Goal: Contribute content: Contribute content

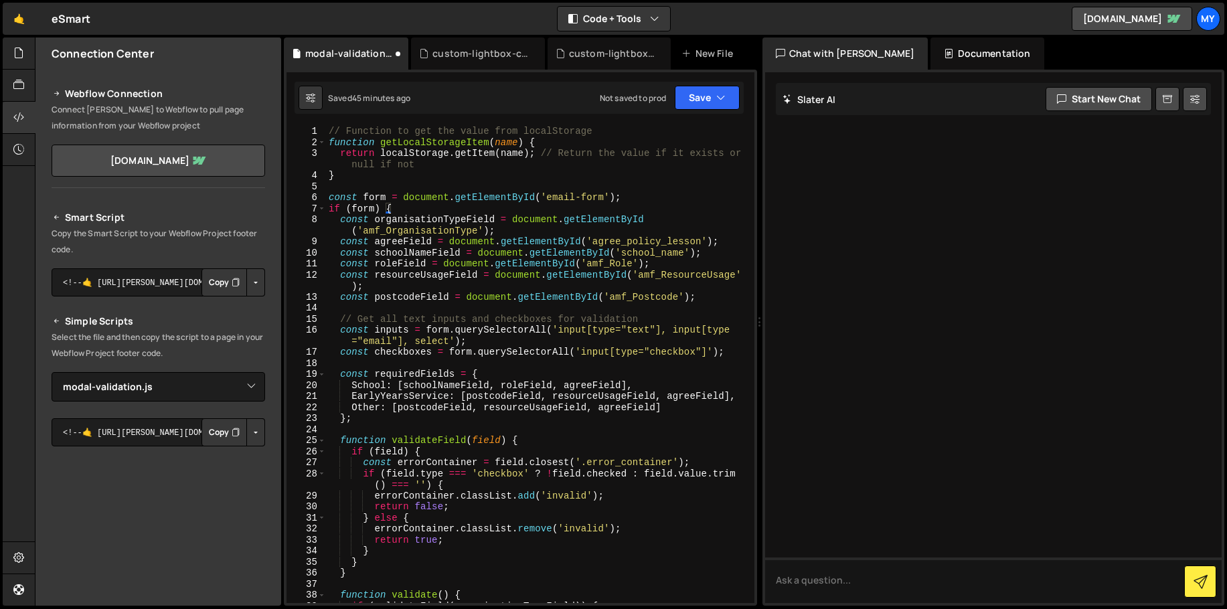
select select "46273"
click at [469, 58] on div "custom-lightbox-css.css" at bounding box center [480, 53] width 96 height 13
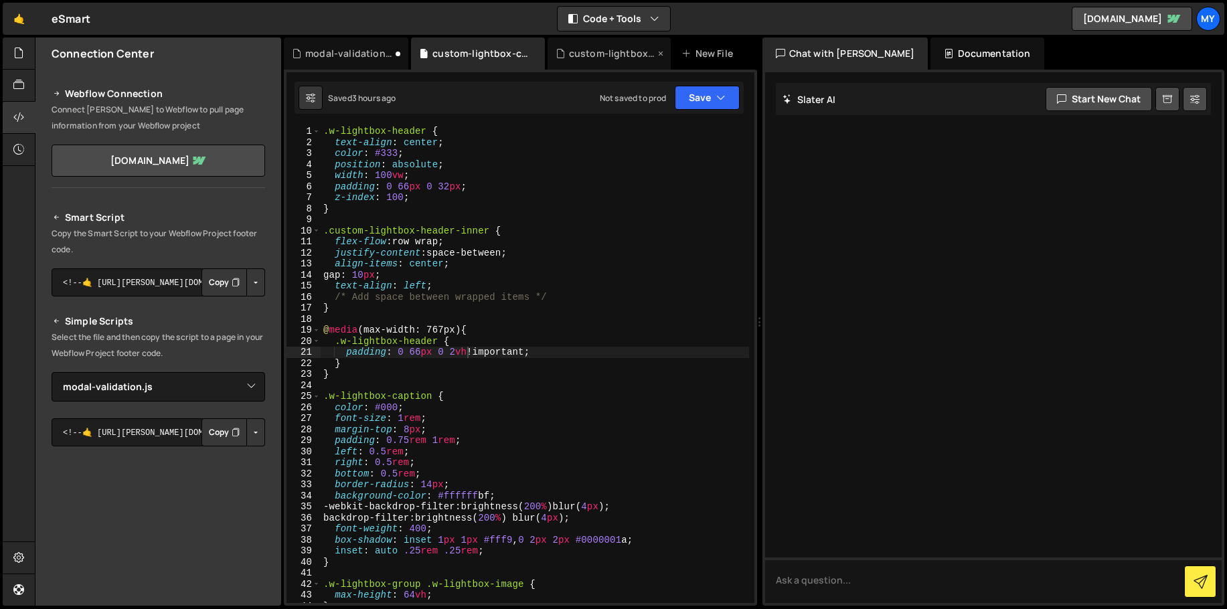
click at [606, 54] on div "custom-lightbox.js" at bounding box center [612, 53] width 86 height 13
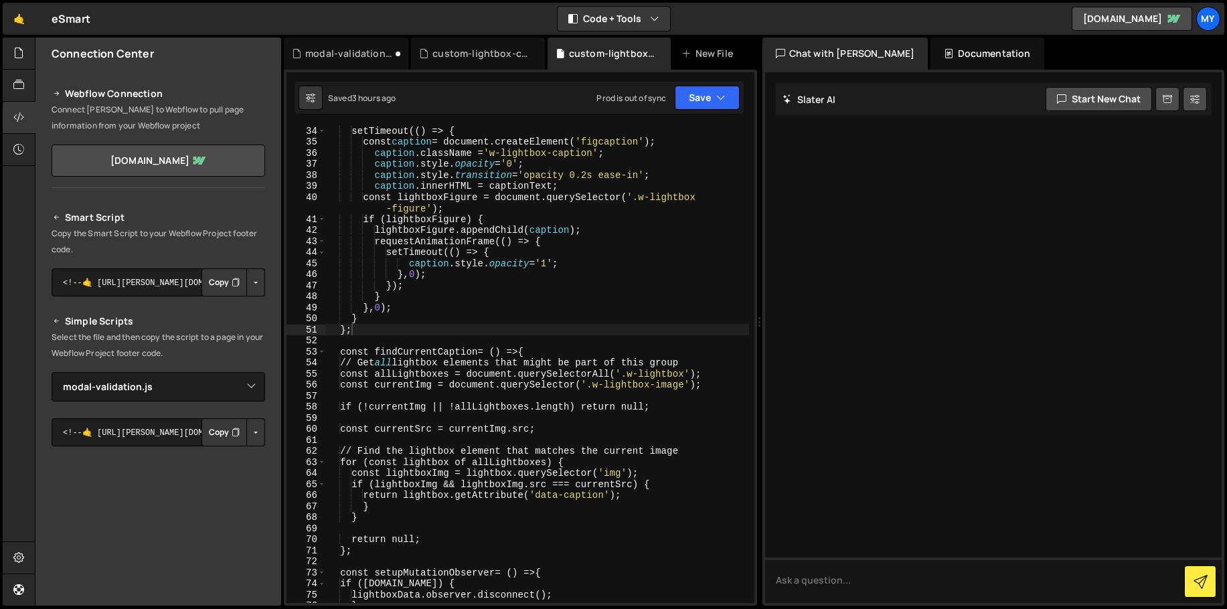
scroll to position [414, 0]
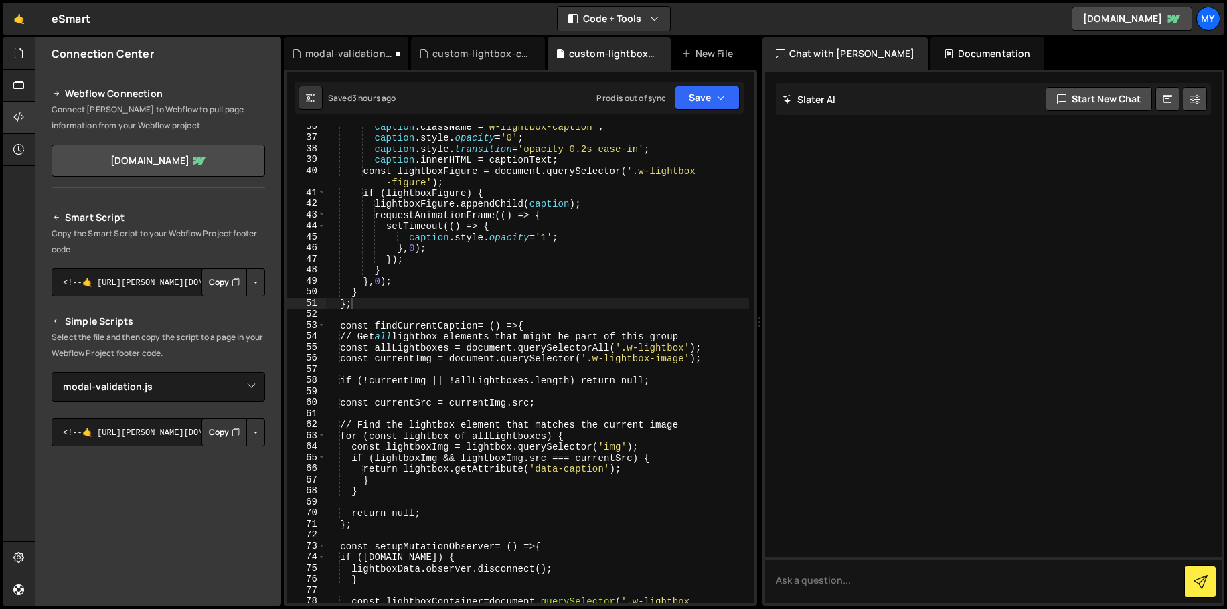
type textarea "return lightbox.getAttribute('data-caption');"
drag, startPoint x: 616, startPoint y: 470, endPoint x: 547, endPoint y: 468, distance: 68.3
click at [547, 468] on div "caption .className = ' w-lightbox-caption ' ; caption .style. opacity = ' 0 ' ;…" at bounding box center [537, 376] width 423 height 511
click at [703, 54] on div "New File" at bounding box center [709, 53] width 56 height 13
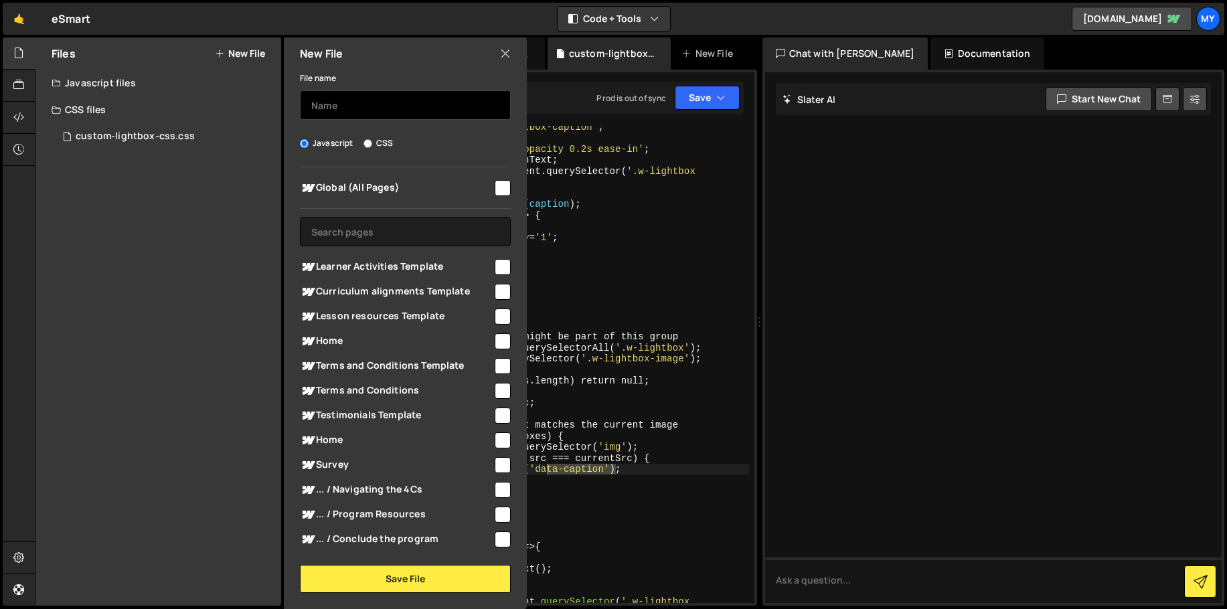
click at [378, 102] on input "text" at bounding box center [405, 104] width 211 height 29
type input "m"
type input "accessible-modals"
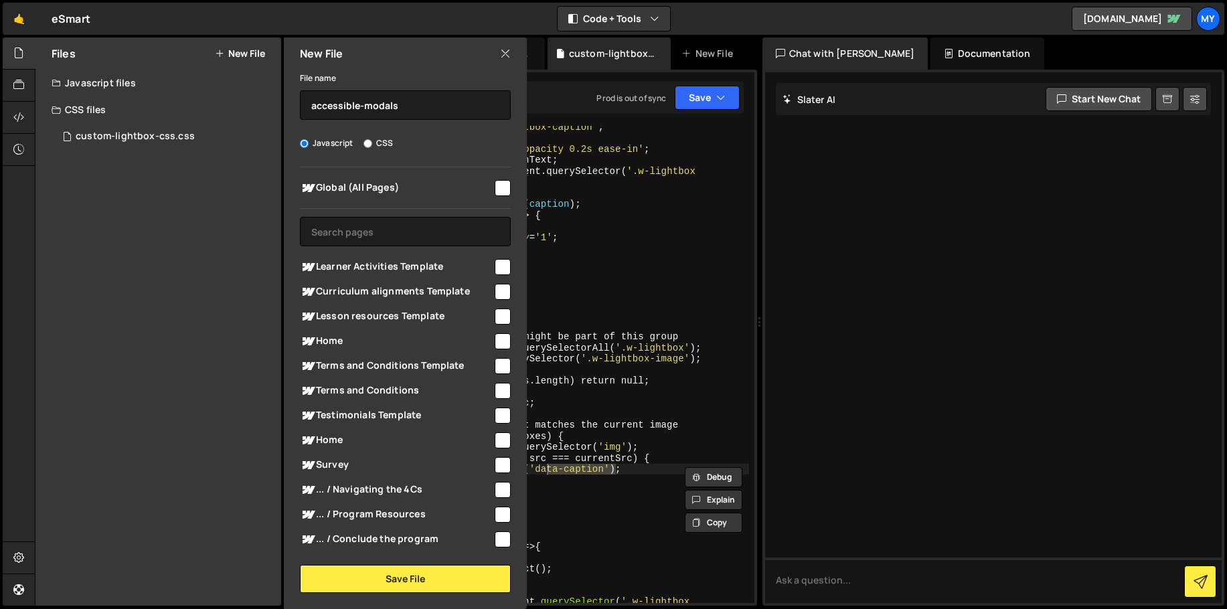
click at [480, 180] on span "Global (All Pages)" at bounding box center [396, 188] width 193 height 16
checkbox input "true"
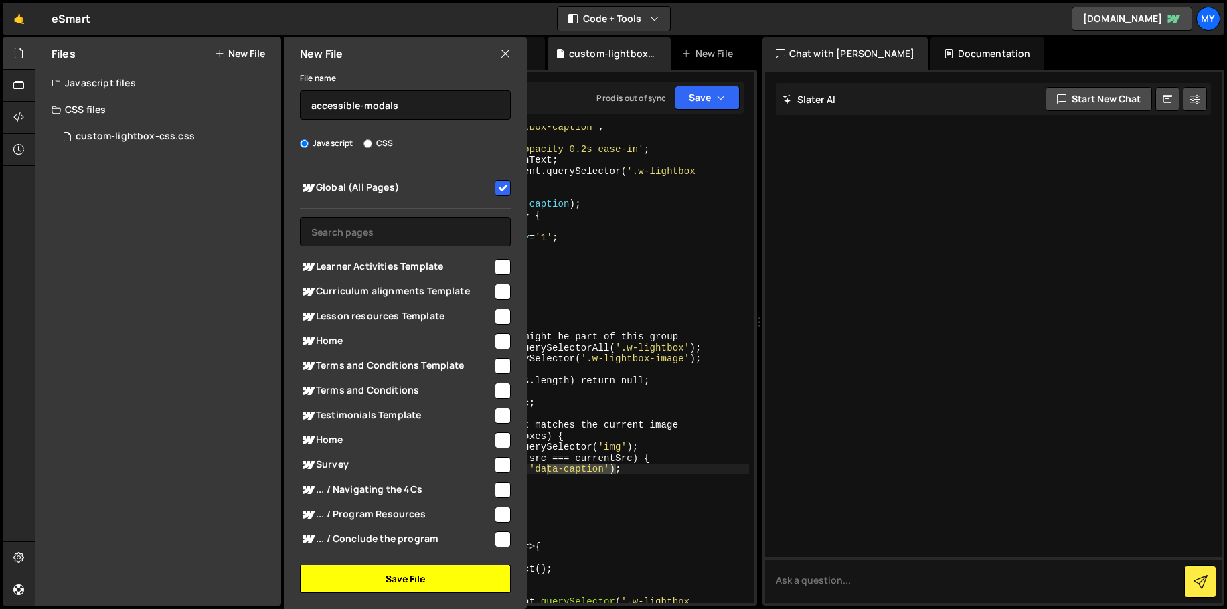
click at [424, 577] on button "Save File" at bounding box center [405, 579] width 211 height 28
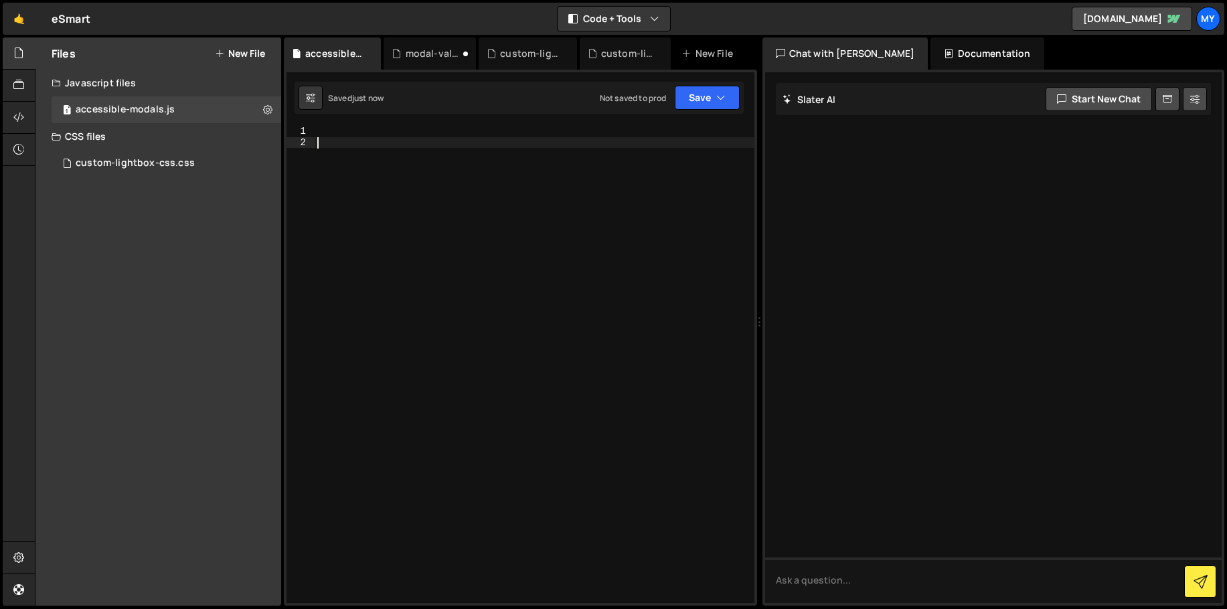
click at [516, 247] on div at bounding box center [535, 375] width 440 height 499
paste textarea "</script>"
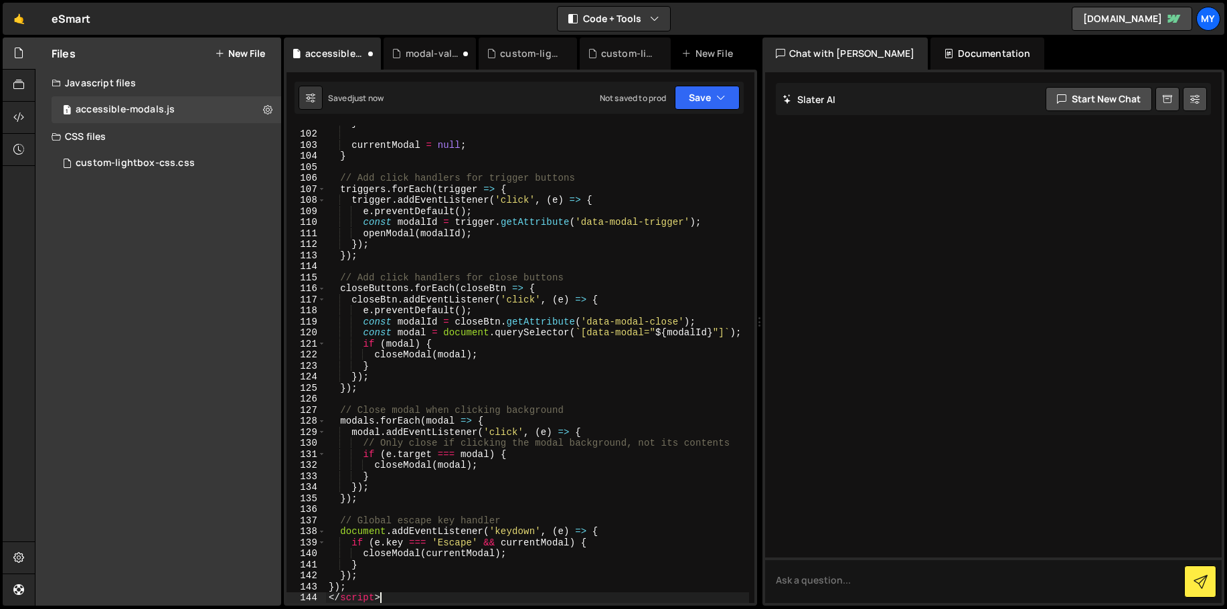
scroll to position [1129, 0]
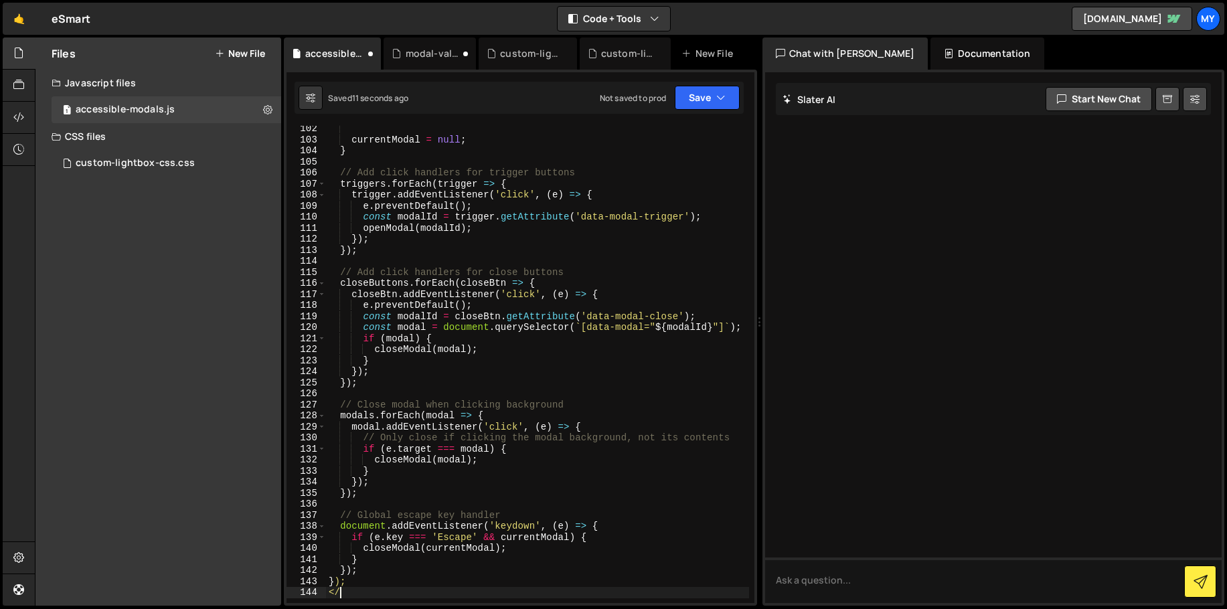
type textarea "<"
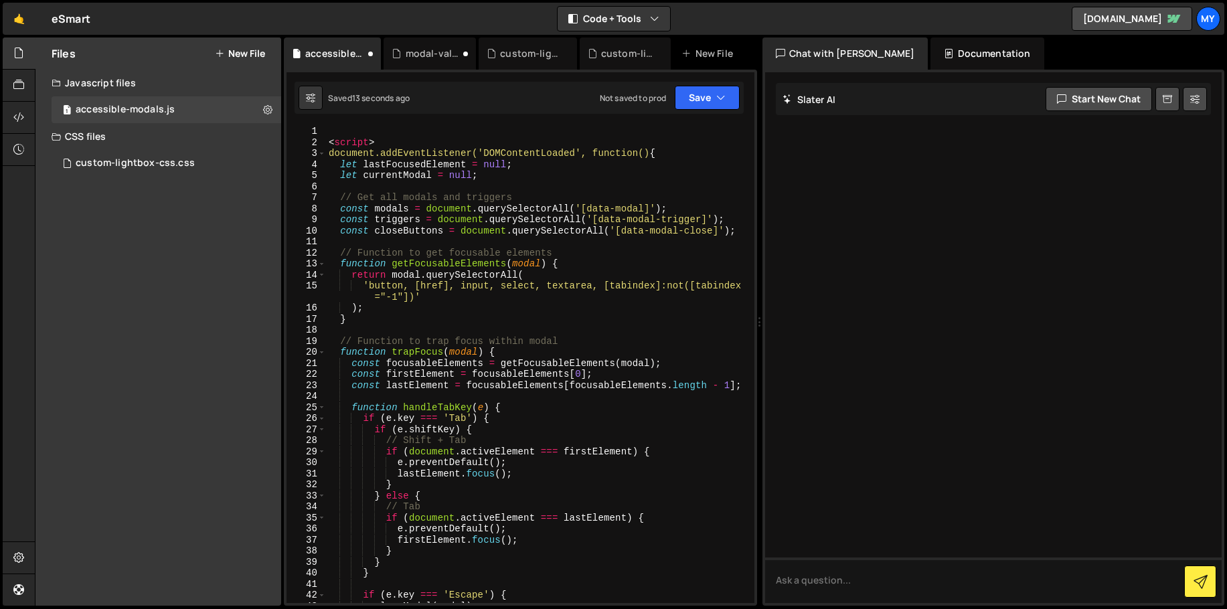
scroll to position [0, 0]
drag, startPoint x: 410, startPoint y: 143, endPoint x: 303, endPoint y: 142, distance: 106.4
click at [303, 142] on div "}); 1 2 3 4 5 6 7 8 9 10 11 12 13 14 15 16 17 18 19 20 21 22 23 24 25 26 27 28 …" at bounding box center [520, 364] width 468 height 477
type textarea "<script>"
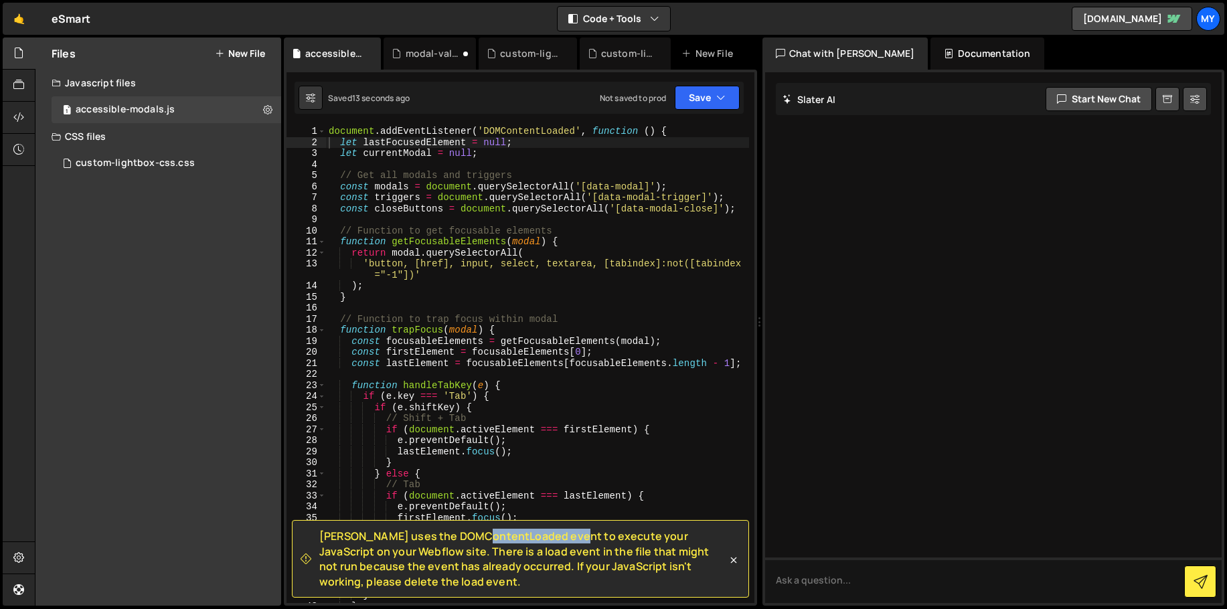
drag, startPoint x: 505, startPoint y: 536, endPoint x: 402, endPoint y: 537, distance: 103.1
click at [402, 537] on span "Slater uses the DOMContentLoaded event to execute your JavaScript on your Webfl…" at bounding box center [523, 559] width 408 height 60
copy span "DOMContentLoaded"
type textarea "document.addEventListener('DOMContentLoaded', function () {"
drag, startPoint x: 678, startPoint y: 130, endPoint x: 294, endPoint y: 136, distance: 383.5
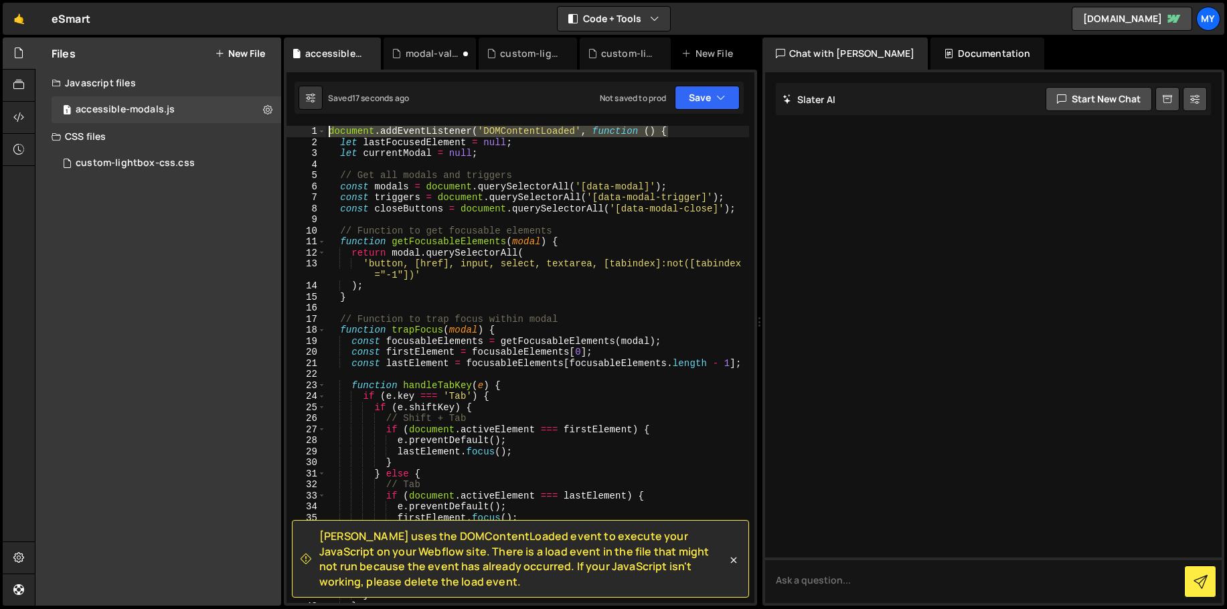
click at [294, 136] on div "document.addEventListener('DOMContentLoaded', function () { 1 2 3 4 5 6 7 8 9 1…" at bounding box center [520, 364] width 468 height 477
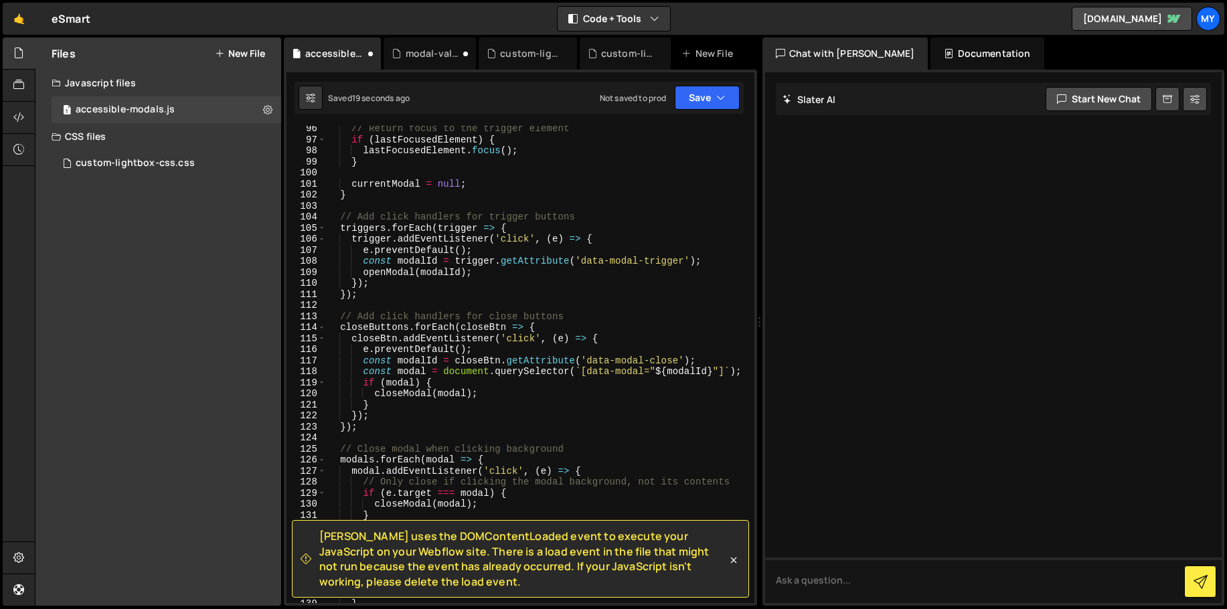
scroll to position [1335, 0]
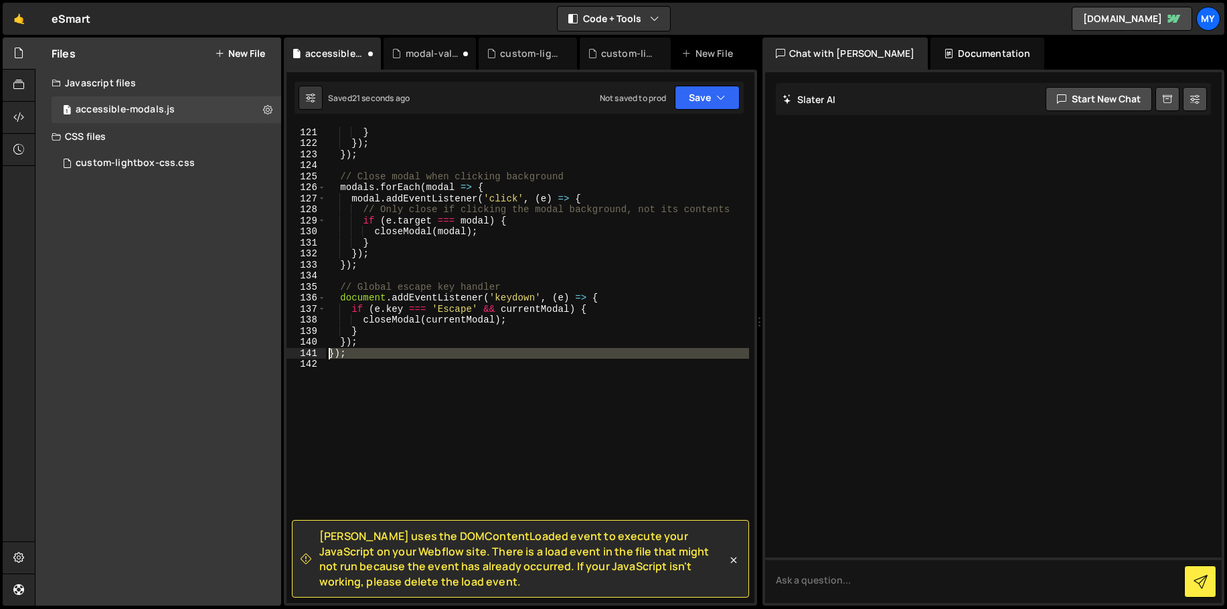
drag, startPoint x: 321, startPoint y: 359, endPoint x: 274, endPoint y: 355, distance: 47.0
click at [274, 355] on div "Files New File Create your first file Get started by starting a Javascript or C…" at bounding box center [631, 321] width 1192 height 569
type textarea "});"
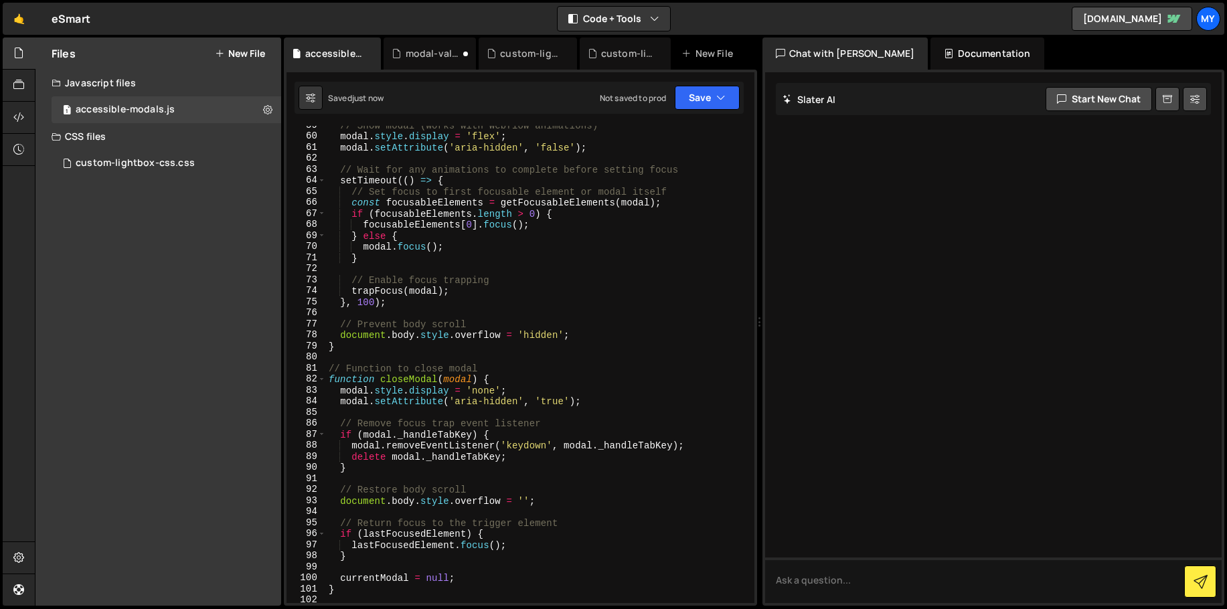
scroll to position [0, 0]
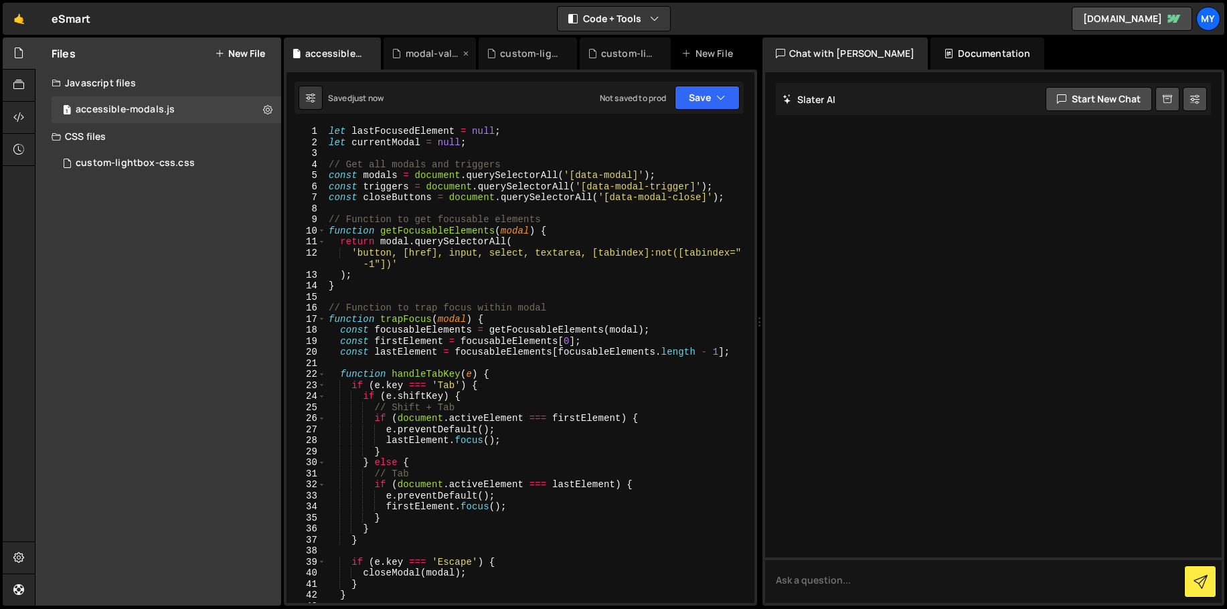
click at [402, 54] on div "modal-validation.js" at bounding box center [425, 53] width 68 height 13
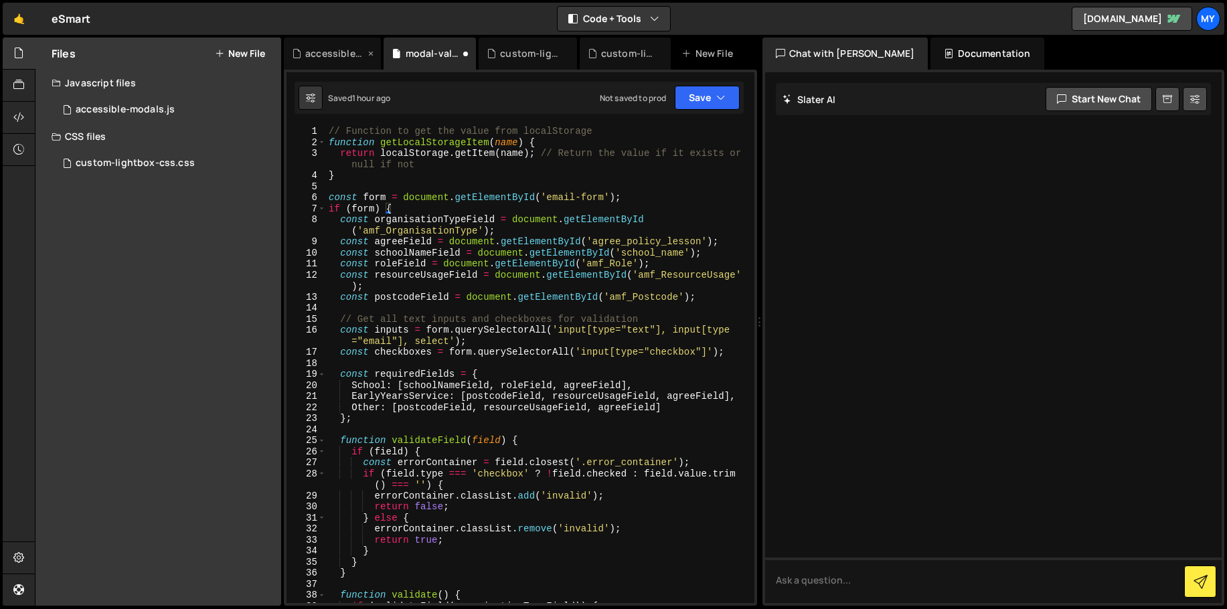
click at [339, 50] on div "accessible-modals.js" at bounding box center [335, 53] width 60 height 13
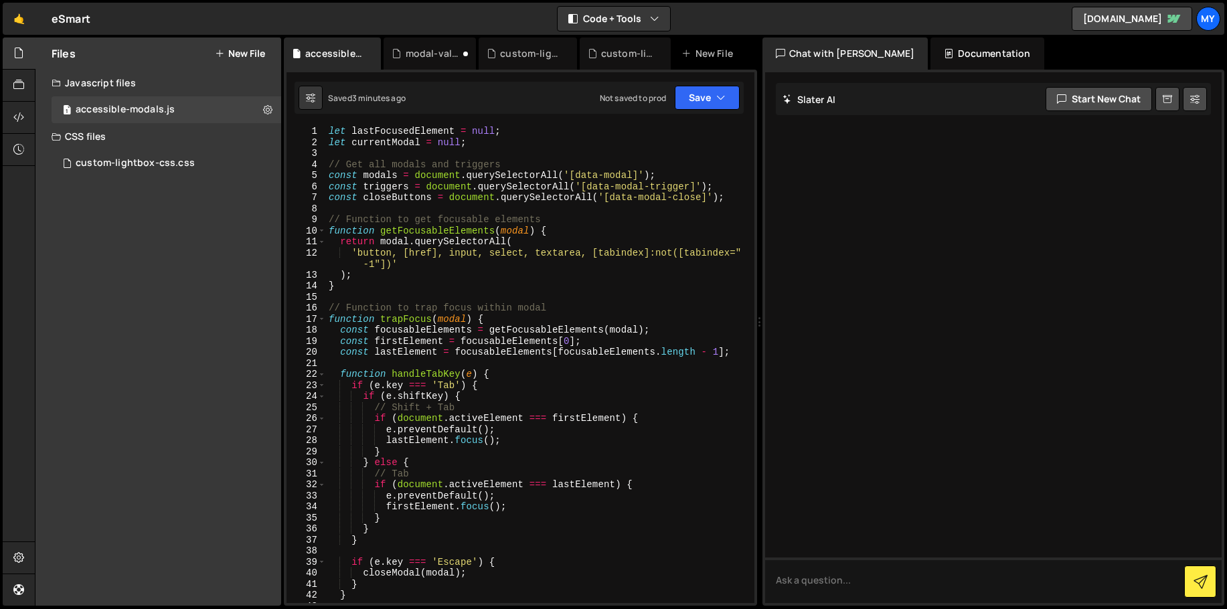
click at [435, 211] on div "let lastFocusedElement = null ; let currentModal = null ; // Get all modals and…" at bounding box center [537, 375] width 423 height 499
type textarea "});"
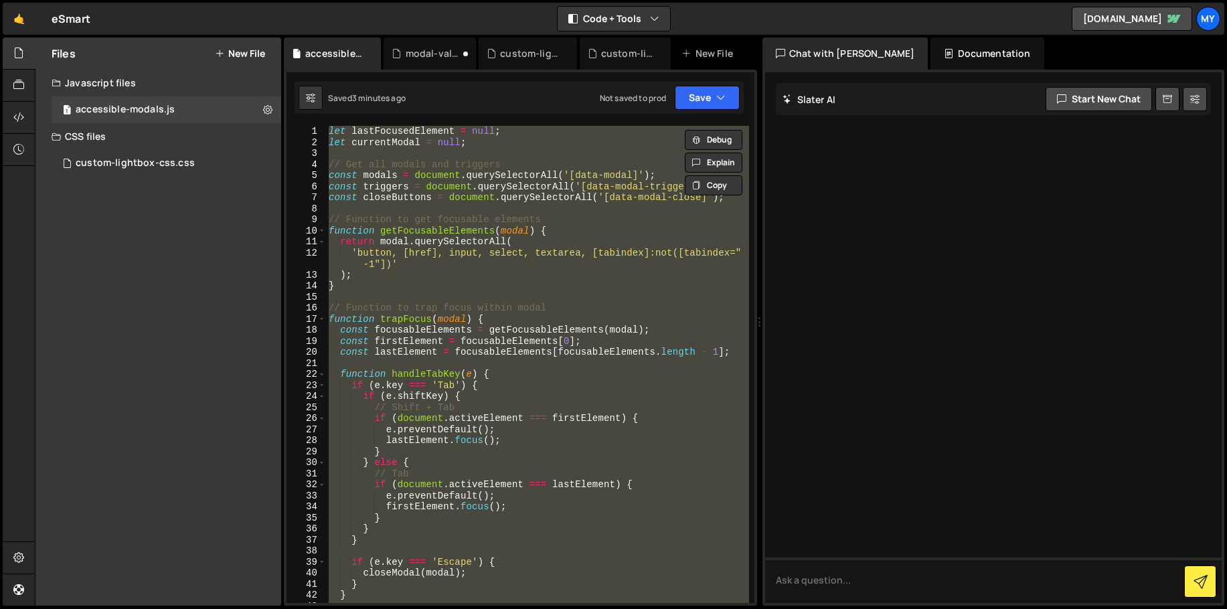
paste textarea
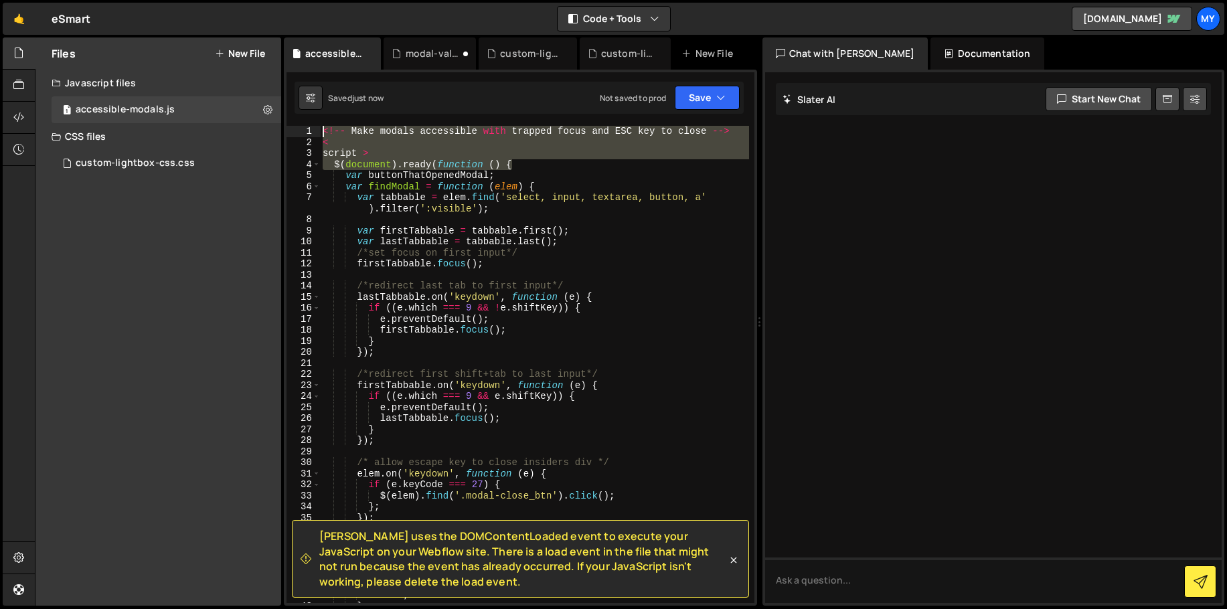
drag, startPoint x: 517, startPoint y: 165, endPoint x: 293, endPoint y: 129, distance: 227.1
click at [293, 129] on div "}); 1 2 3 4 5 6 7 8 9 10 11 12 13 14 15 16 17 18 19 20 21 22 23 24 25 26 27 28 …" at bounding box center [520, 364] width 468 height 477
type textarea "<!-- Make modals accessible with trapped focus and ESC key to close --> <"
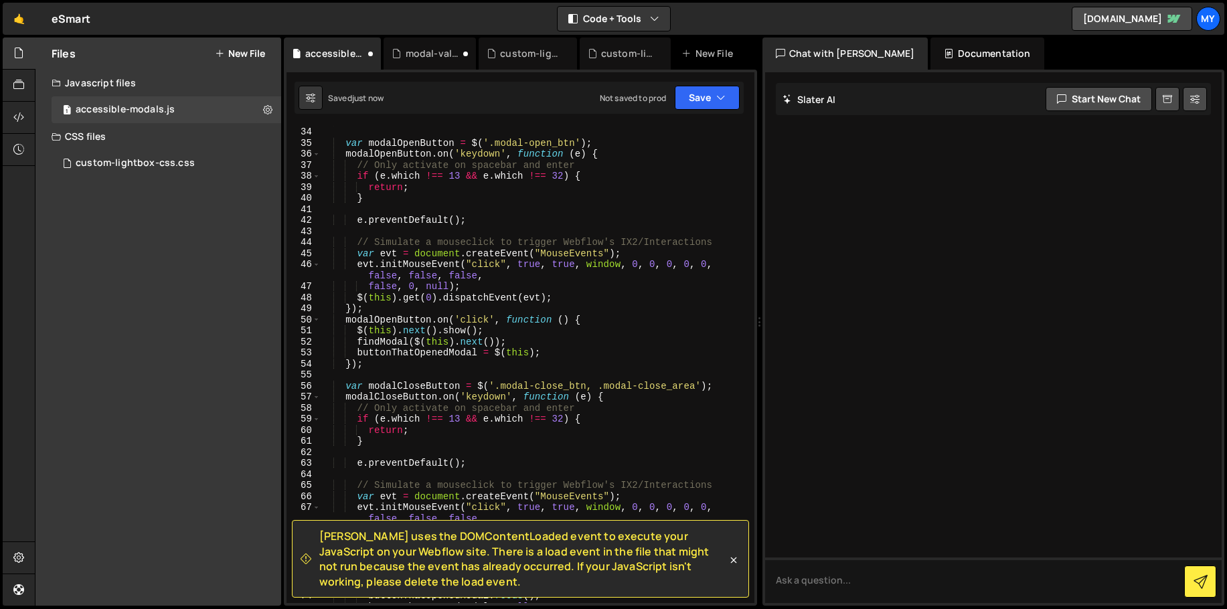
scroll to position [695, 0]
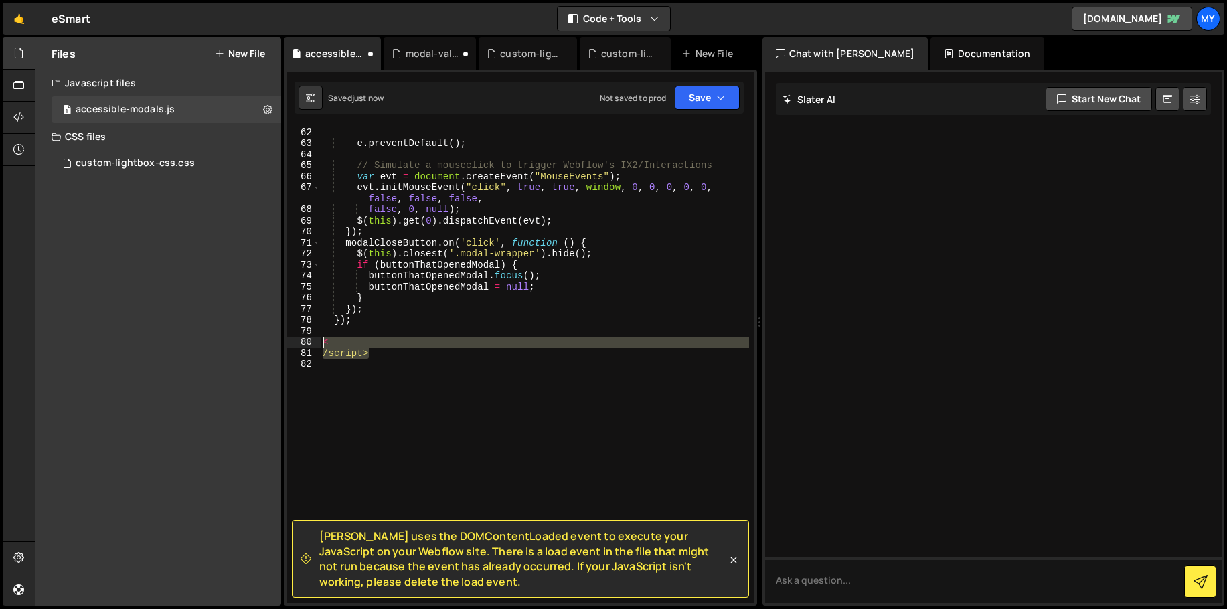
drag, startPoint x: 393, startPoint y: 356, endPoint x: 266, endPoint y: 337, distance: 129.2
click at [266, 337] on div "Files New File Create your first file Get started by starting a Javascript or C…" at bounding box center [631, 321] width 1192 height 569
type textarea "< /script>"
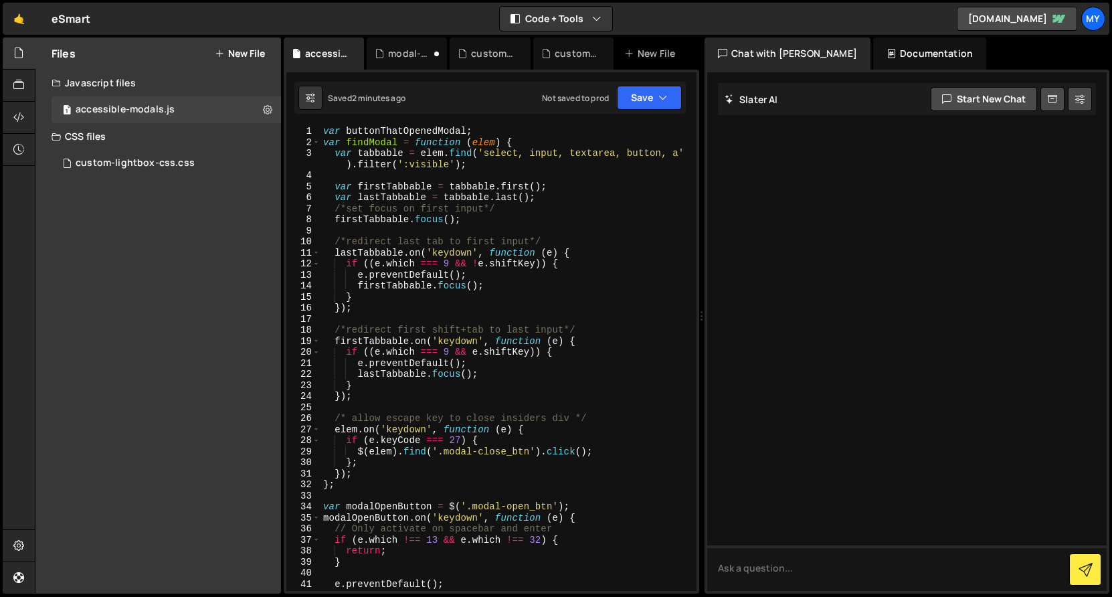
scroll to position [0, 0]
click at [365, 329] on div "var buttonThatOpenedModal ; var findModal = function ( elem ) { var tabbable = …" at bounding box center [506, 375] width 371 height 499
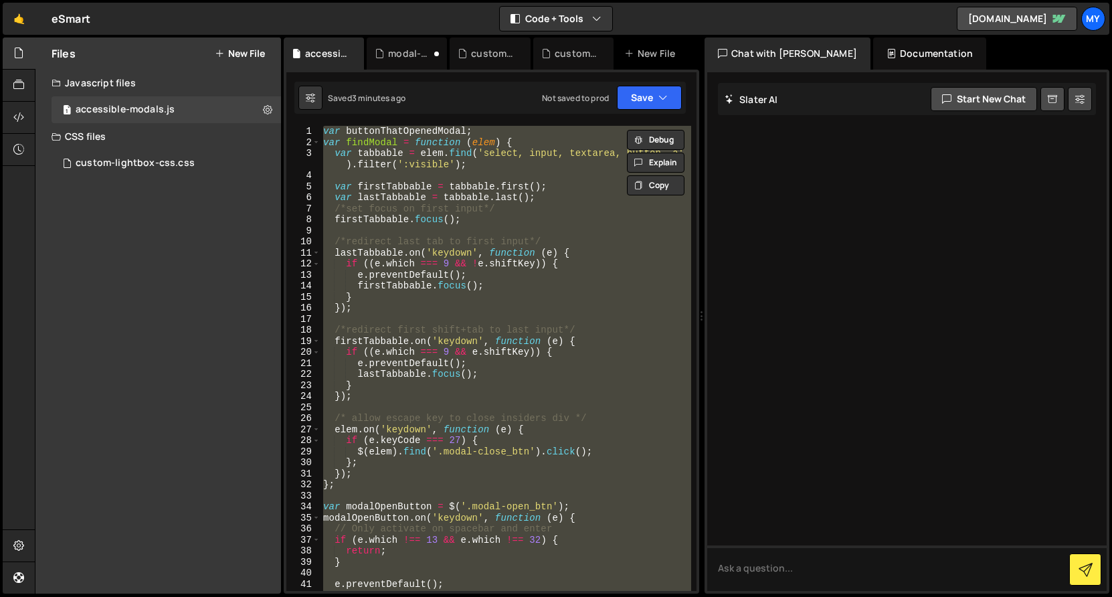
click at [521, 347] on div "var buttonThatOpenedModal ; var findModal = function ( elem ) { var tabbable = …" at bounding box center [506, 358] width 371 height 465
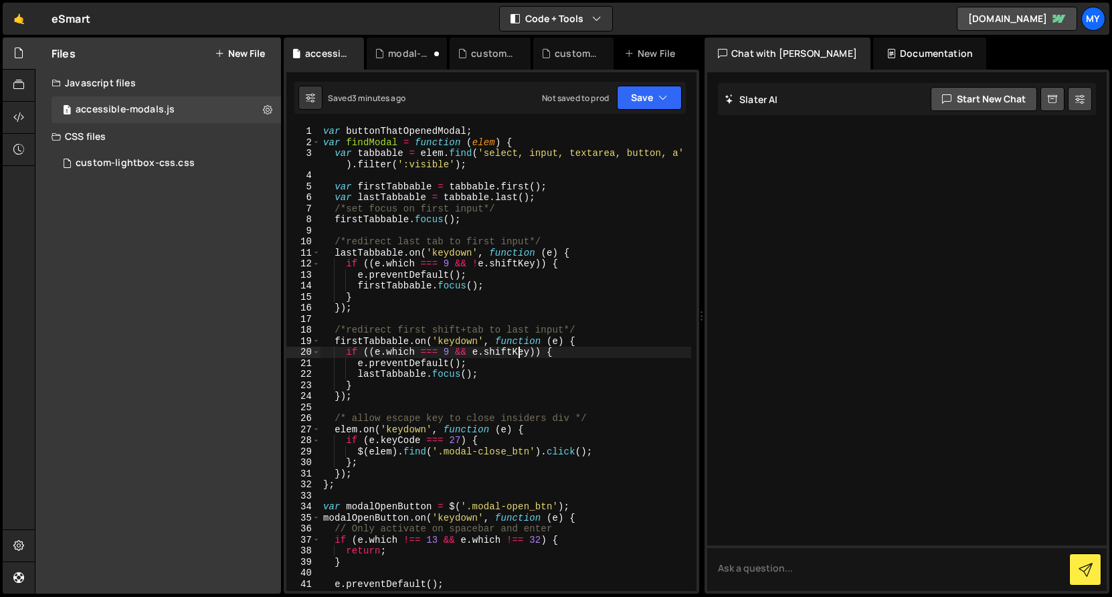
click at [521, 347] on div "var buttonThatOpenedModal ; var findModal = function ( elem ) { var tabbable = …" at bounding box center [506, 375] width 371 height 499
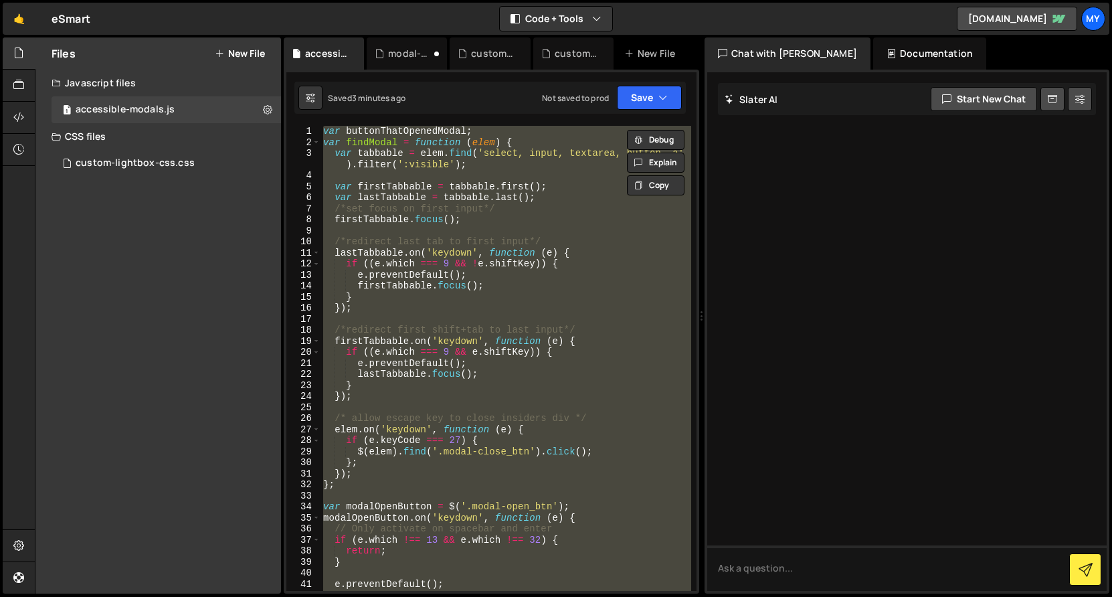
paste textarea "</script>"
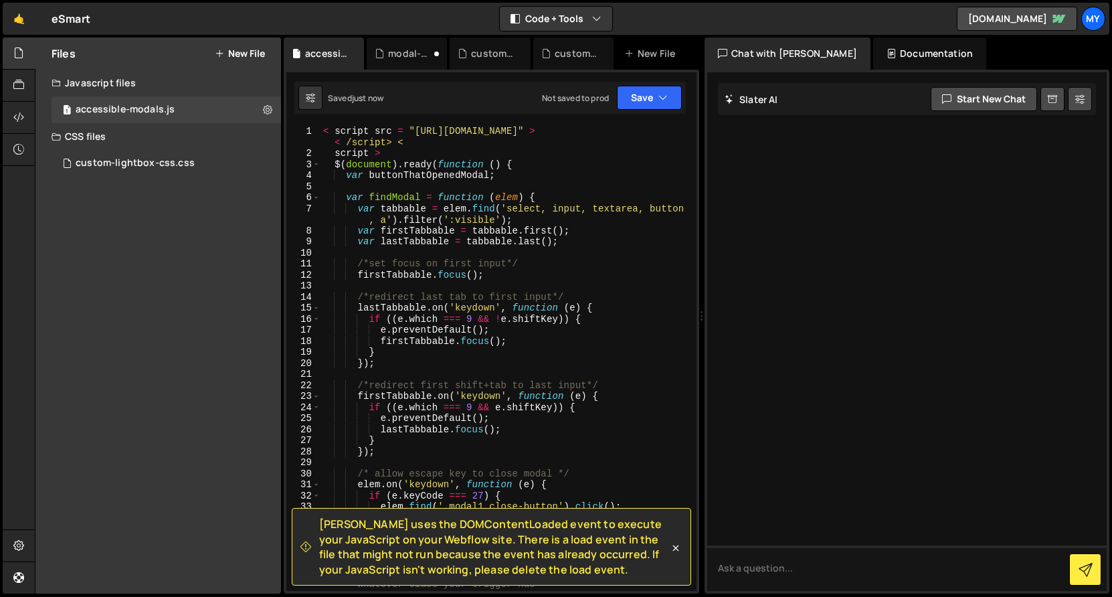
click at [393, 92] on div "Saved just now Not saved to prod Upgrade to Edit Save Save to Staging S Saved j…" at bounding box center [489, 98] width 391 height 32
click at [488, 105] on div "Saved just now Not saved to prod Upgrade to Edit Save Save to Staging S Saved j…" at bounding box center [489, 98] width 391 height 32
click at [420, 101] on div "Saved just now Not saved to prod Upgrade to Edit Save Save to Staging S Saved j…" at bounding box center [489, 98] width 391 height 32
drag, startPoint x: 528, startPoint y: 108, endPoint x: 305, endPoint y: 84, distance: 224.1
click at [305, 84] on div "Saved just now Not saved to prod Upgrade to Edit Save Save to Staging S Saved j…" at bounding box center [489, 98] width 391 height 32
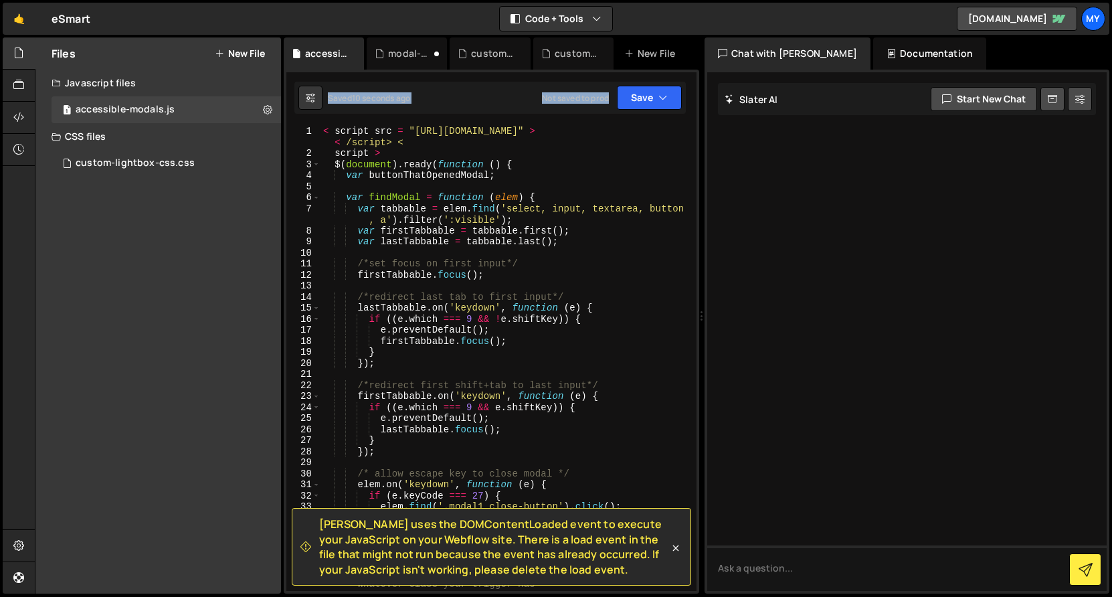
click at [350, 86] on div "Saved 10 seconds ago" at bounding box center [354, 98] width 112 height 24
drag, startPoint x: 327, startPoint y: 78, endPoint x: 363, endPoint y: 81, distance: 36.3
click at [327, 78] on div "Slater uses the DOMContentLoaded event to execute your JavaScript on your Webfl…" at bounding box center [492, 332] width 416 height 524
click at [371, 81] on div "Slater uses the DOMContentLoaded event to execute your JavaScript on your Webfl…" at bounding box center [492, 332] width 416 height 524
drag, startPoint x: 371, startPoint y: 81, endPoint x: 412, endPoint y: 100, distance: 44.9
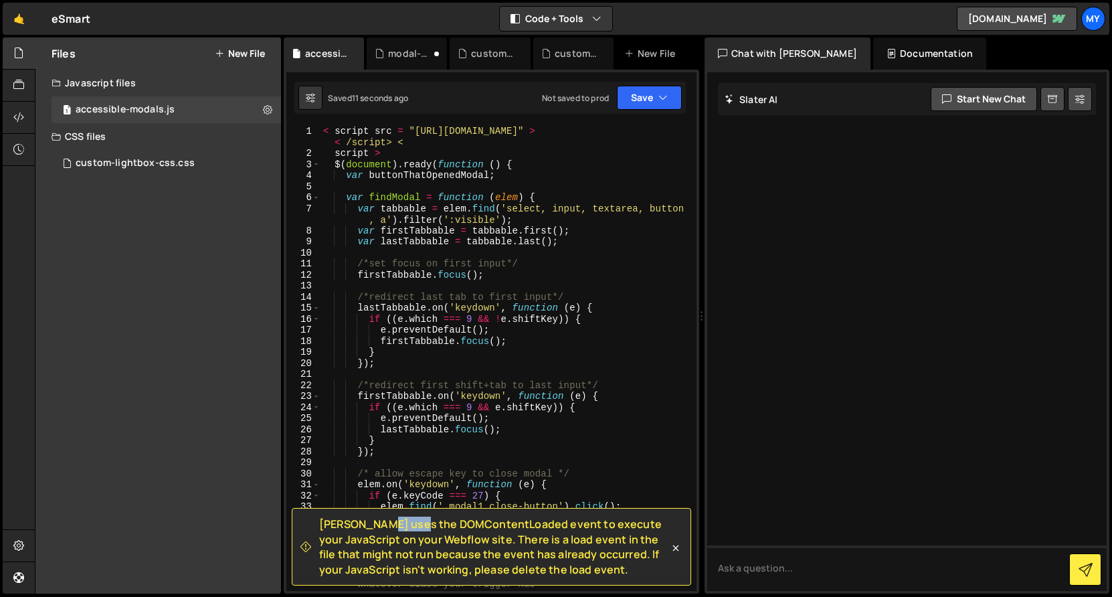
click at [371, 81] on div "Slater uses the DOMContentLoaded event to execute your JavaScript on your Webfl…" at bounding box center [492, 332] width 416 height 524
click at [452, 123] on div "Slater uses the DOMContentLoaded event to execute your JavaScript on your Webfl…" at bounding box center [492, 332] width 416 height 524
drag, startPoint x: 525, startPoint y: 112, endPoint x: 422, endPoint y: 106, distance: 103.2
click at [422, 106] on div "Saved 12 seconds ago Not saved to prod Upgrade to Edit Save Save to Staging S S…" at bounding box center [489, 98] width 391 height 32
drag, startPoint x: 423, startPoint y: 106, endPoint x: 435, endPoint y: 108, distance: 12.2
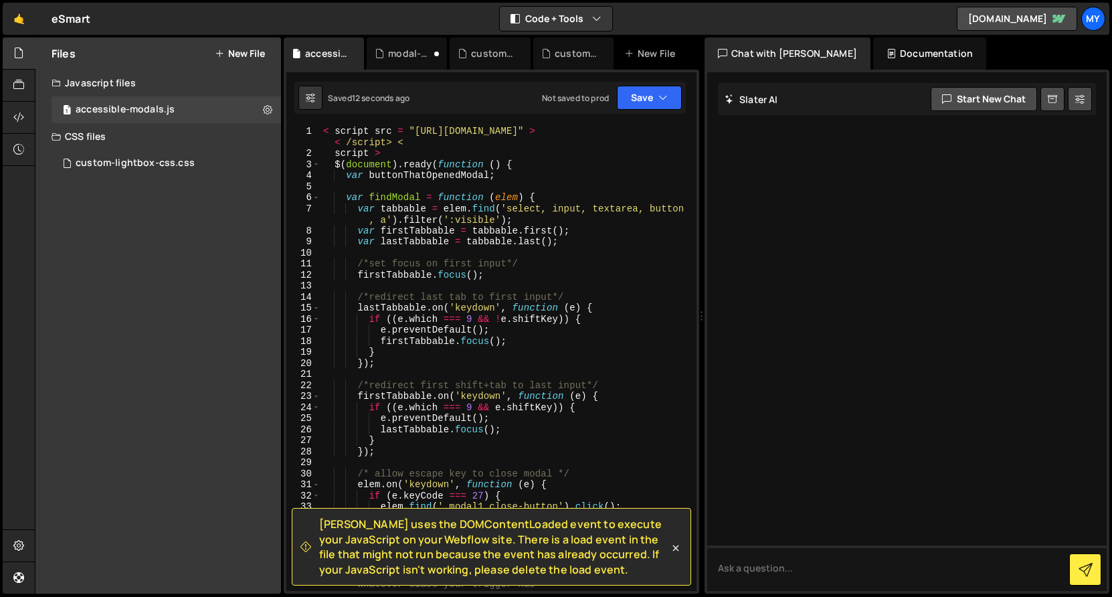
click at [423, 106] on div "Saved 12 seconds ago Not saved to prod Upgrade to Edit Save Save to Staging S S…" at bounding box center [489, 98] width 391 height 32
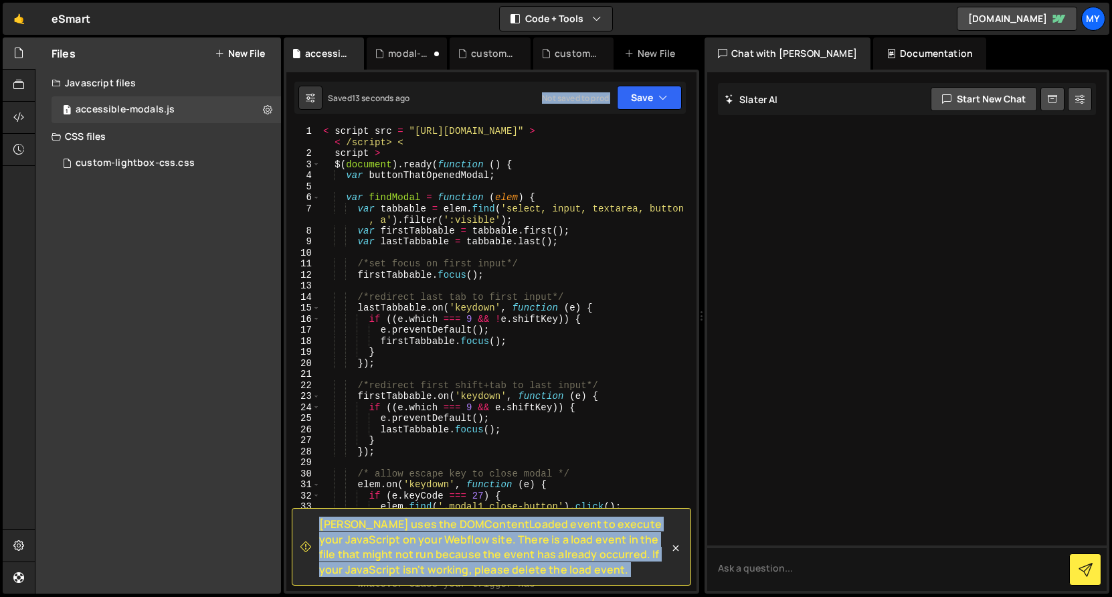
drag, startPoint x: 438, startPoint y: 108, endPoint x: 487, endPoint y: 124, distance: 52.3
click at [487, 124] on div "Debug Explain Copy accessible-modals.js modal-validation.js custom-lightbox-css…" at bounding box center [492, 315] width 416 height 557
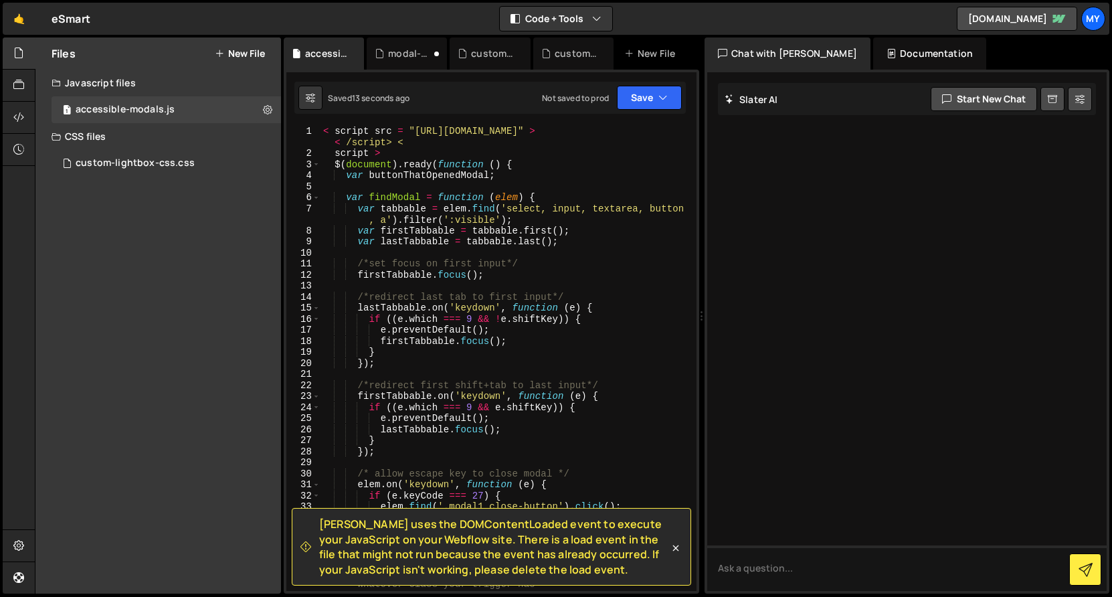
click at [487, 124] on div "Slater uses the DOMContentLoaded event to execute your JavaScript on your Webfl…" at bounding box center [492, 332] width 416 height 524
click at [677, 495] on div "< script src = "https://code.jquery.com/jquery-3.6.0.min.js" > < /script> < scr…" at bounding box center [506, 375] width 371 height 499
click at [677, 492] on div "< script src = "https://code.jquery.com/jquery-3.6.0.min.js" > < /script> < scr…" at bounding box center [506, 375] width 371 height 499
click at [410, 102] on div "18 seconds ago" at bounding box center [381, 97] width 58 height 11
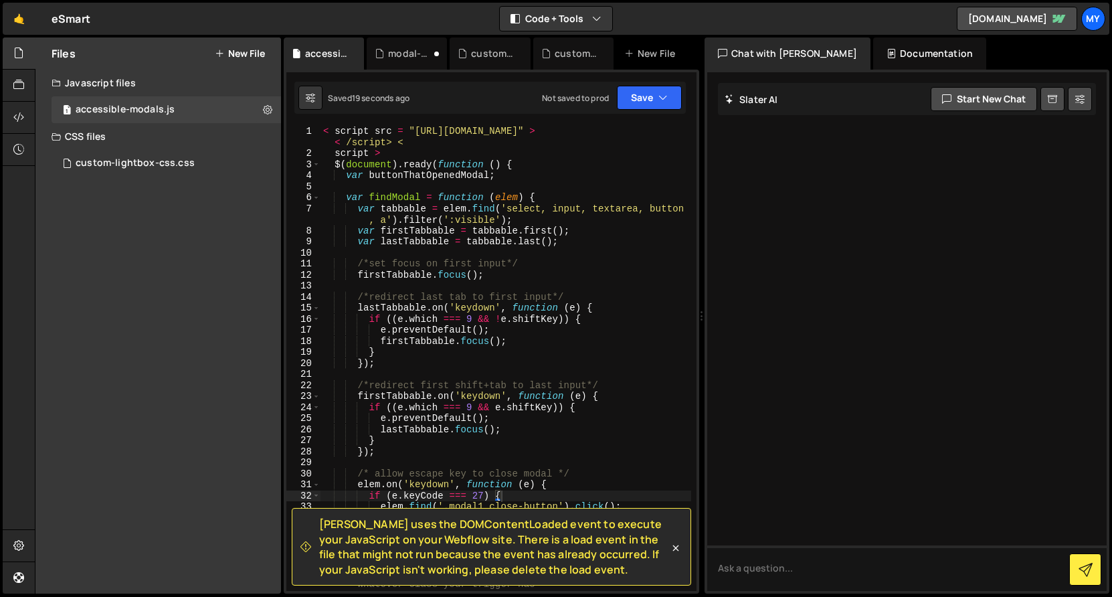
click at [416, 170] on div "< script src = "https://code.jquery.com/jquery-3.6.0.min.js" > < /script> < scr…" at bounding box center [506, 375] width 371 height 499
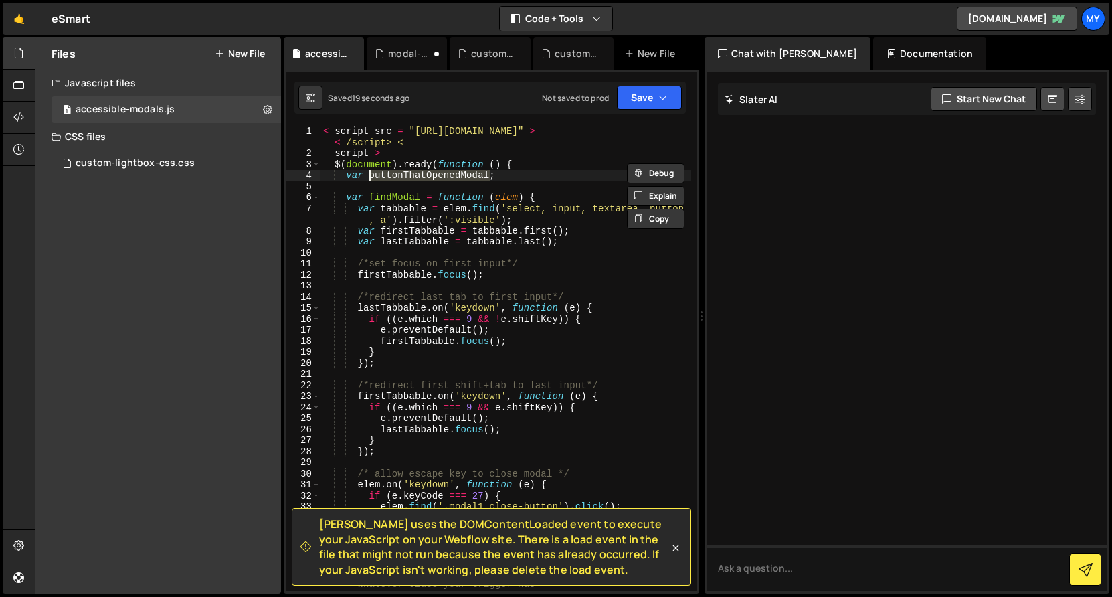
click at [416, 170] on div "< script src = "https://code.jquery.com/jquery-3.6.0.min.js" > < /script> < scr…" at bounding box center [506, 375] width 371 height 499
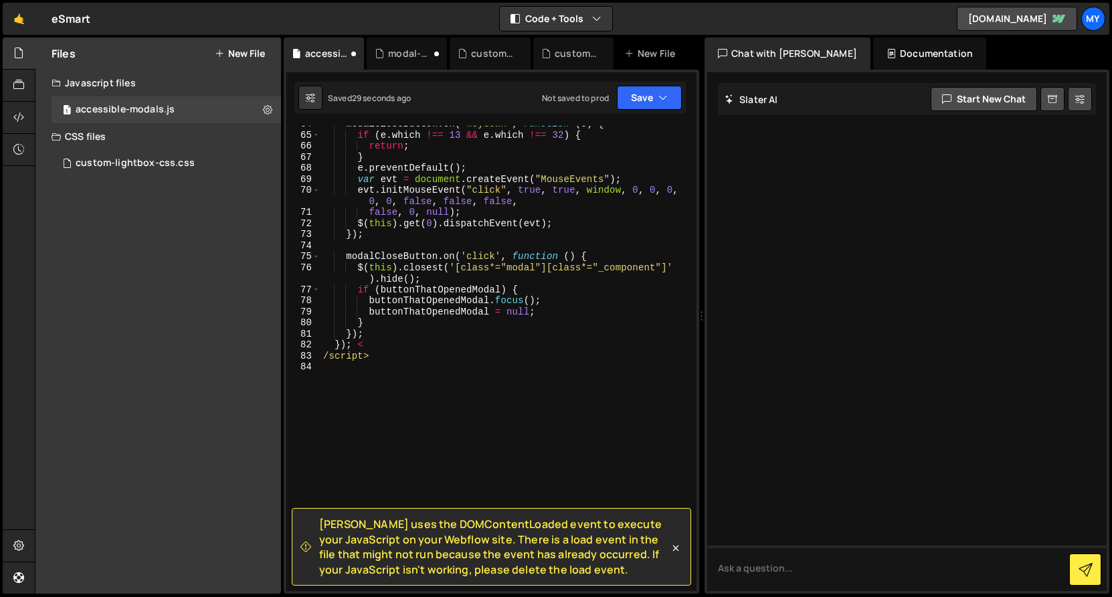
scroll to position [758, 0]
drag, startPoint x: 380, startPoint y: 300, endPoint x: 330, endPoint y: 297, distance: 50.3
click at [330, 297] on div "modalCloseButton . on ( 'keydown' , function ( e ) { if ( e . which !== 13 && e…" at bounding box center [506, 361] width 371 height 487
click at [352, 302] on div "modalCloseButton . on ( 'keydown' , function ( e ) { if ( e . which !== 13 && e…" at bounding box center [506, 358] width 371 height 465
click at [360, 325] on div "modalCloseButton . on ( 'keydown' , function ( e ) { if ( e . which !== 13 && e…" at bounding box center [506, 361] width 371 height 487
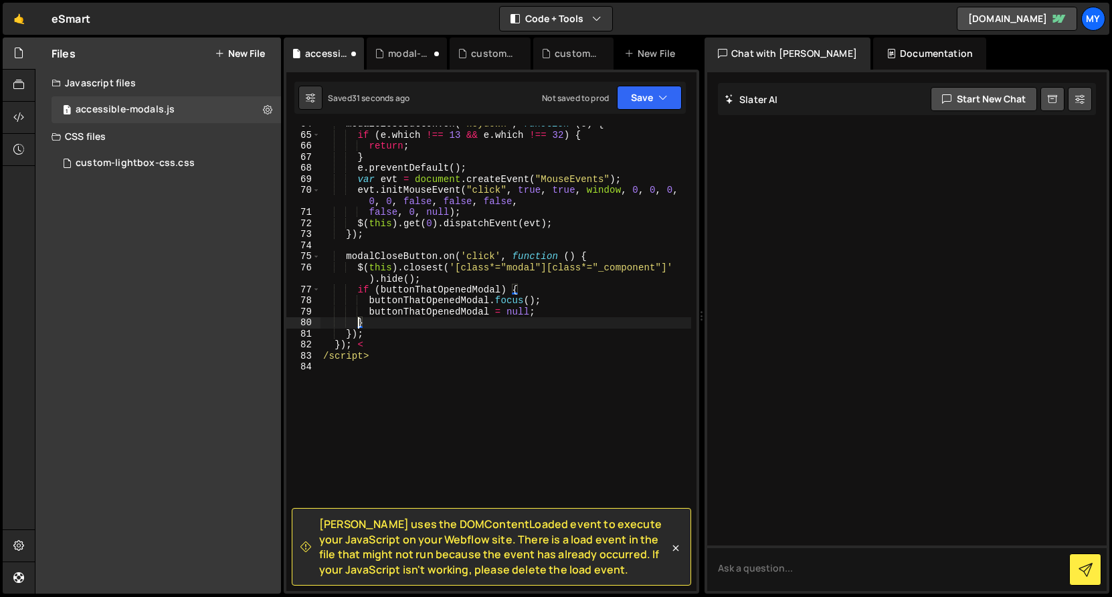
click at [362, 329] on div "modalCloseButton . on ( 'keydown' , function ( e ) { if ( e . which !== 13 && e…" at bounding box center [506, 361] width 371 height 487
click at [365, 344] on div "modalCloseButton . on ( 'keydown' , function ( e ) { if ( e . which !== 13 && e…" at bounding box center [506, 361] width 371 height 487
click at [365, 355] on div "modalCloseButton . on ( 'keydown' , function ( e ) { if ( e . which !== 13 && e…" at bounding box center [506, 361] width 371 height 487
click at [369, 355] on div "modalCloseButton . on ( 'keydown' , function ( e ) { if ( e . which !== 13 && e…" at bounding box center [506, 361] width 371 height 487
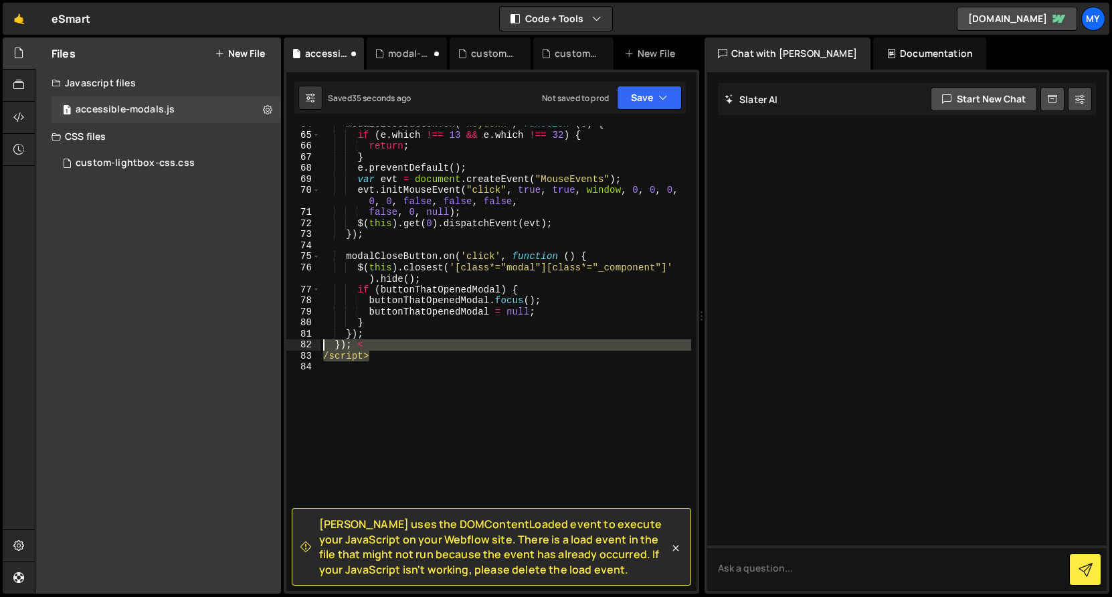
drag, startPoint x: 378, startPoint y: 355, endPoint x: 319, endPoint y: 344, distance: 60.6
click at [319, 344] on div "/script> 64 65 66 67 68 69 70 71 72 73 74 75 76 77 78 79 80 81 82 83 84 modalCl…" at bounding box center [491, 358] width 410 height 465
type textarea "}); < /script>"
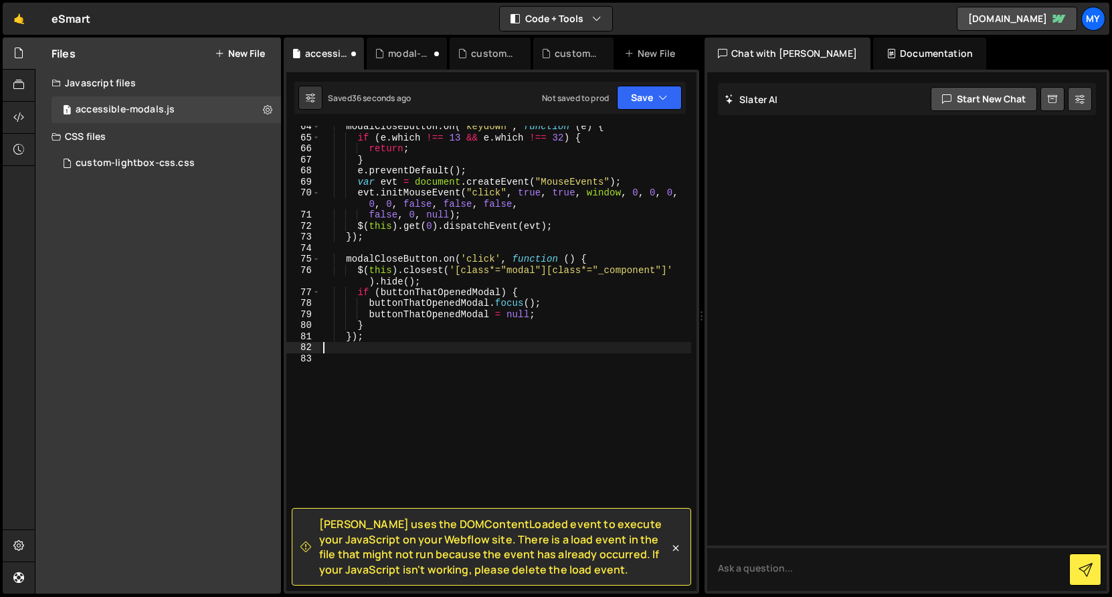
scroll to position [745, 0]
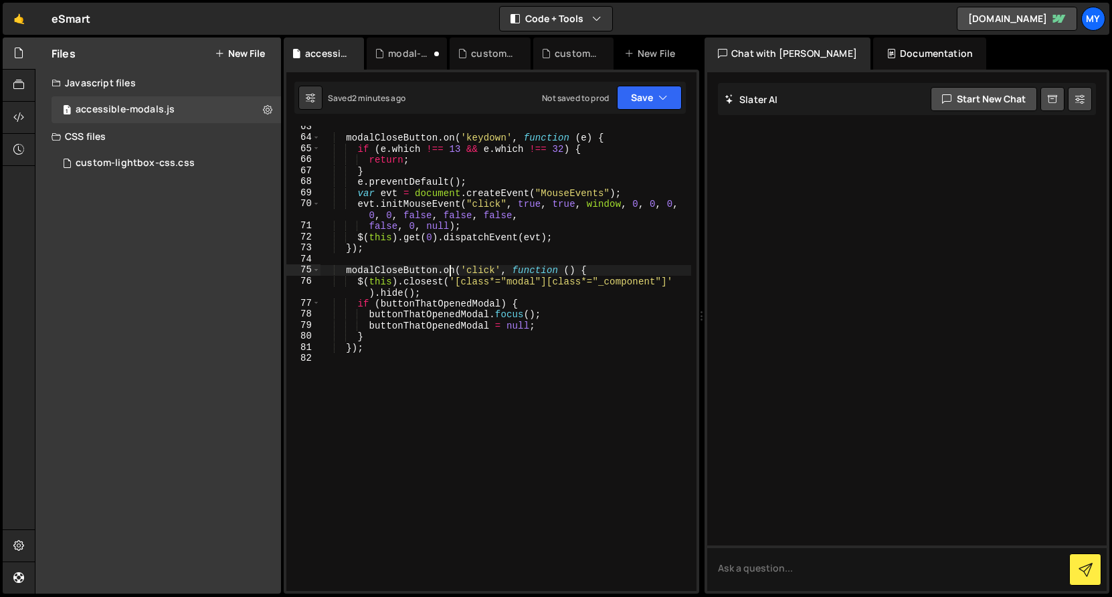
click at [452, 271] on div "modalCloseButton . on ( 'keydown' , function ( e ) { if ( e . which !== 13 && e…" at bounding box center [506, 364] width 371 height 487
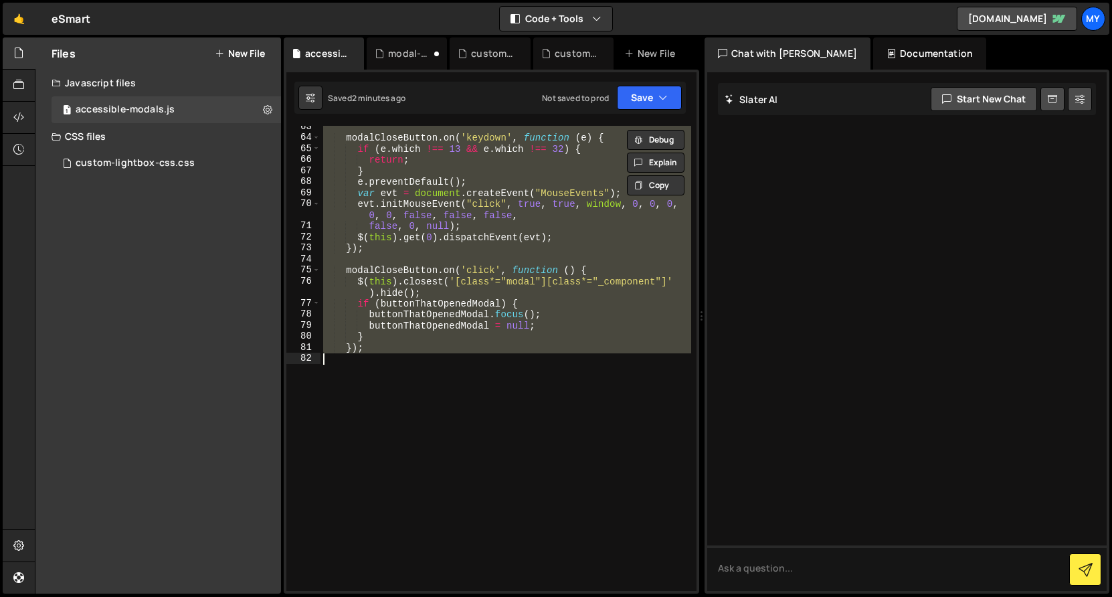
paste textarea "});"
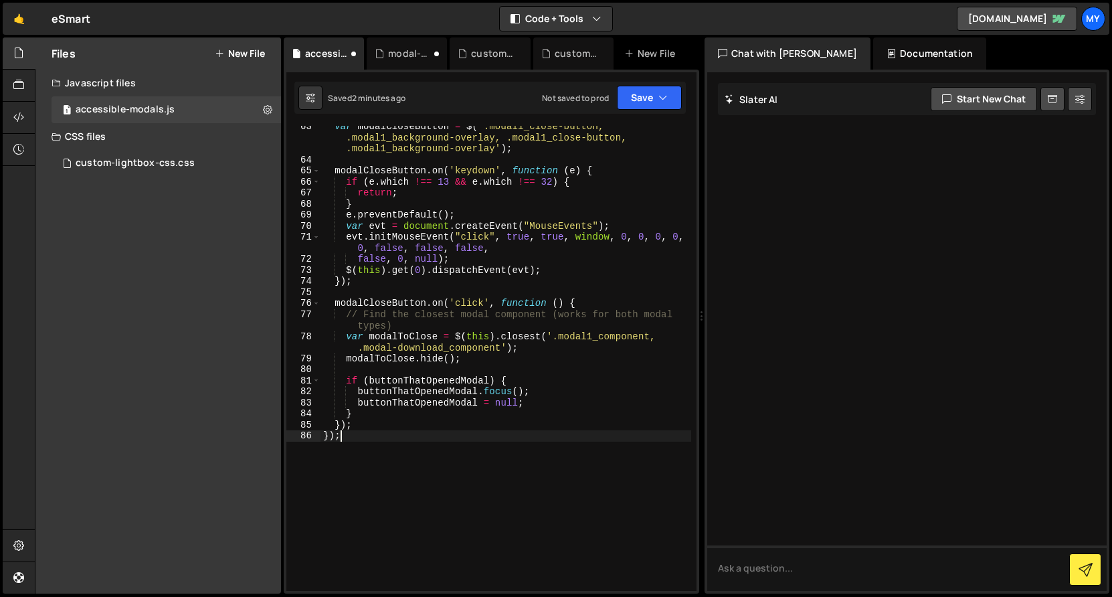
type textarea "}"
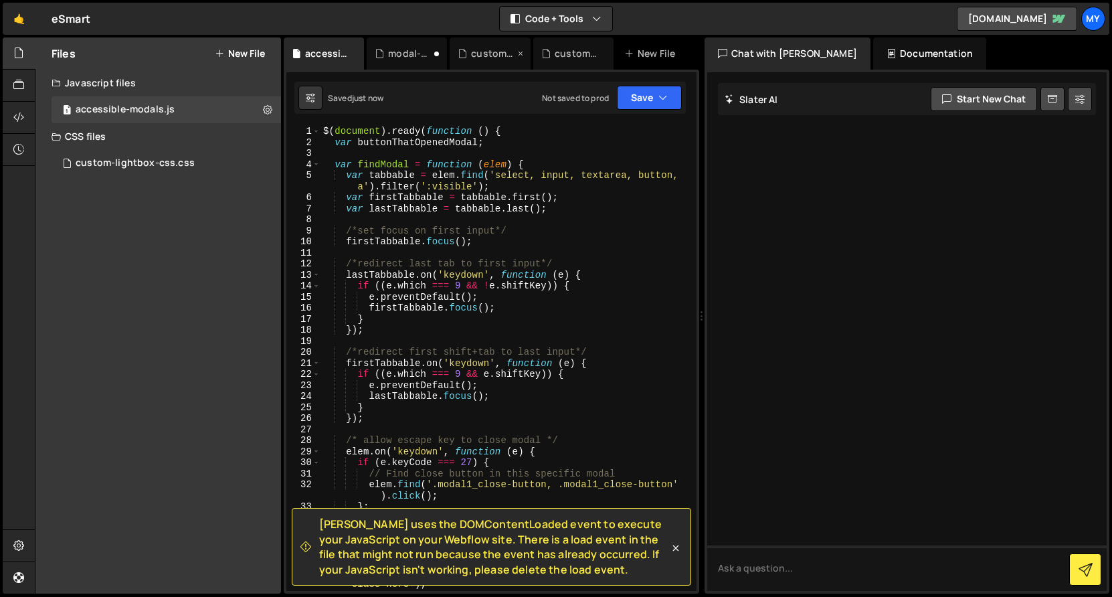
scroll to position [41, 0]
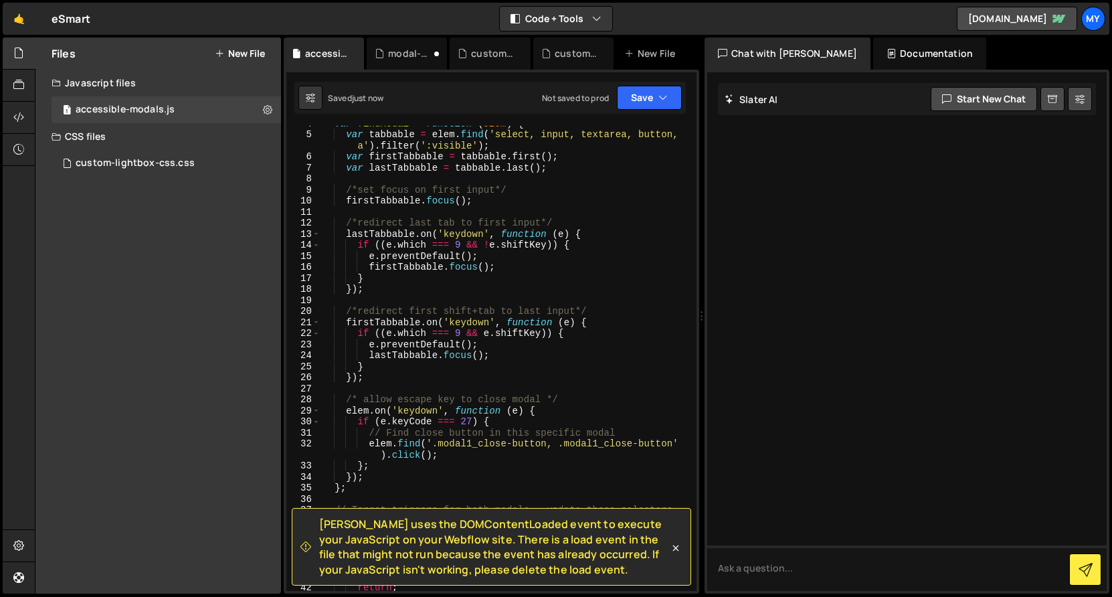
click at [361, 390] on div "var findModal = function ( elem ) { var tabbable = elem . find ( 'select, input…" at bounding box center [506, 361] width 371 height 487
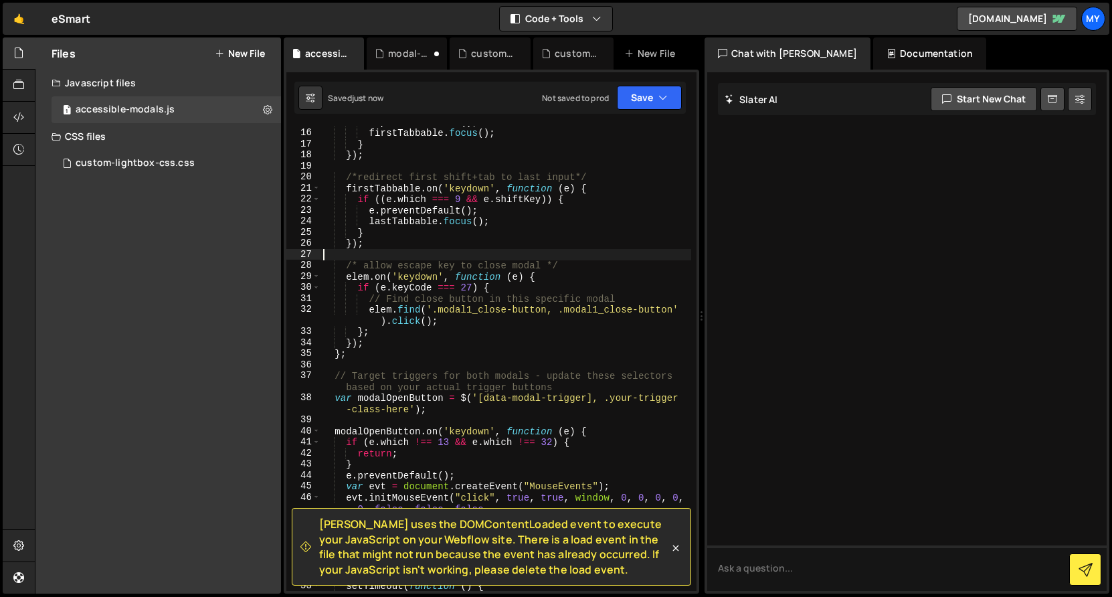
scroll to position [855, 0]
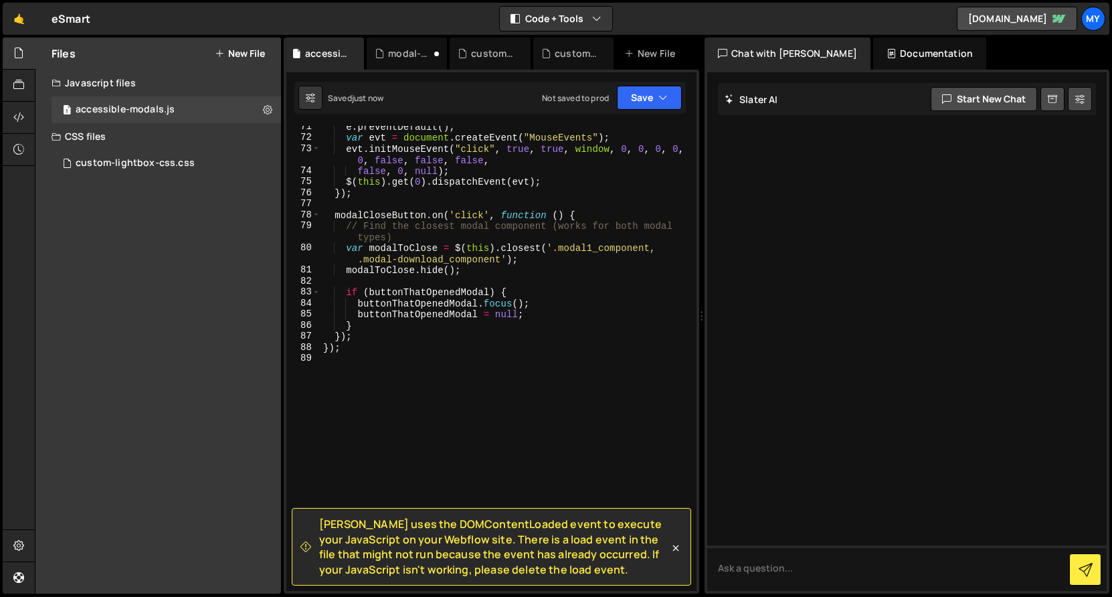
click at [360, 358] on div "e . preventDefault ( ) ; var evt = document . createEvent ( "MouseEvents" ) ; e…" at bounding box center [506, 364] width 371 height 487
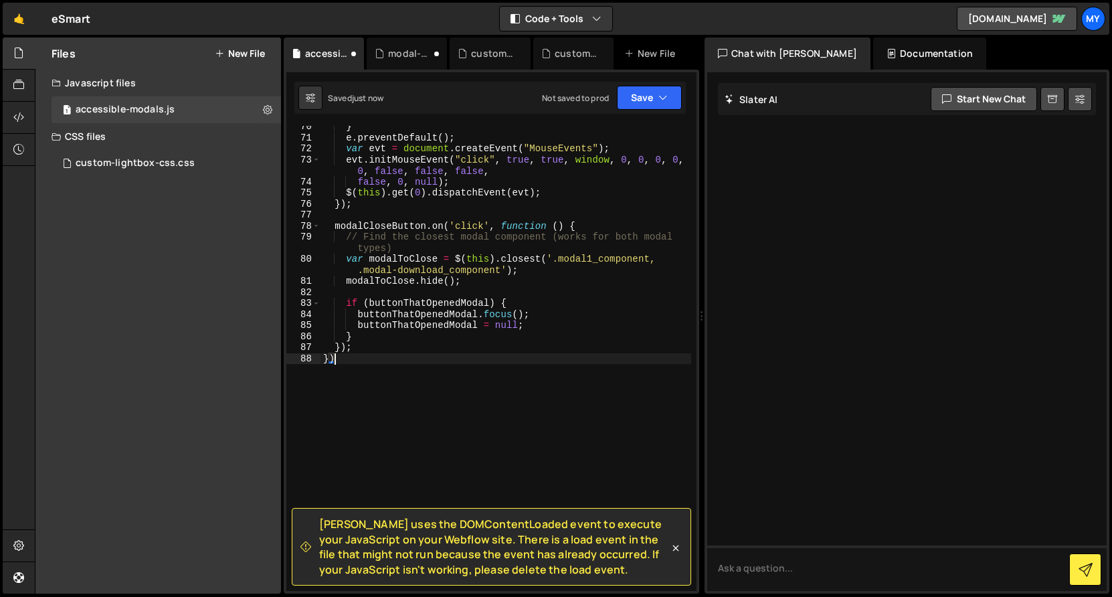
type textarea "}"
type textarea "});"
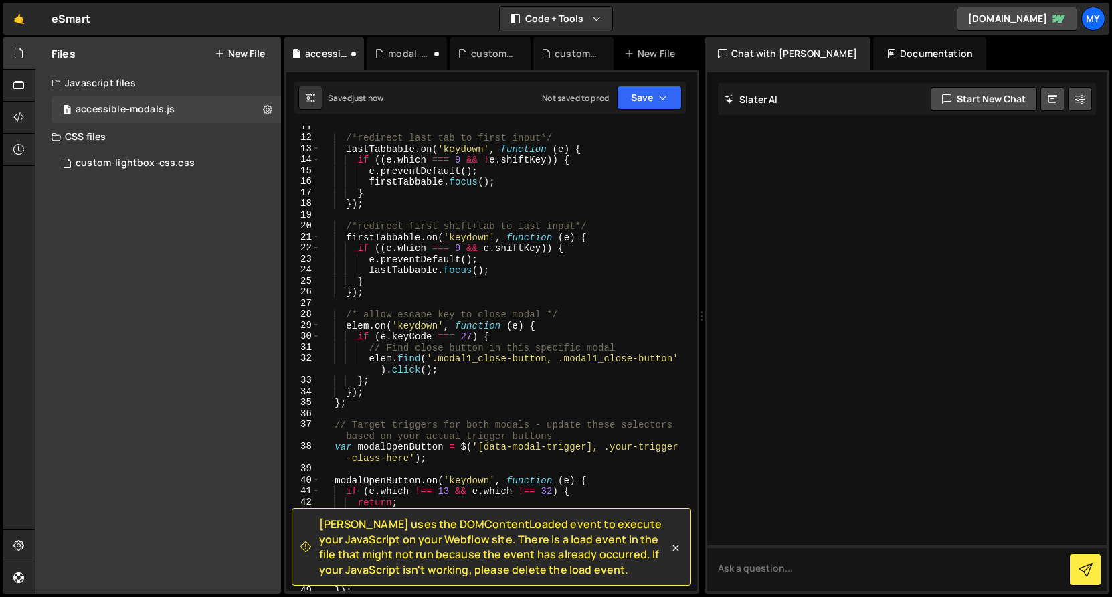
scroll to position [0, 0]
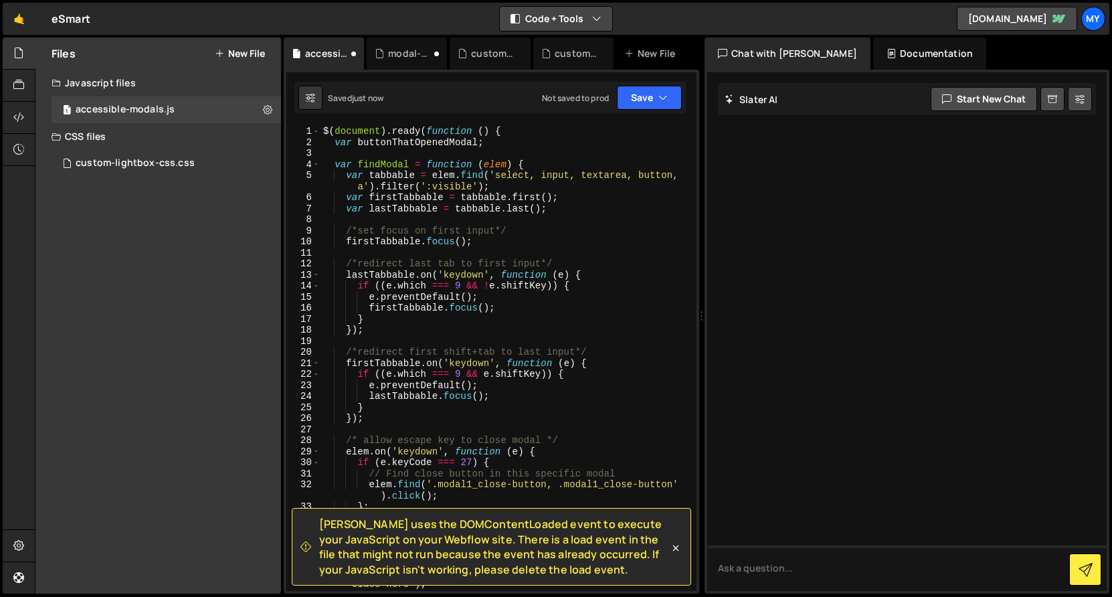
click at [509, 27] on button "Code + Tools" at bounding box center [556, 19] width 112 height 24
click at [500, 43] on div "Code Only Code + Tools Tools Only" at bounding box center [557, 72] width 114 height 74
click at [444, 90] on div "Saved just now Not saved to prod Upgrade to Edit Save Save to Staging S Saved j…" at bounding box center [489, 98] width 391 height 32
click at [332, 93] on div "Saved just now" at bounding box center [356, 97] width 56 height 11
click at [410, 96] on div "10 seconds ago" at bounding box center [381, 97] width 58 height 11
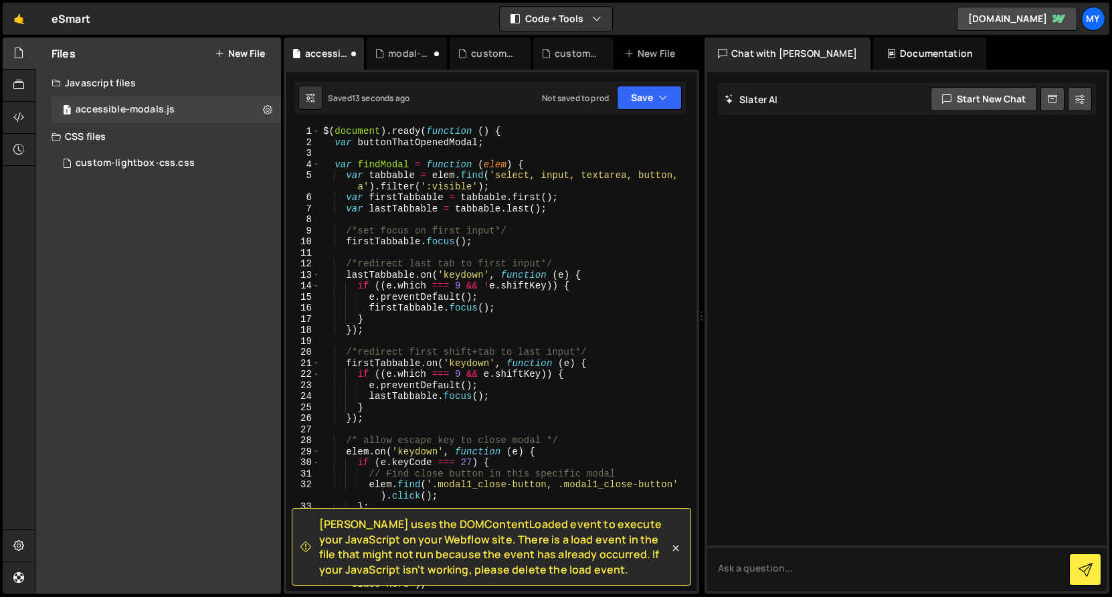
click at [410, 96] on div "13 seconds ago" at bounding box center [381, 97] width 58 height 11
click at [405, 218] on div "$ ( document ) . ready ( function ( ) { var buttonThatOpenedModal ; var findMod…" at bounding box center [506, 369] width 371 height 487
type textarea "var findModal = function (elem) {"
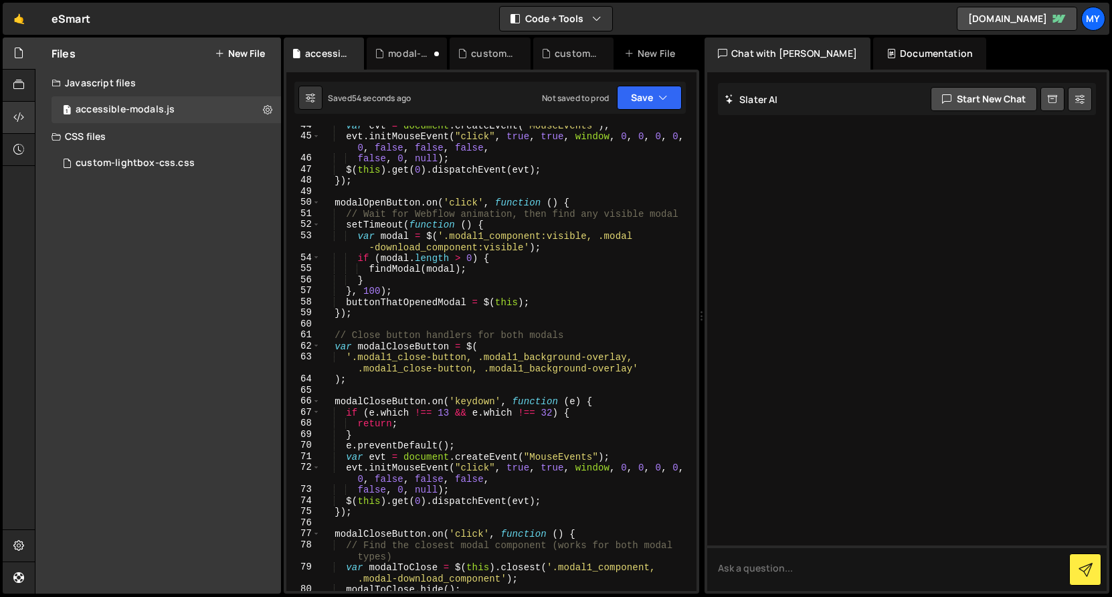
scroll to position [608, 0]
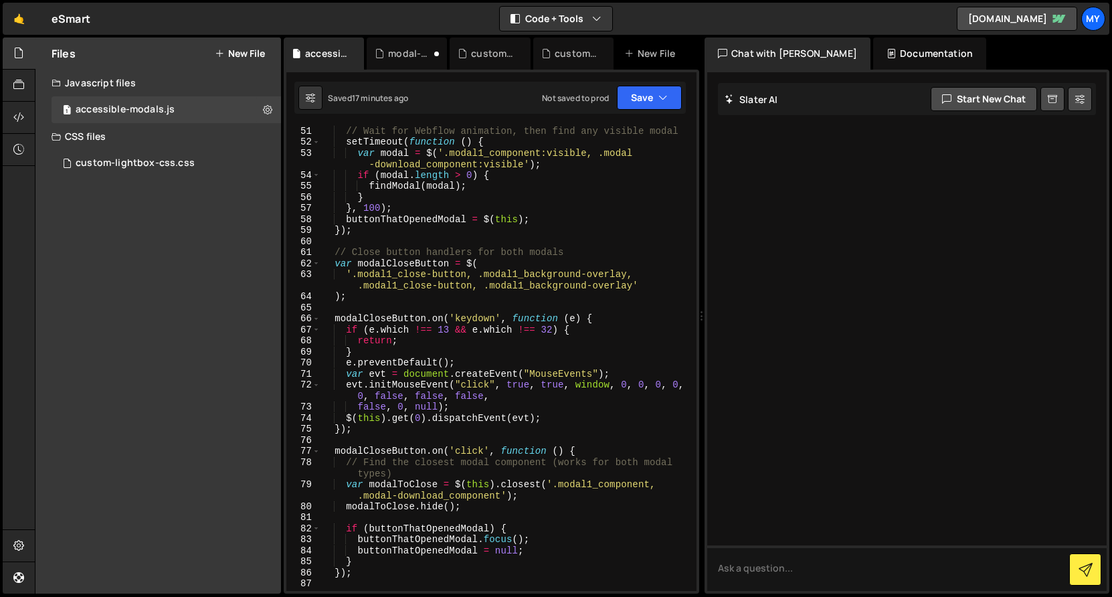
click at [437, 170] on div "// Wait for Webflow animation, then find any visible modal setTimeout ( functio…" at bounding box center [506, 368] width 371 height 487
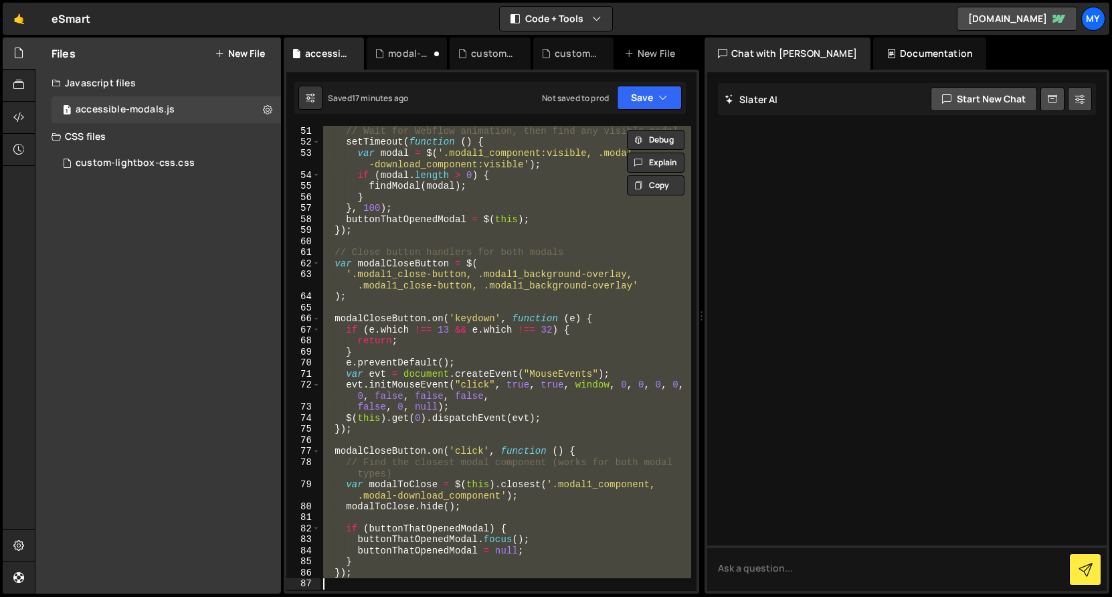
paste textarea
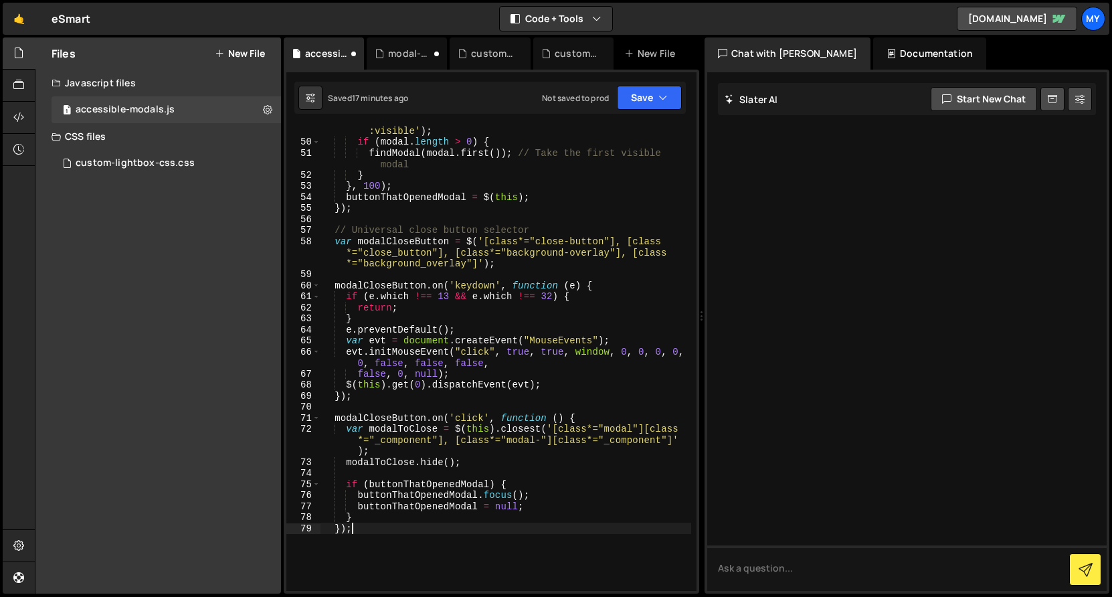
type textarea "modalToClose.hide();"
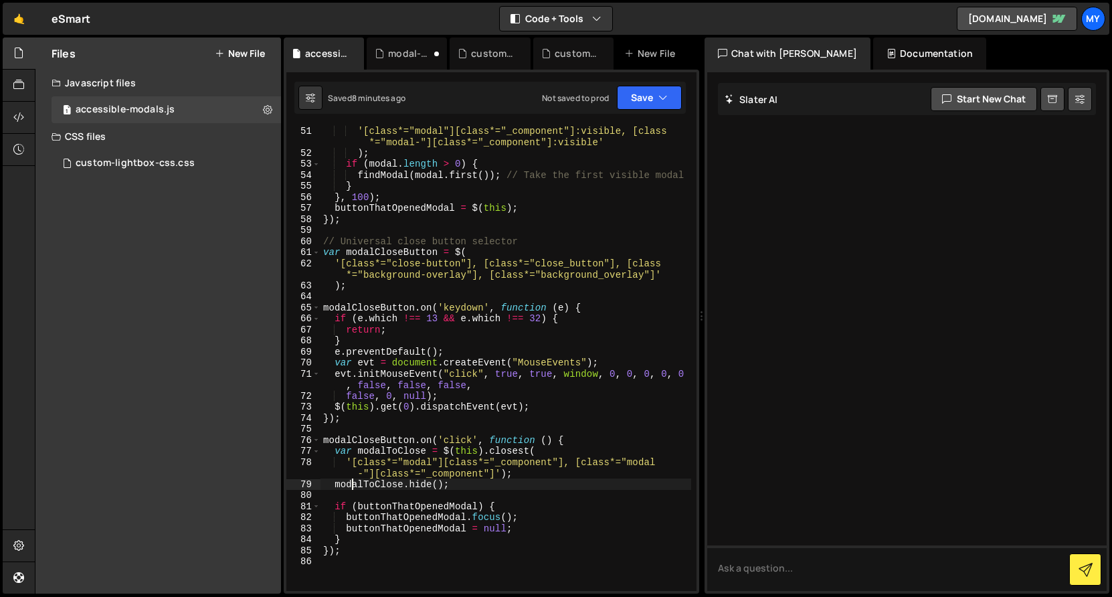
click at [124, 1] on div "Hold on a sec... Are you certain you wish to leave this page? Any changes you'v…" at bounding box center [556, 298] width 1112 height 597
click at [137, 82] on div "Javascript files" at bounding box center [158, 83] width 246 height 27
click at [138, 140] on div "custom-lightbox.js" at bounding box center [121, 136] width 90 height 12
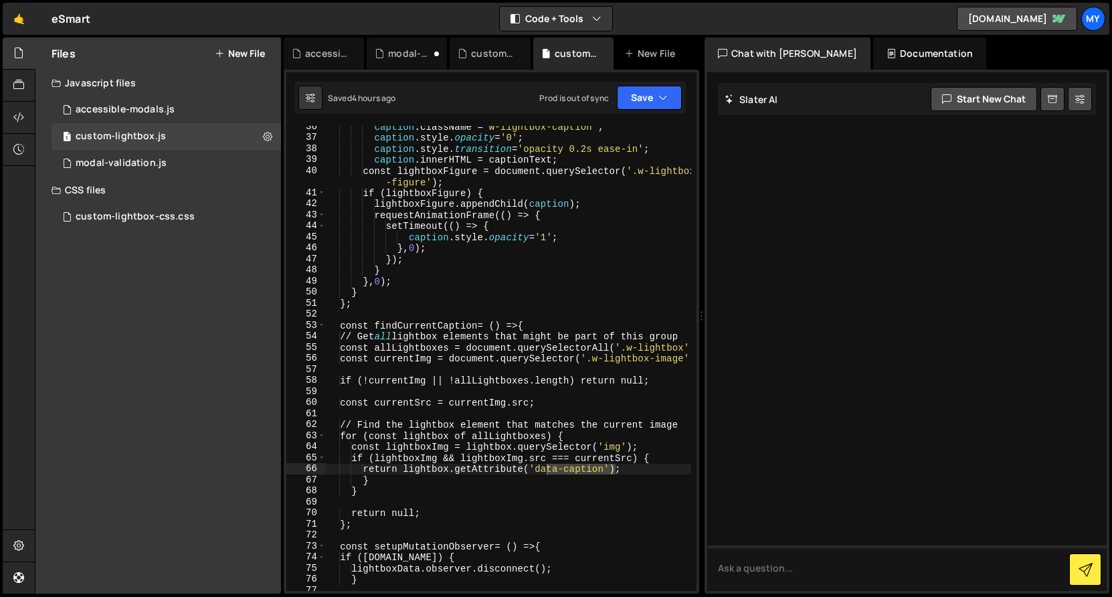
click at [144, 53] on div "Files New File" at bounding box center [158, 53] width 246 height 32
click at [268, 46] on div "Files New File" at bounding box center [158, 53] width 246 height 32
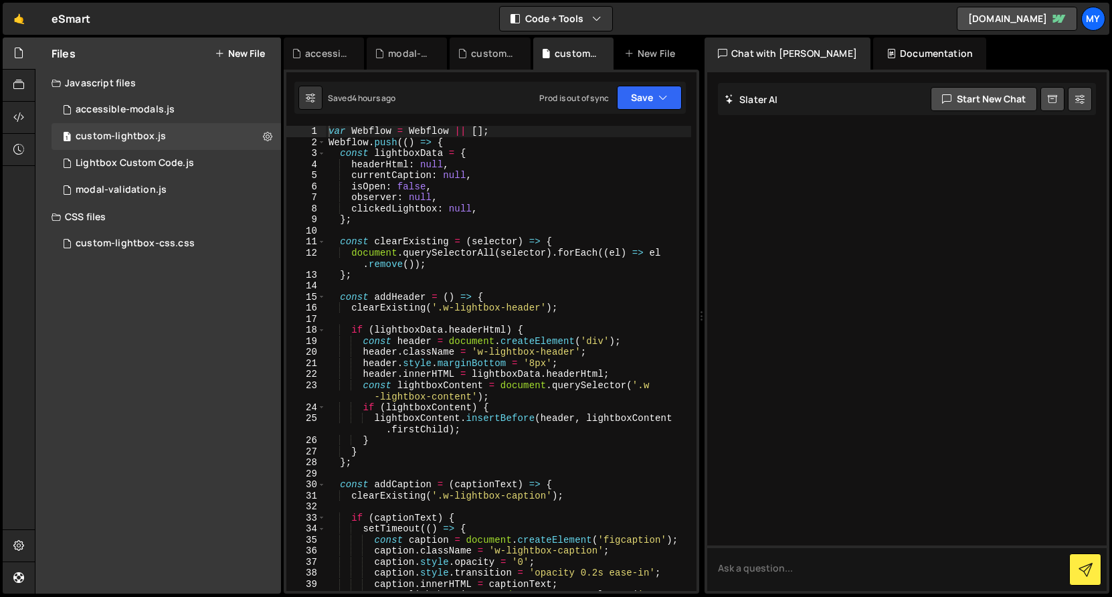
click at [392, 0] on html "Projects [GEOGRAPHIC_DATA] Blog My Projects Your Teams Account Upgrade Logout" at bounding box center [556, 298] width 1112 height 597
click at [254, 80] on div "Javascript files" at bounding box center [158, 83] width 246 height 27
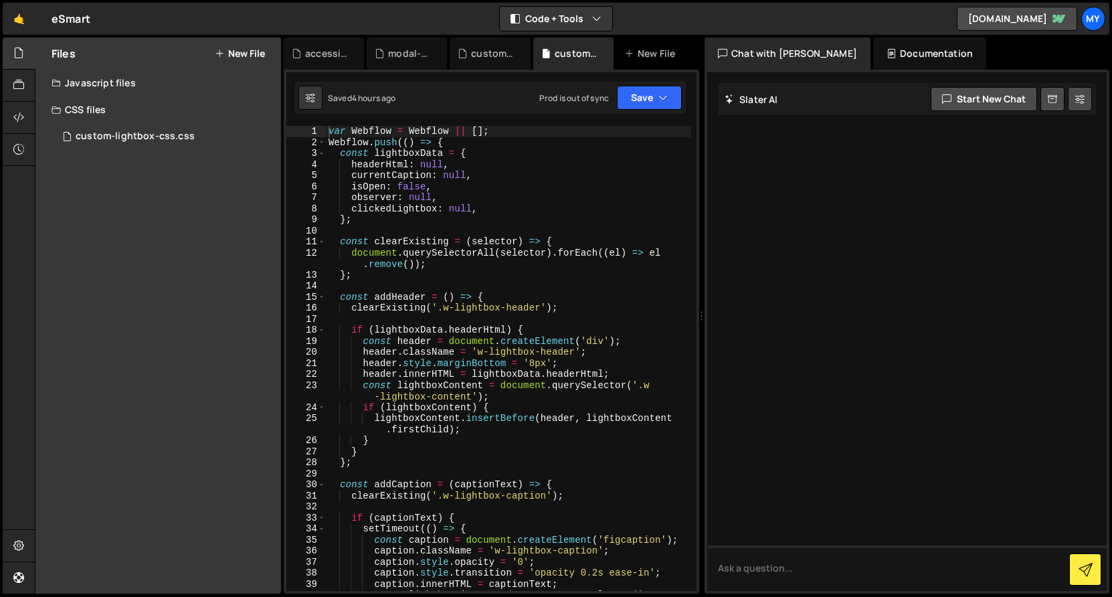
drag, startPoint x: 160, startPoint y: 3, endPoint x: 142, endPoint y: -25, distance: 32.9
click at [142, 0] on html "Projects [GEOGRAPHIC_DATA] Blog My Projects Your Teams Account Upgrade Logout" at bounding box center [556, 298] width 1112 height 597
click at [105, 0] on html "Projects [GEOGRAPHIC_DATA] Blog My Projects Your Teams Account Upgrade Logout" at bounding box center [556, 298] width 1112 height 597
click at [126, 0] on html "Projects [GEOGRAPHIC_DATA] Blog My Projects Your Teams Account Upgrade Logout" at bounding box center [556, 298] width 1112 height 597
click at [108, 0] on html "Projects [GEOGRAPHIC_DATA] Blog My Projects Your Teams Account Upgrade Logout" at bounding box center [556, 298] width 1112 height 597
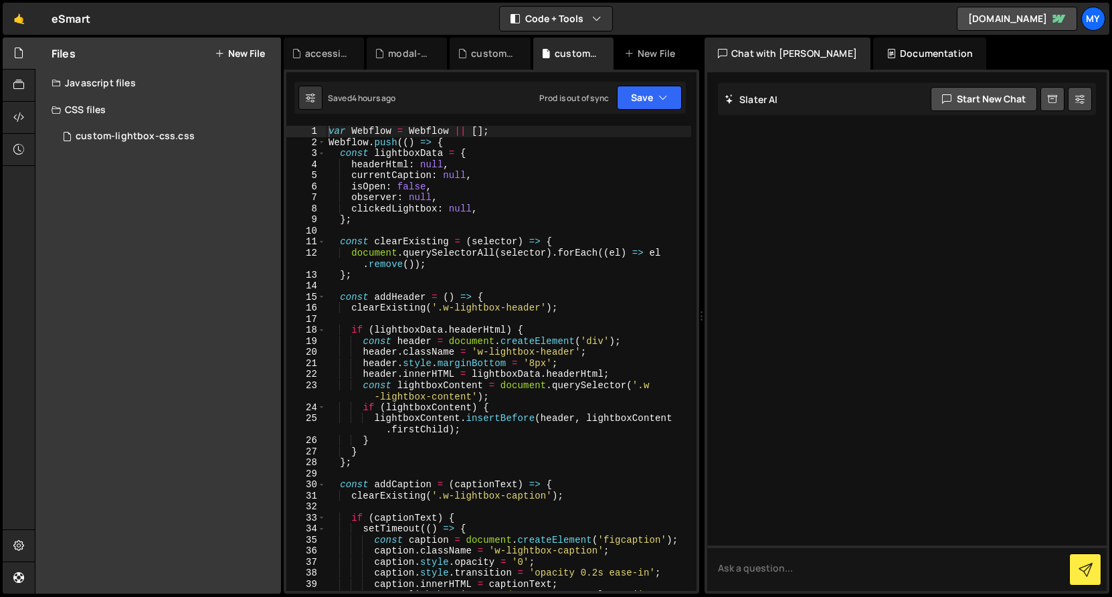
click at [108, 0] on html "Projects [GEOGRAPHIC_DATA] Blog My Projects Your Teams Account Upgrade Logout" at bounding box center [556, 298] width 1112 height 597
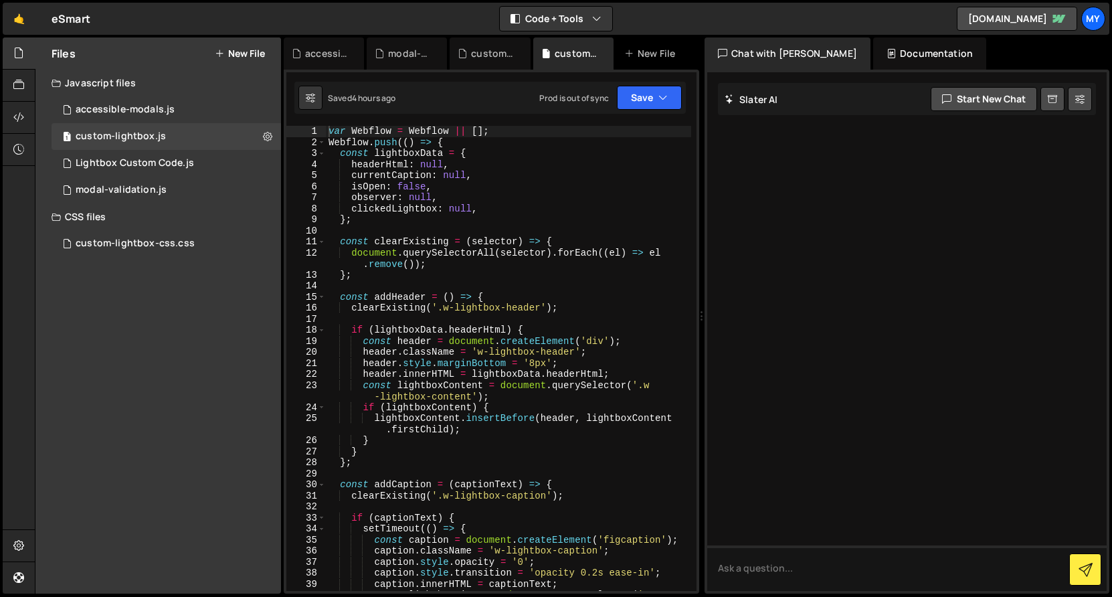
click at [33, 0] on html "Projects [GEOGRAPHIC_DATA] Blog My Projects Your Teams Account Upgrade Logout" at bounding box center [556, 298] width 1112 height 597
drag, startPoint x: 122, startPoint y: 1, endPoint x: 29, endPoint y: -25, distance: 96.0
click at [29, 0] on html "Projects [GEOGRAPHIC_DATA] Blog My Projects Your Teams Account Upgrade Logout" at bounding box center [556, 298] width 1112 height 597
drag, startPoint x: 29, startPoint y: -25, endPoint x: 410, endPoint y: -66, distance: 383.0
click at [410, 0] on html "Projects [GEOGRAPHIC_DATA] Blog My Projects Your Teams Account Upgrade Logout" at bounding box center [556, 298] width 1112 height 597
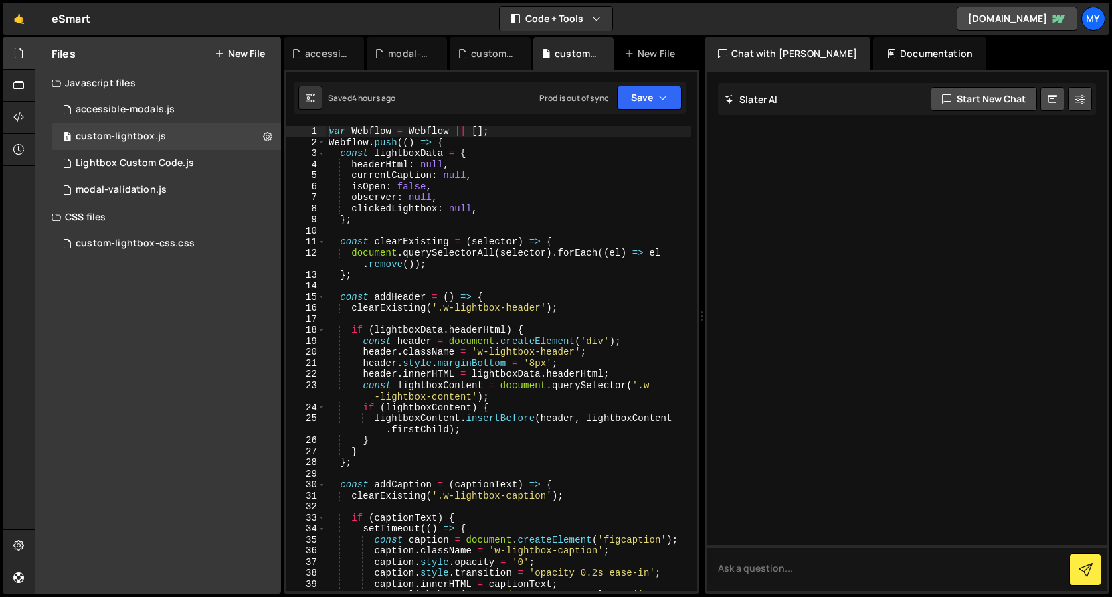
click at [410, 0] on html "Projects [GEOGRAPHIC_DATA] Blog My Projects Your Teams Account Upgrade Logout" at bounding box center [556, 298] width 1112 height 597
click at [411, 0] on html "Projects [GEOGRAPHIC_DATA] Blog My Projects Your Teams Account Upgrade Logout" at bounding box center [556, 298] width 1112 height 597
drag, startPoint x: 411, startPoint y: -66, endPoint x: 436, endPoint y: -38, distance: 37.9
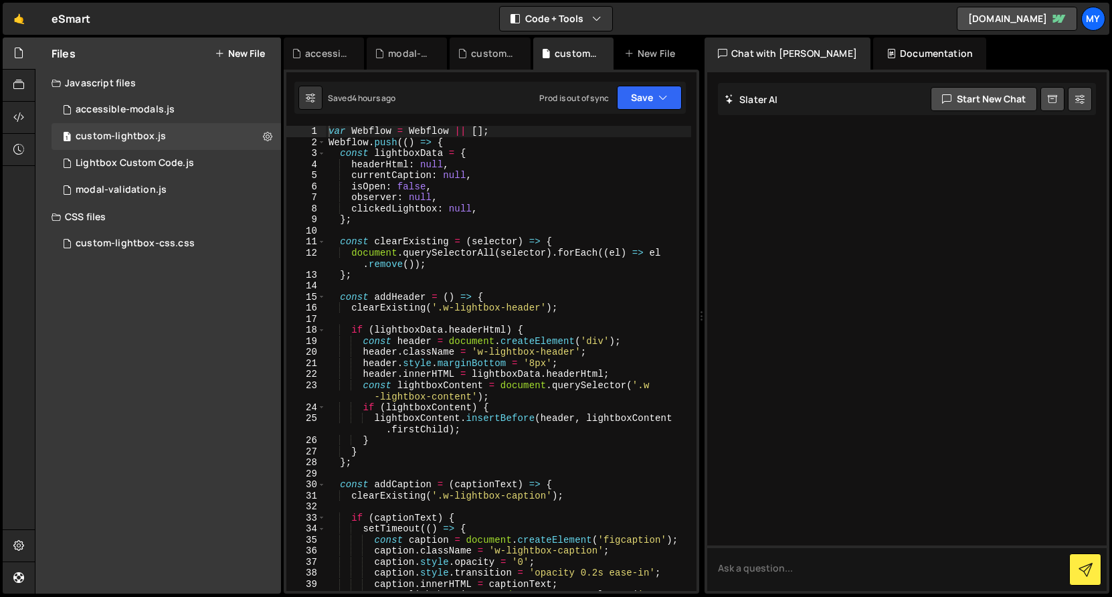
click at [436, 0] on html "Projects [GEOGRAPHIC_DATA] Blog My Projects Your Teams Account Upgrade Logout" at bounding box center [556, 298] width 1112 height 597
drag, startPoint x: 436, startPoint y: -38, endPoint x: 43, endPoint y: -88, distance: 396.0
click at [43, 0] on html "Projects [GEOGRAPHIC_DATA] Blog My Projects Your Teams Account Upgrade Logout" at bounding box center [556, 298] width 1112 height 597
click at [24, 0] on html "Projects [GEOGRAPHIC_DATA] Blog My Projects Your Teams Account Upgrade Logout" at bounding box center [556, 298] width 1112 height 597
drag, startPoint x: 43, startPoint y: -88, endPoint x: 171, endPoint y: -112, distance: 129.9
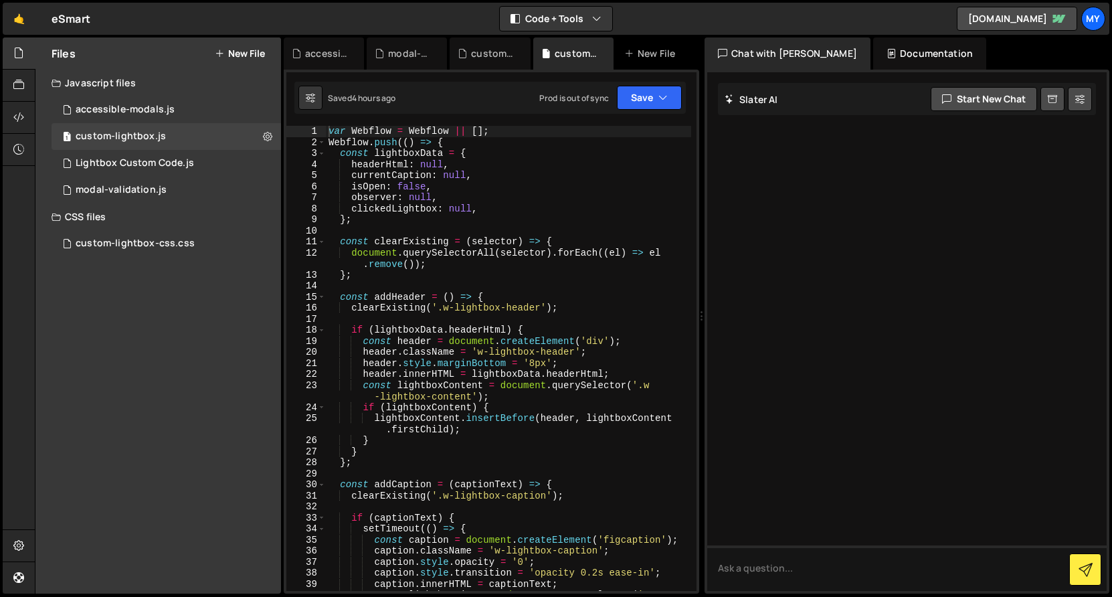
click at [171, 0] on html "Projects [GEOGRAPHIC_DATA] Blog My Projects Your Teams Account Upgrade Logout" at bounding box center [556, 298] width 1112 height 597
click at [263, 23] on div "🤙 eSmart ⚠️ Code is being edited in another browser Code + Tools Code Only Code…" at bounding box center [556, 19] width 1107 height 32
drag, startPoint x: 741, startPoint y: 21, endPoint x: 563, endPoint y: -106, distance: 218.8
click at [563, 0] on html "Projects [GEOGRAPHIC_DATA] Blog My Projects Your Teams Account Upgrade Logout" at bounding box center [556, 298] width 1112 height 597
click at [568, 0] on html "Projects [GEOGRAPHIC_DATA] Blog My Projects Your Teams Account Upgrade Logout" at bounding box center [556, 298] width 1112 height 597
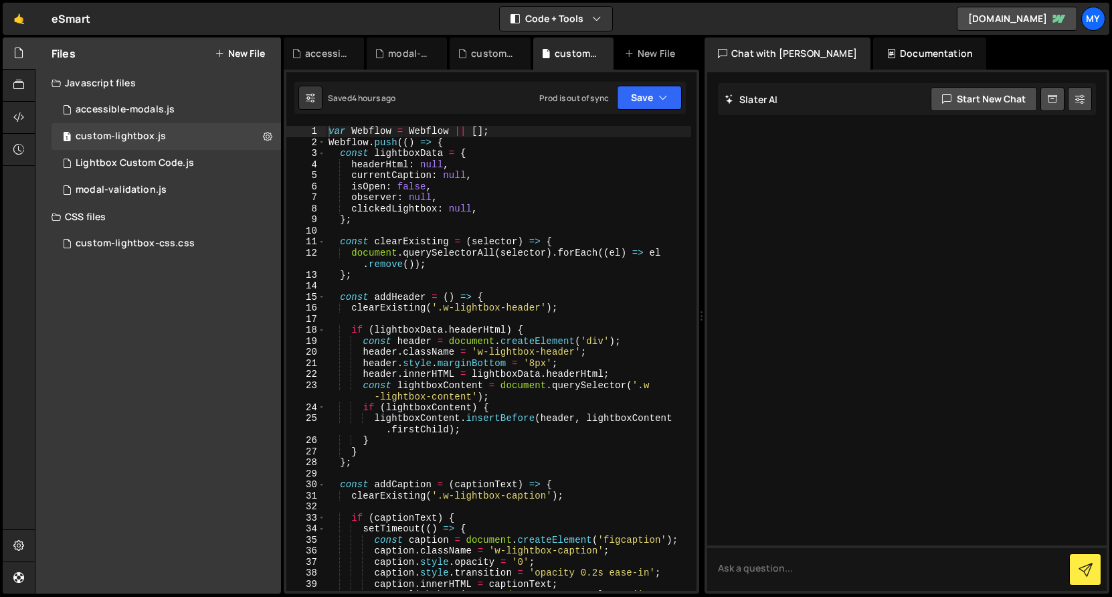
click at [893, 0] on html "Projects Community Library Blog My Projects Your Teams Account Upgrade Logout" at bounding box center [556, 298] width 1112 height 597
click at [19, 37] on div "Hold on a sec... Are you certain you wish to leave this page? Any changes you'v…" at bounding box center [556, 298] width 1112 height 597
click at [19, 0] on html "Projects Community Library Blog My Projects Your Teams Account Upgrade Logout" at bounding box center [556, 298] width 1112 height 597
click at [19, 11] on link "🤙" at bounding box center [19, 19] width 33 height 32
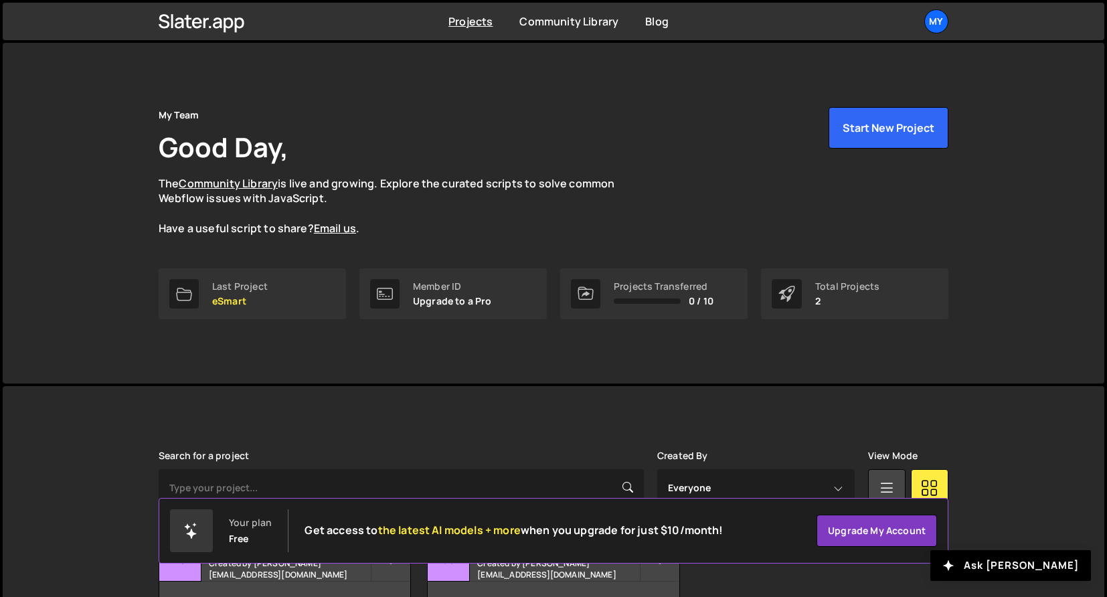
scroll to position [92, 0]
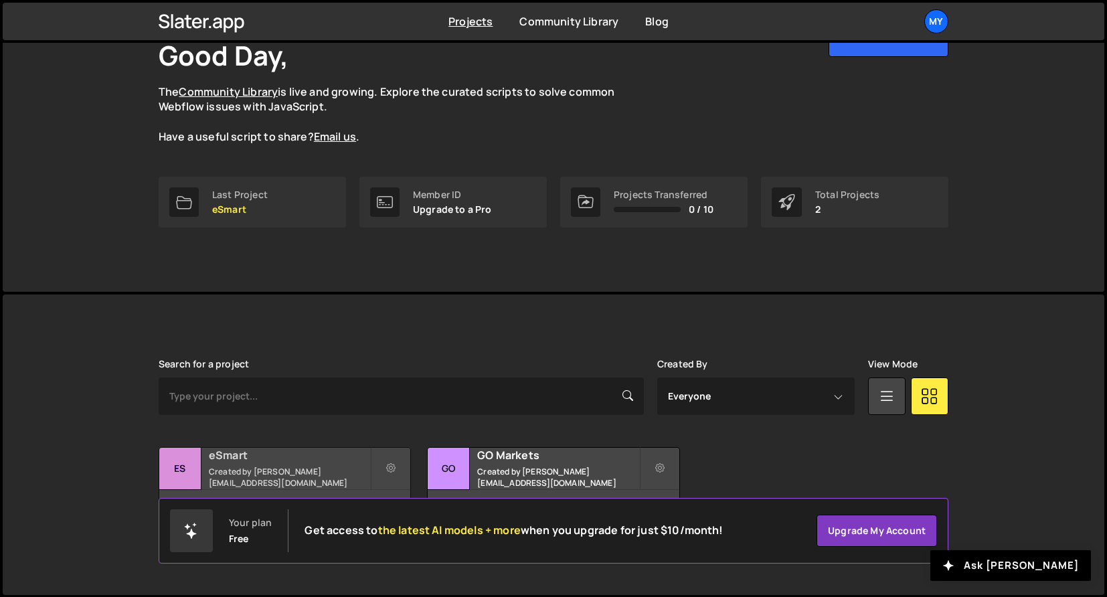
click at [280, 469] on div "eSmart Created by [PERSON_NAME][EMAIL_ADDRESS][DOMAIN_NAME]" at bounding box center [284, 468] width 251 height 41
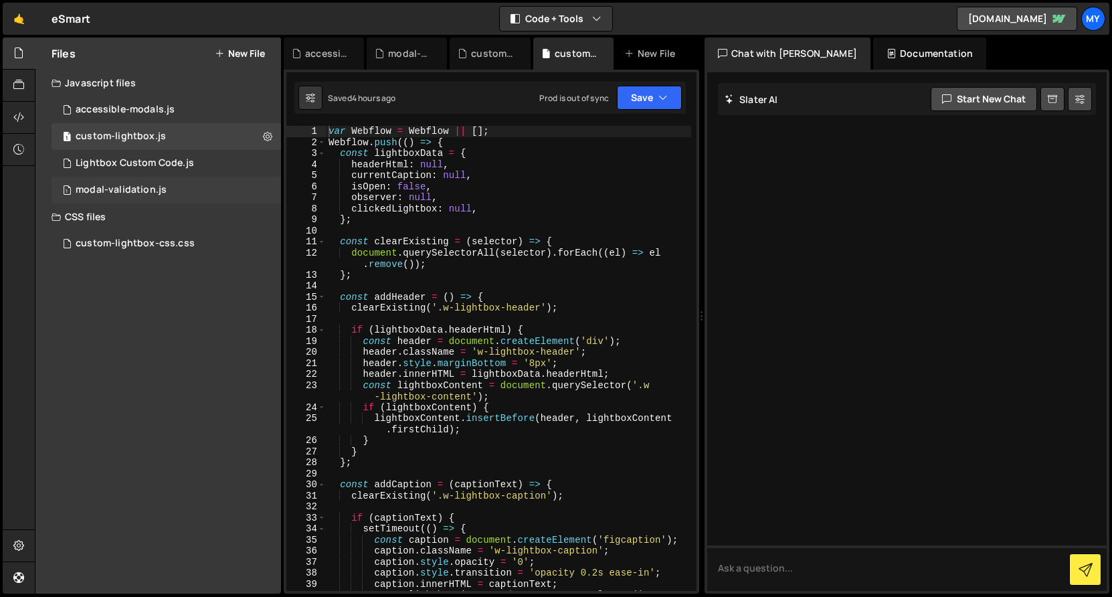
click at [185, 197] on div "1 modal-validation.js 0" at bounding box center [167, 190] width 230 height 27
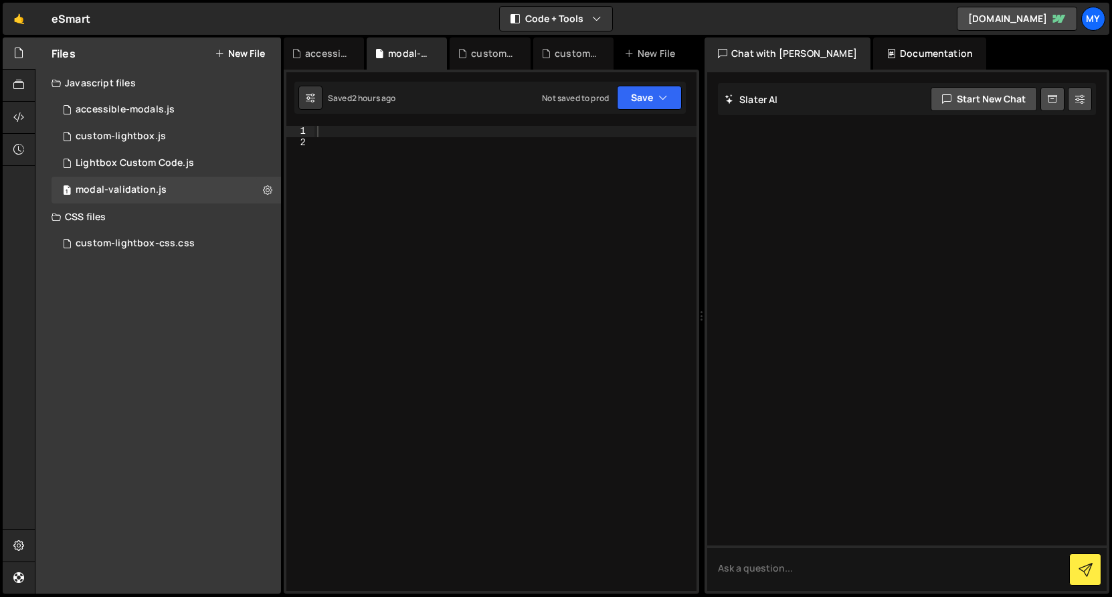
click at [264, 264] on div "Files New File Javascript files 1 accessible-modals.js 0 1 custom-lightbox.js 0…" at bounding box center [158, 315] width 246 height 556
click at [260, 179] on button at bounding box center [268, 190] width 24 height 24
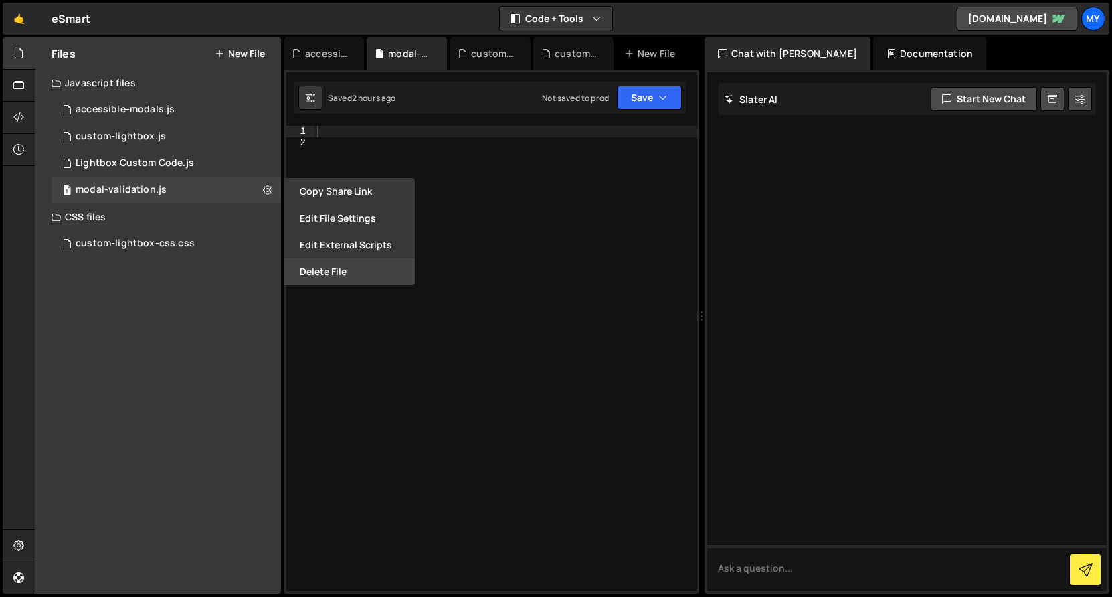
click at [326, 272] on button "Delete File" at bounding box center [349, 271] width 131 height 27
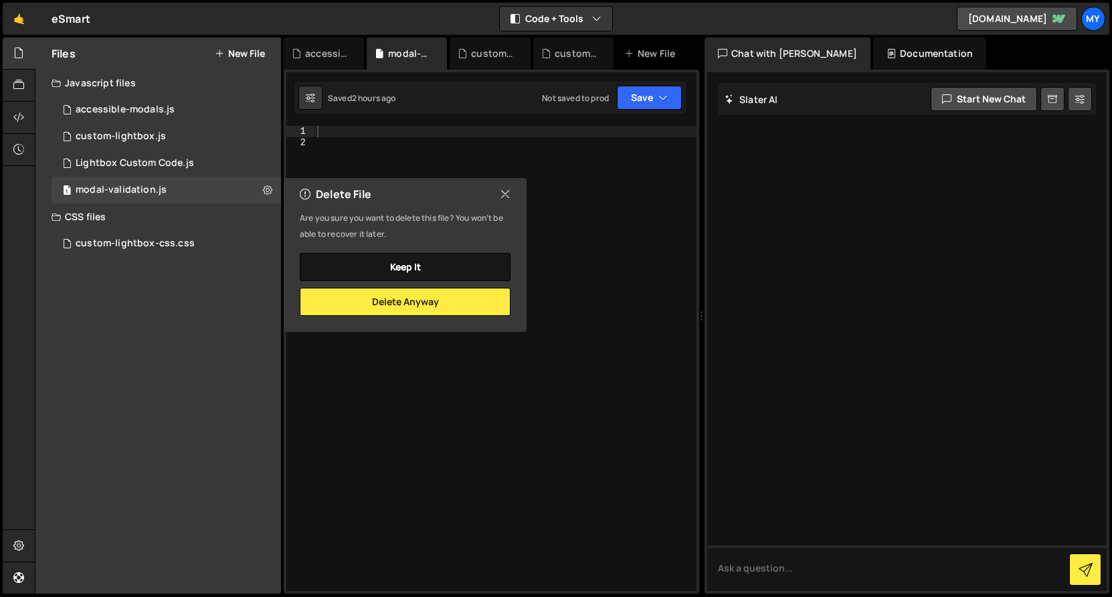
click at [508, 264] on button "Keep it" at bounding box center [405, 267] width 211 height 28
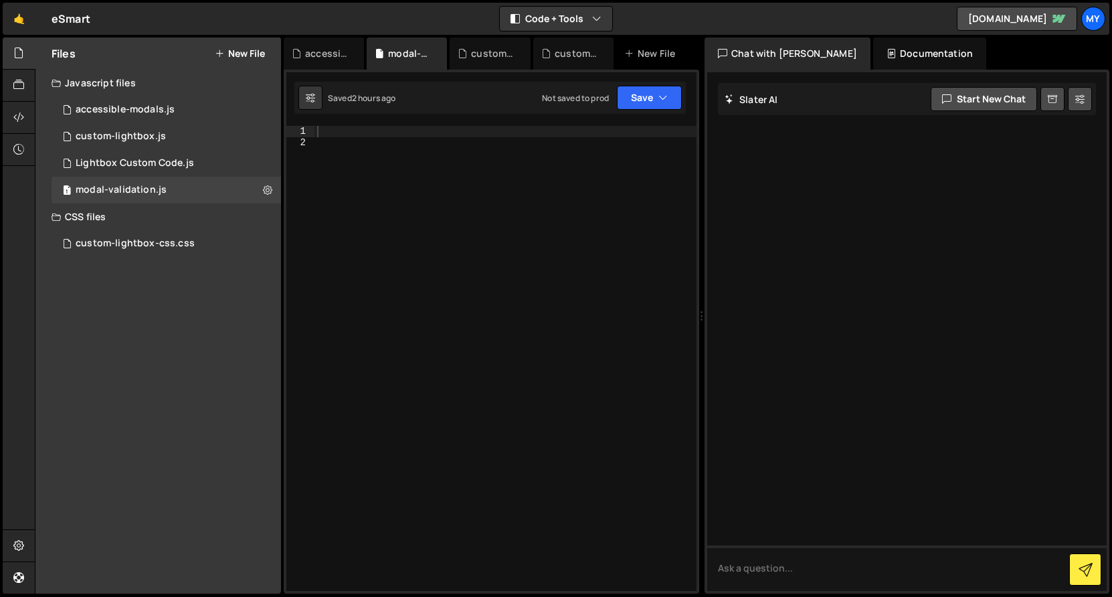
click at [508, 264] on div at bounding box center [506, 369] width 382 height 487
click at [320, 127] on div at bounding box center [506, 369] width 382 height 487
click at [383, 302] on div at bounding box center [506, 369] width 382 height 487
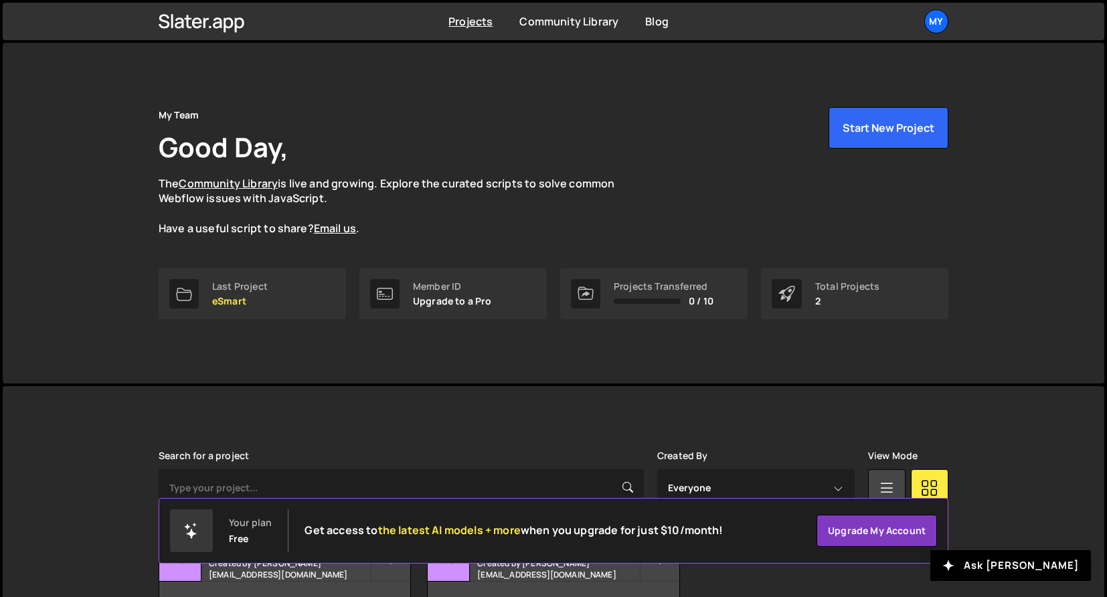
scroll to position [92, 0]
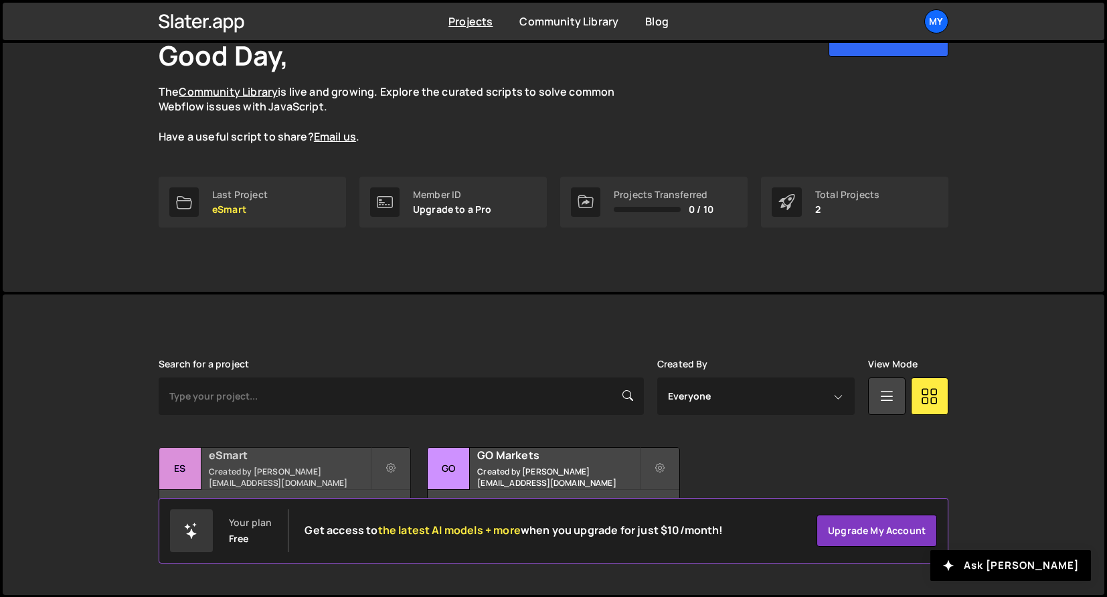
click at [277, 474] on small "Created by [PERSON_NAME][EMAIL_ADDRESS][DOMAIN_NAME]" at bounding box center [289, 477] width 161 height 23
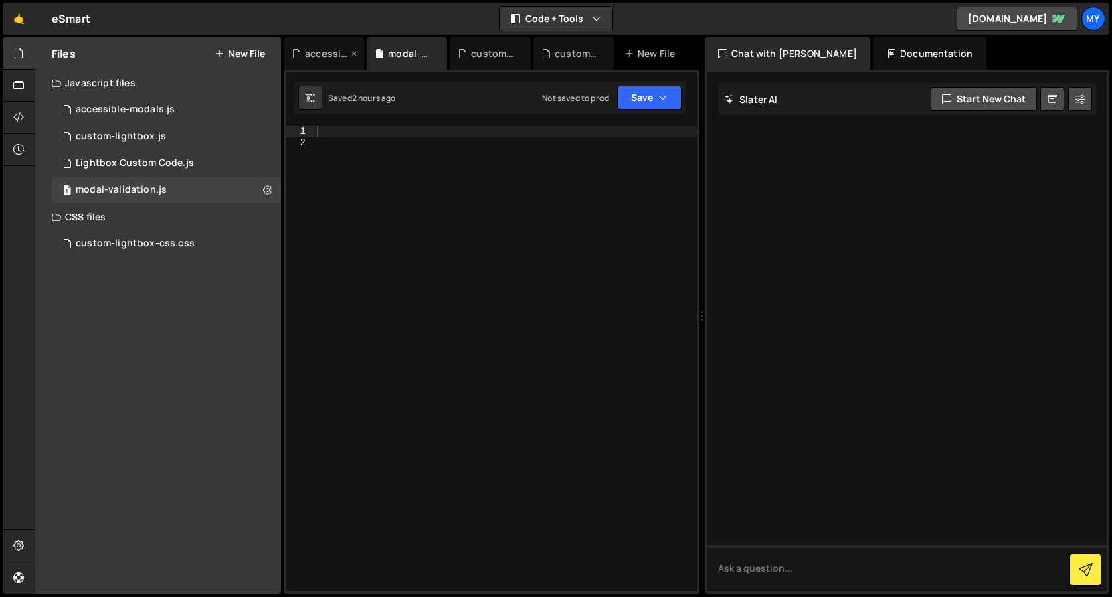
click at [327, 54] on div "accessible-modals.js" at bounding box center [326, 53] width 43 height 13
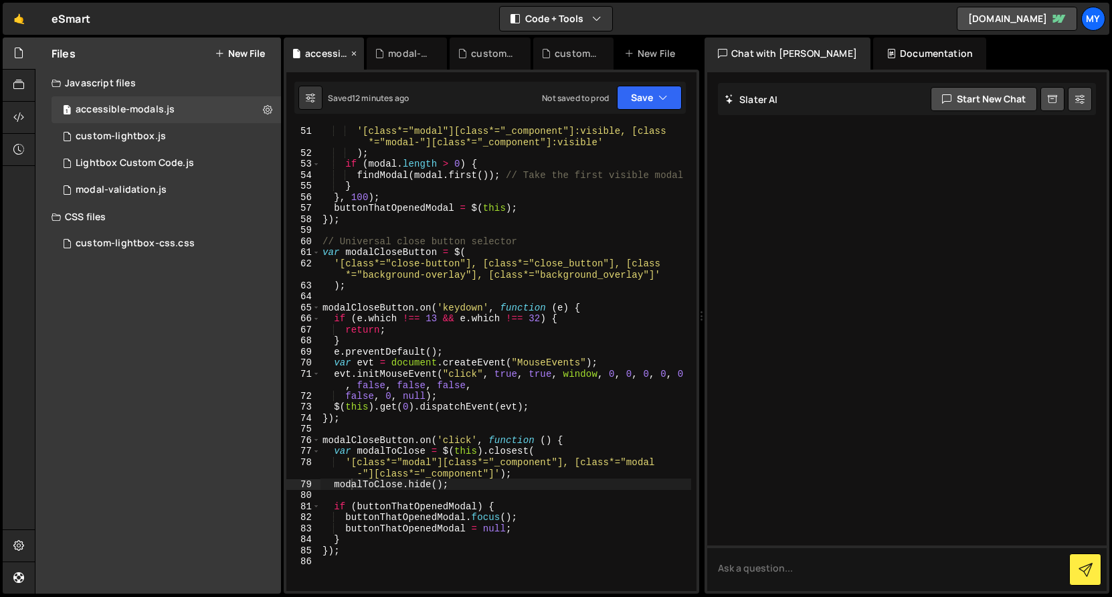
scroll to position [608, 0]
click at [155, 132] on div "custom-lightbox.js" at bounding box center [121, 136] width 90 height 12
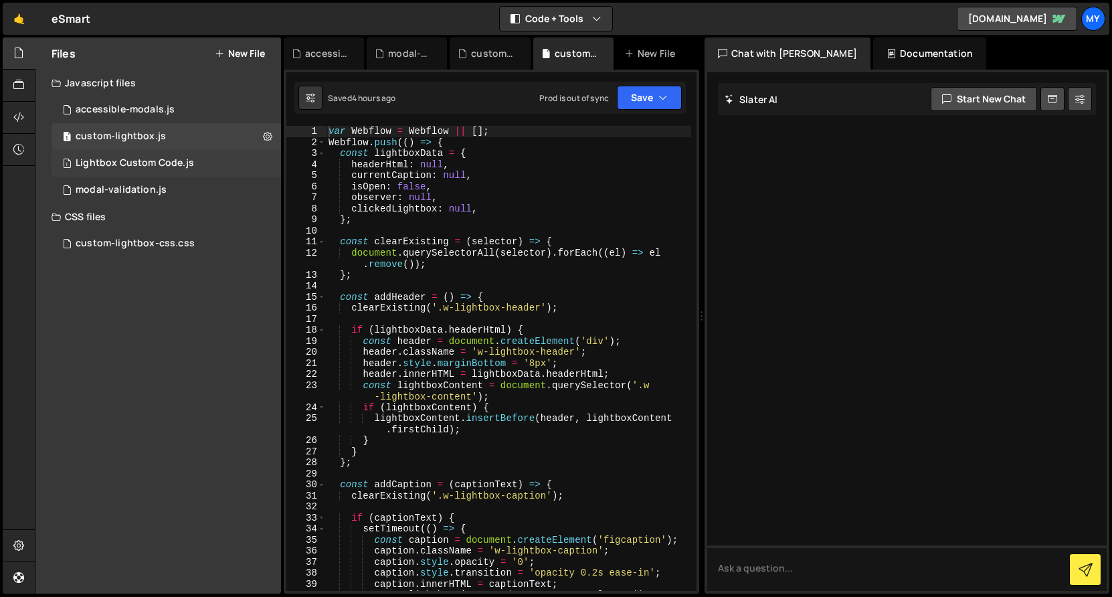
click at [153, 163] on div "Lightbox Custom Code.js" at bounding box center [135, 163] width 118 height 12
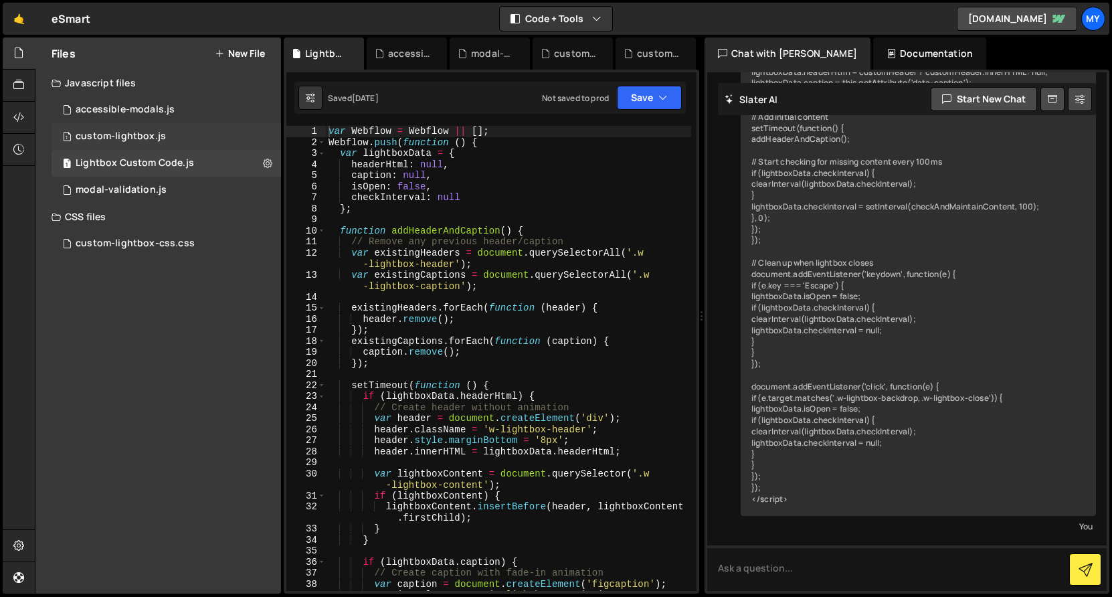
scroll to position [4040, 0]
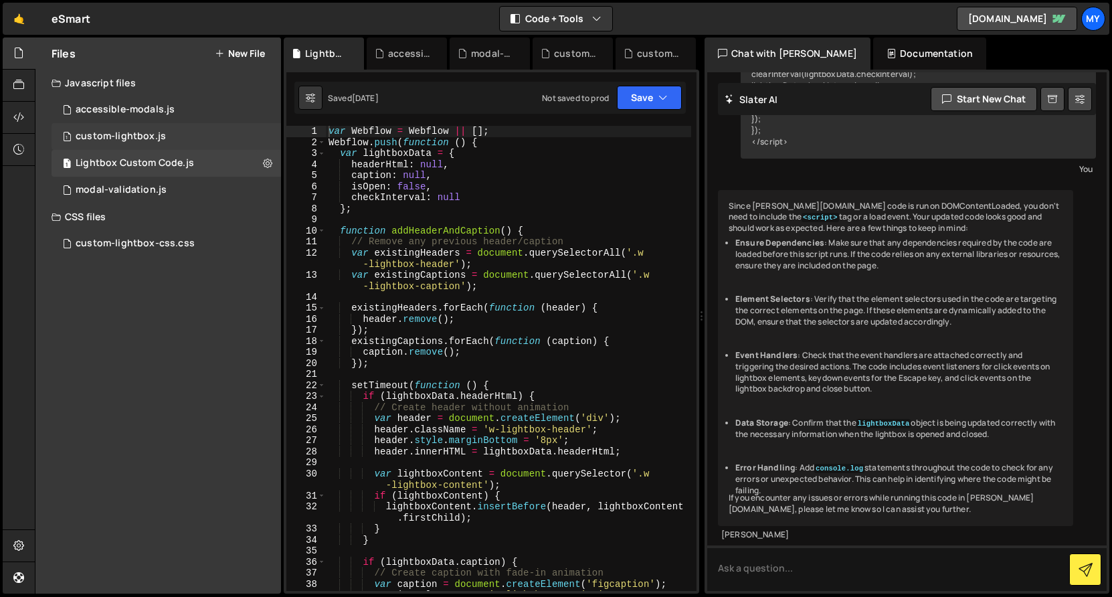
click at [140, 135] on div "custom-lightbox.js" at bounding box center [121, 136] width 90 height 12
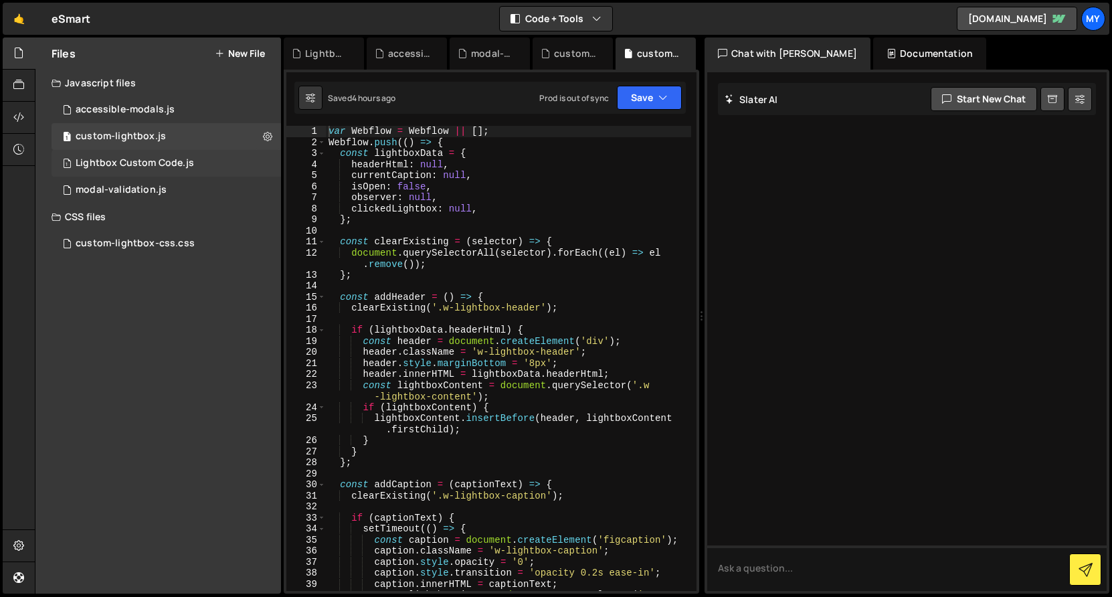
click at [141, 156] on div "1 Lightbox Custom Code.js 0" at bounding box center [167, 163] width 230 height 27
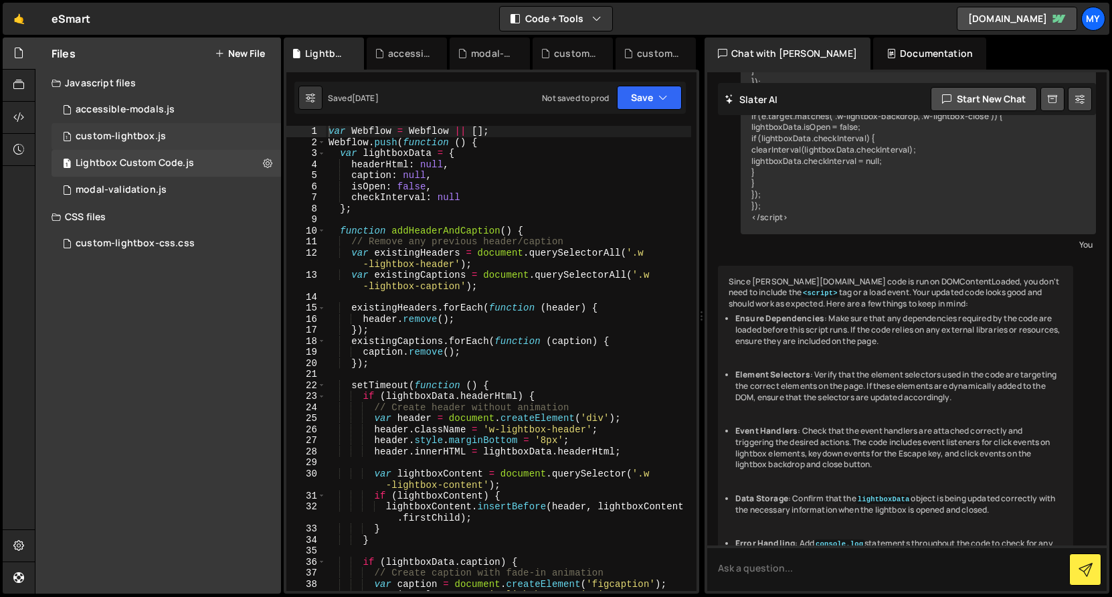
click at [138, 130] on div "custom-lightbox.js" at bounding box center [121, 136] width 90 height 12
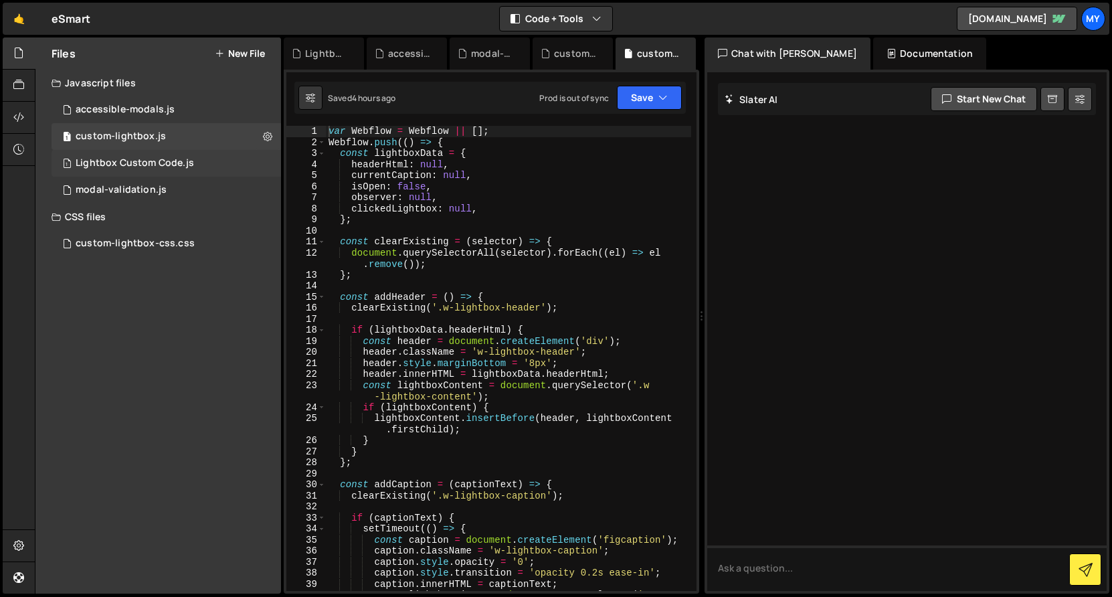
click at [140, 157] on div "1 Lightbox Custom Code.js 0" at bounding box center [167, 163] width 230 height 27
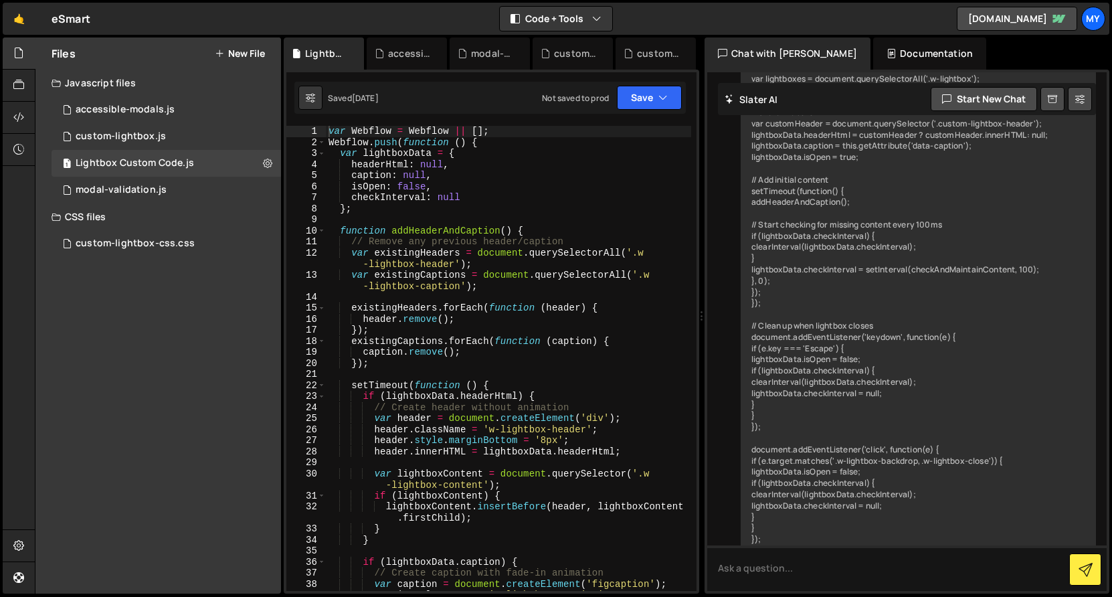
scroll to position [3448, 0]
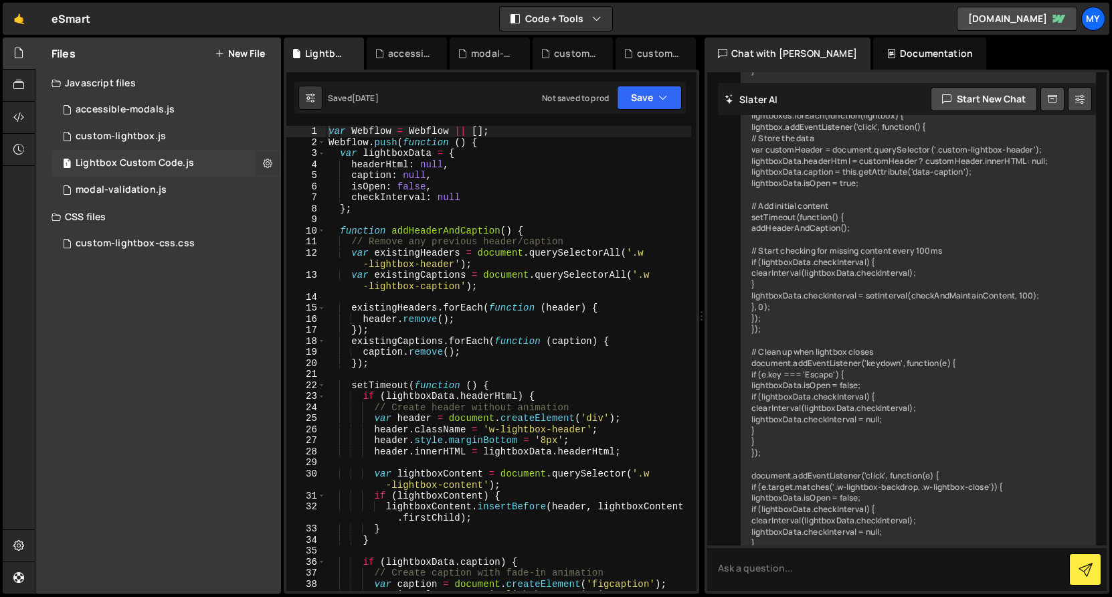
click at [271, 165] on icon at bounding box center [267, 163] width 9 height 13
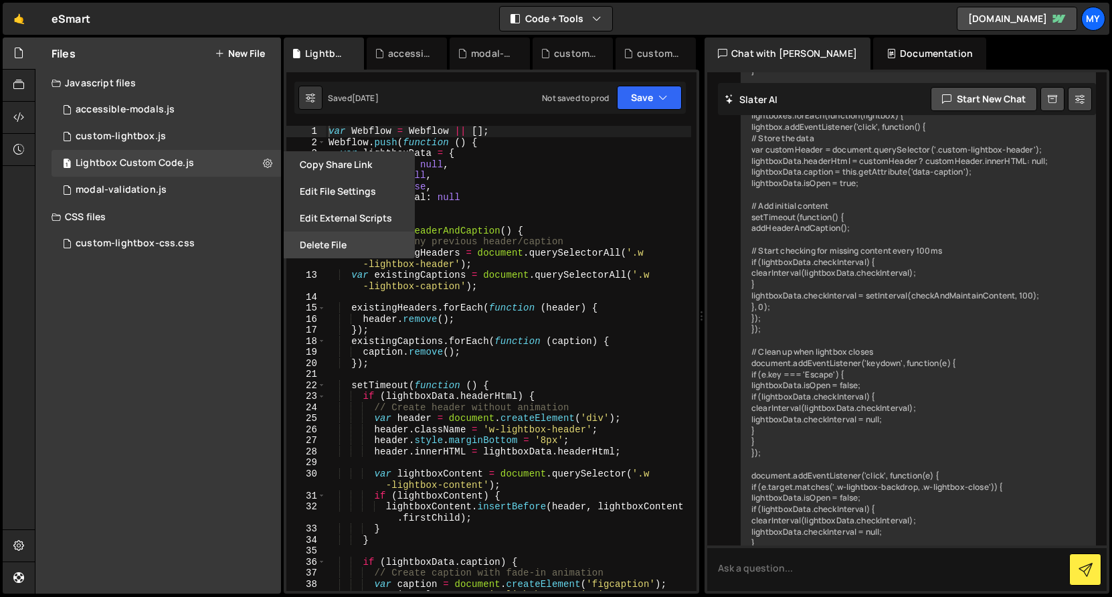
click at [363, 248] on button "Delete File" at bounding box center [349, 245] width 131 height 27
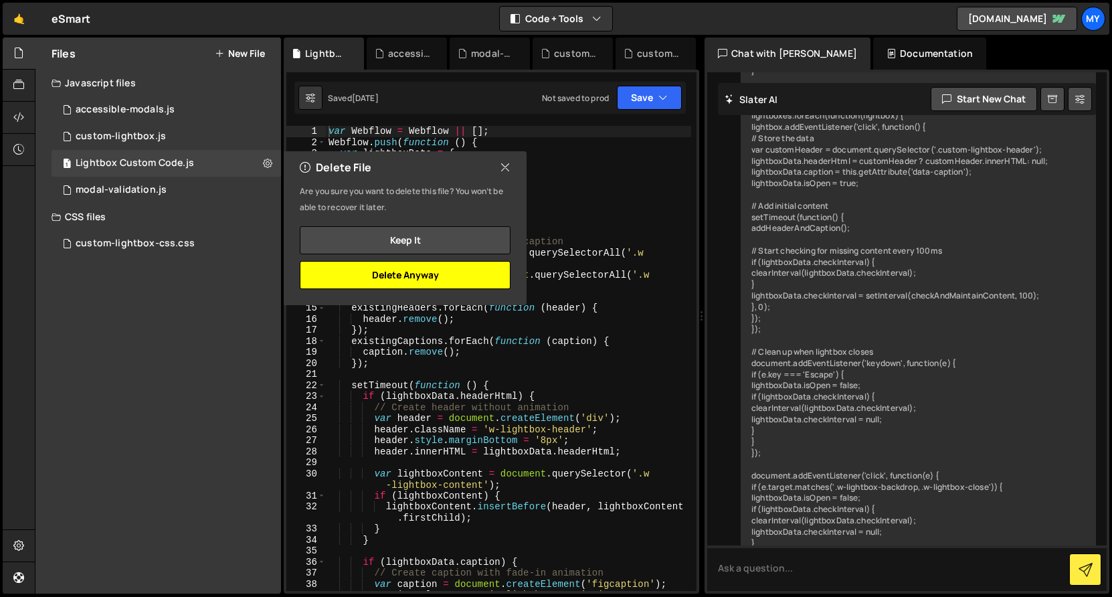
click at [437, 272] on button "Delete Anyway" at bounding box center [405, 275] width 211 height 28
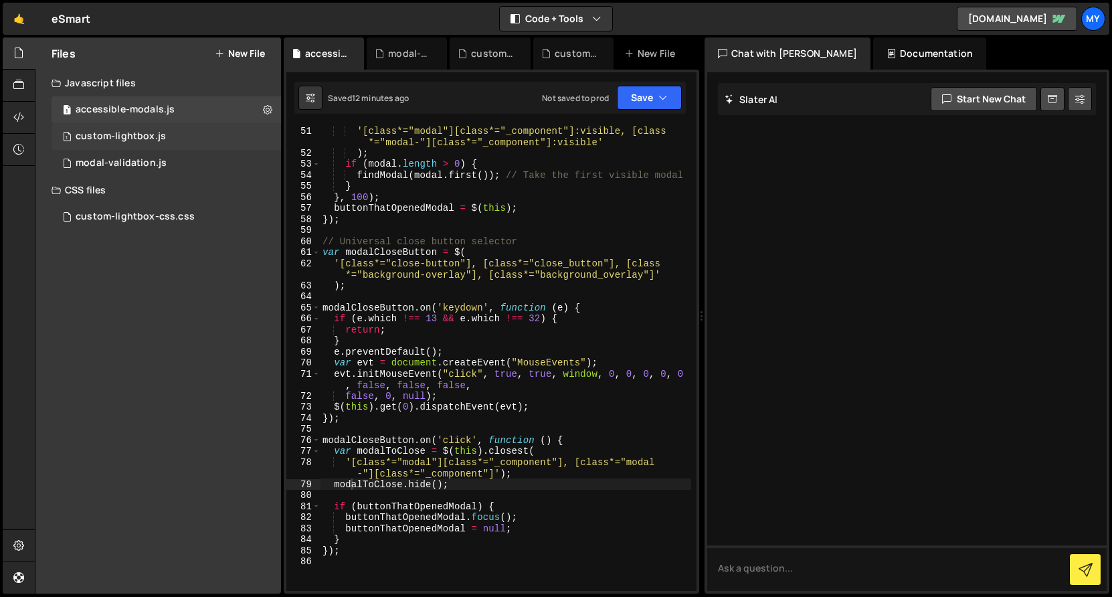
click at [169, 141] on div "1 custom-lightbox.js 0" at bounding box center [167, 136] width 230 height 27
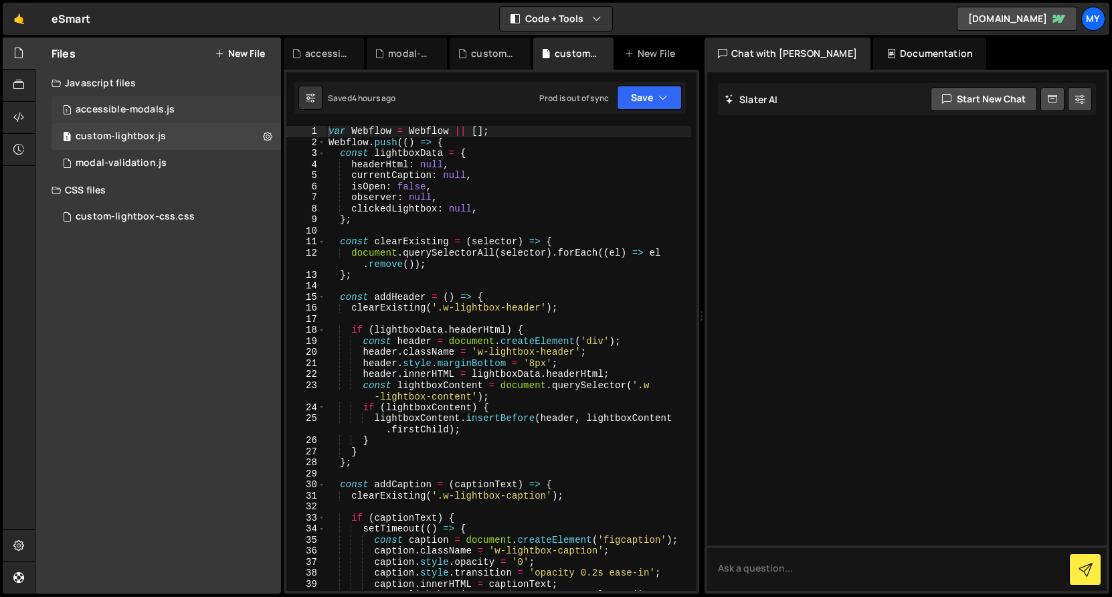
click at [179, 102] on div "1 accessible-modals.js 0" at bounding box center [167, 109] width 230 height 27
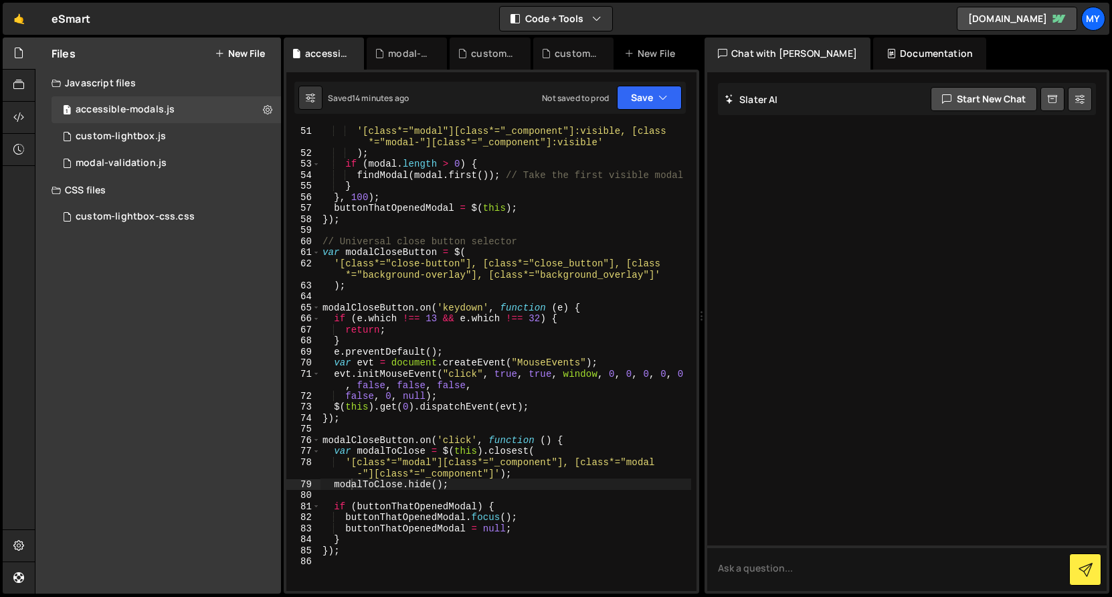
click at [507, 337] on div "'[class*="modal"][class*="_component"]:visible, [class *="modal-"][class*="_com…" at bounding box center [505, 374] width 371 height 499
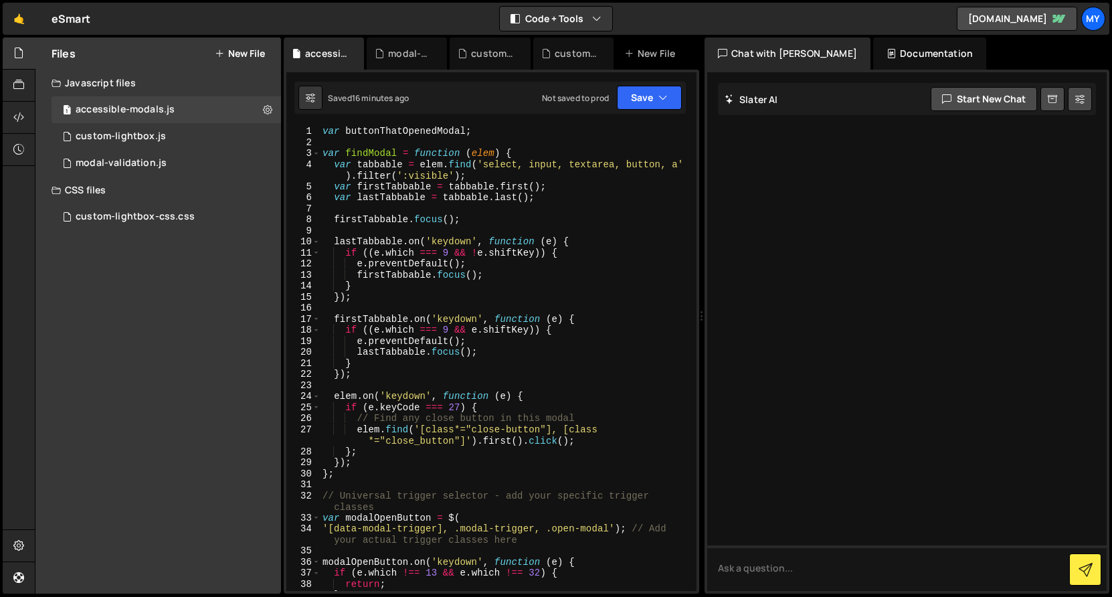
click at [474, 191] on div "var buttonThatOpenedModal ; var findModal = function ( elem ) { var tabbable = …" at bounding box center [505, 369] width 371 height 487
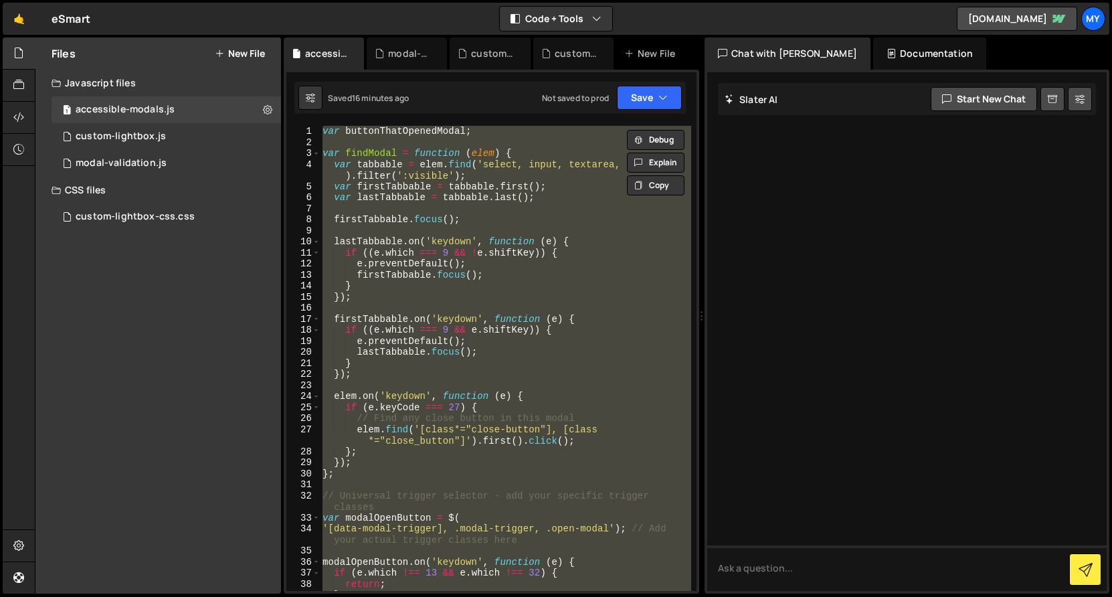
paste textarea "console.log('Download modal components:', $('.modal-download_component').length…"
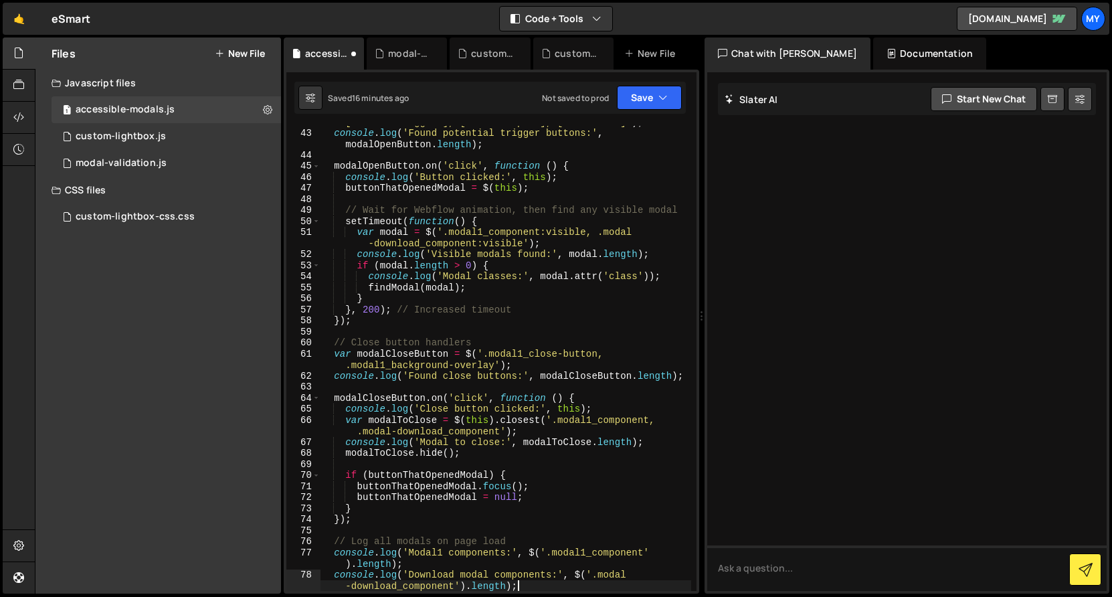
scroll to position [495, 0]
type textarea "console.log('Modal1 components:', $('.modal1_component').length);"
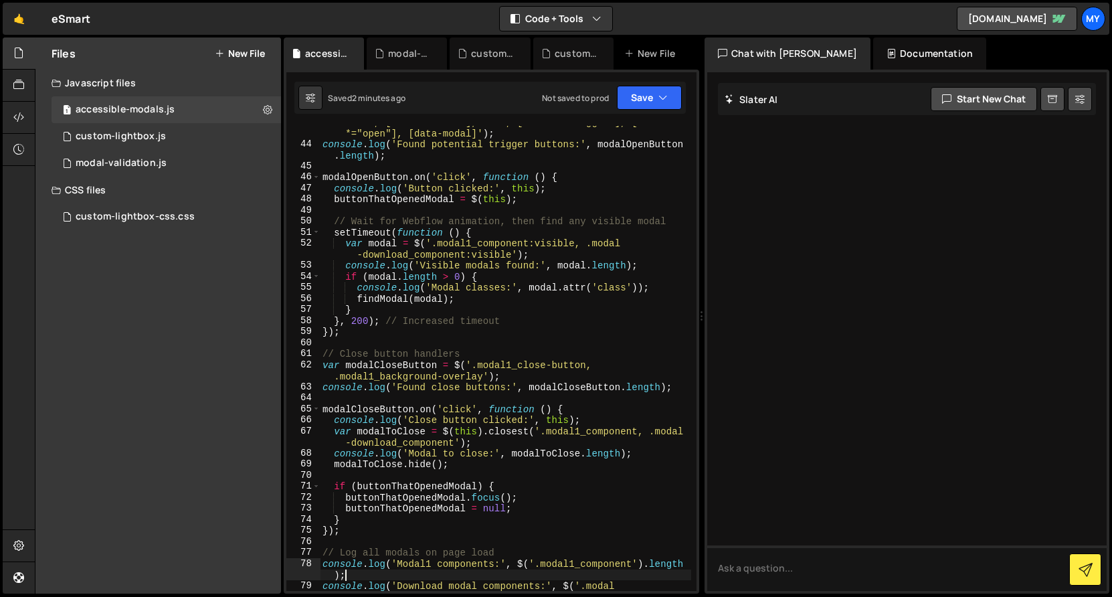
click at [531, 347] on div "'button, [role="button"], .btn, [class*="trigger"], [class *="open"], [data-mod…" at bounding box center [505, 370] width 371 height 509
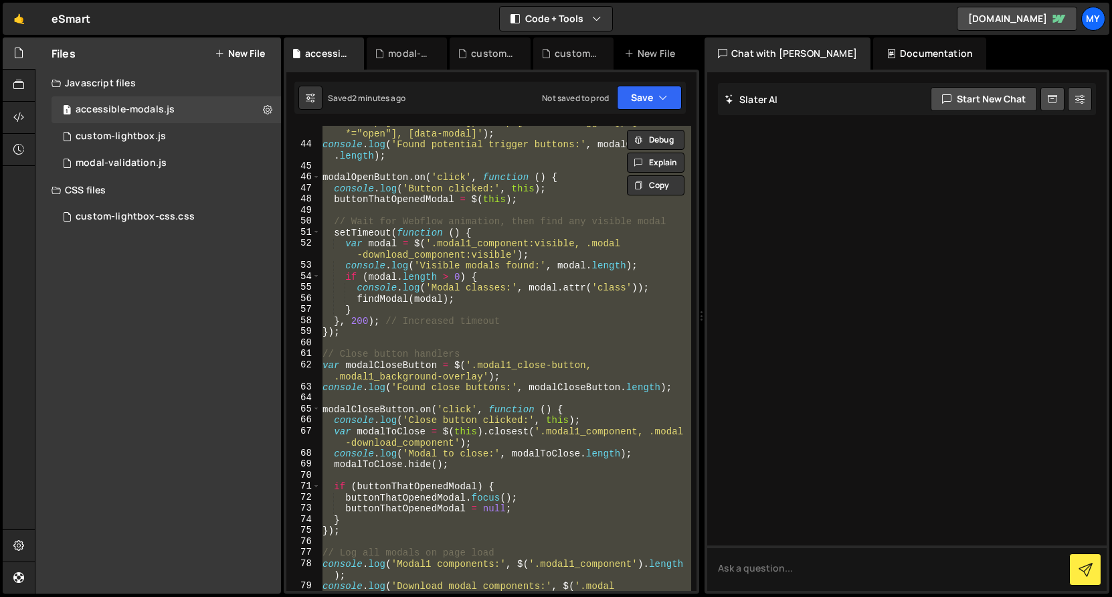
paste textarea "});"
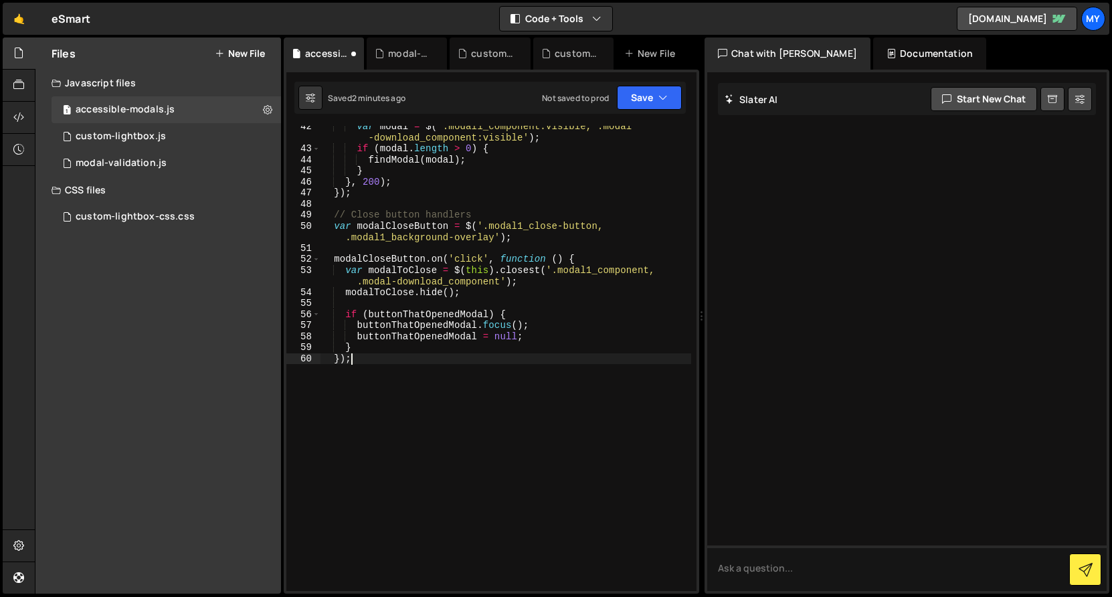
scroll to position [491, 0]
type textarea "}"
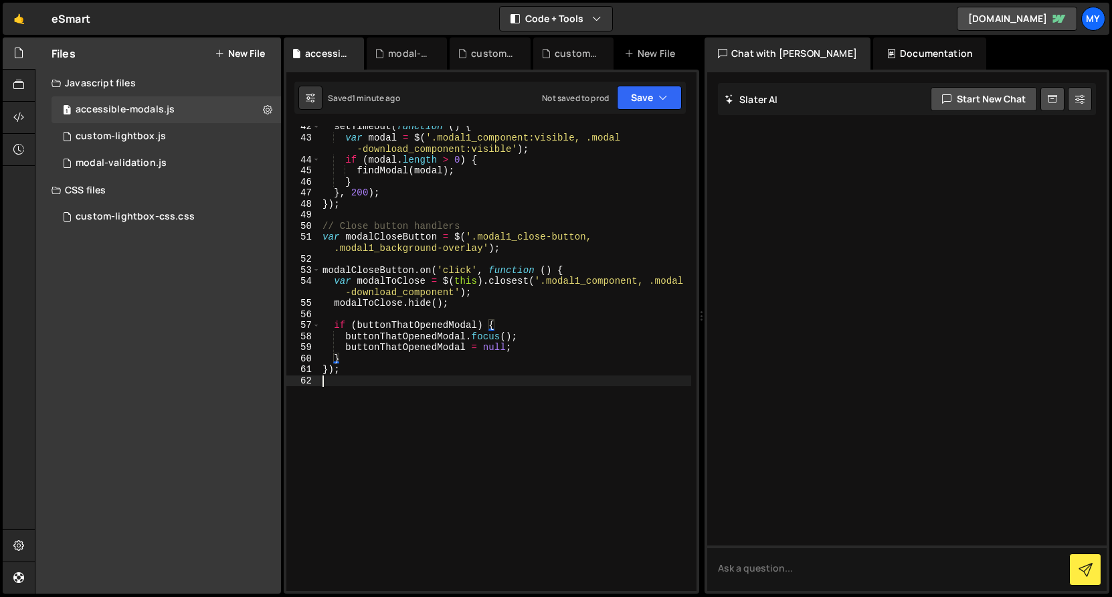
click at [401, 436] on div "setTimeout ( function ( ) { var modal = $ ( '.modal1_component:visible, .modal …" at bounding box center [505, 364] width 371 height 487
type textarea "});"
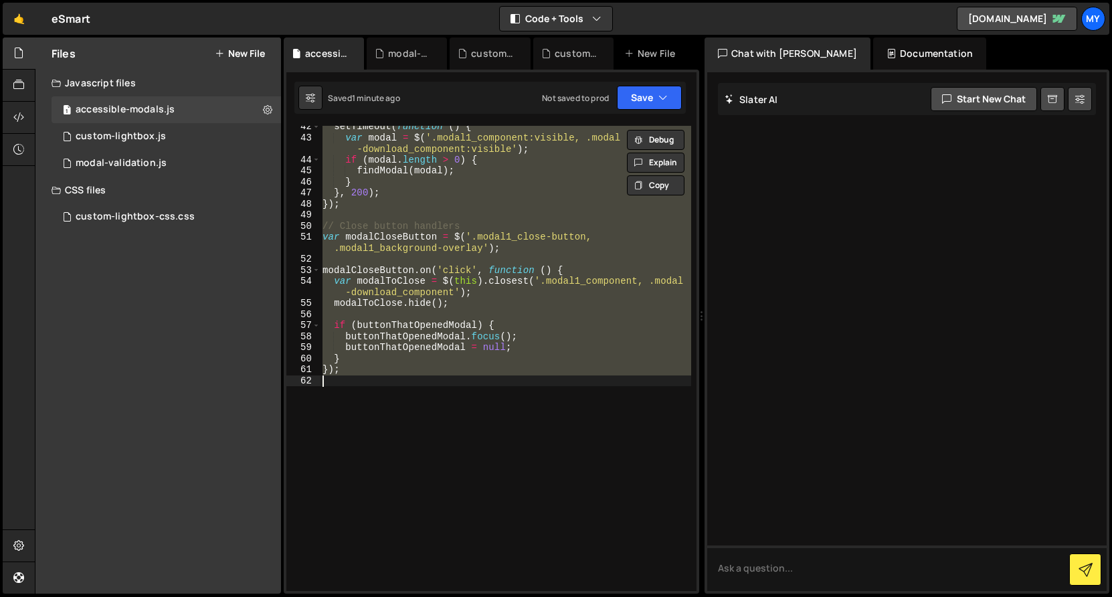
paste textarea
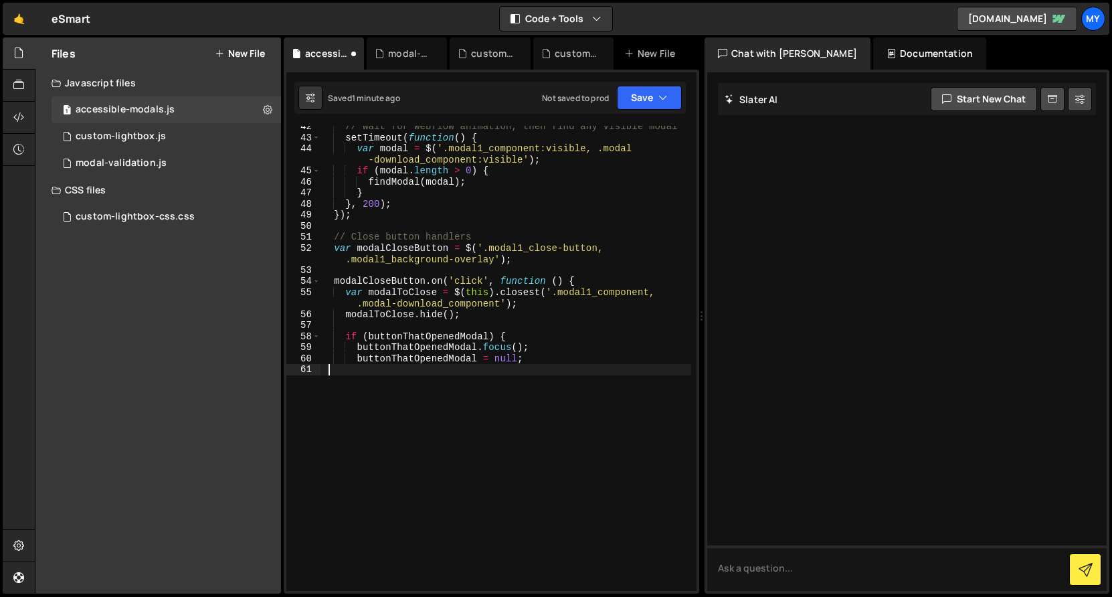
type textarea "buttonThatOpenedModal = null;"
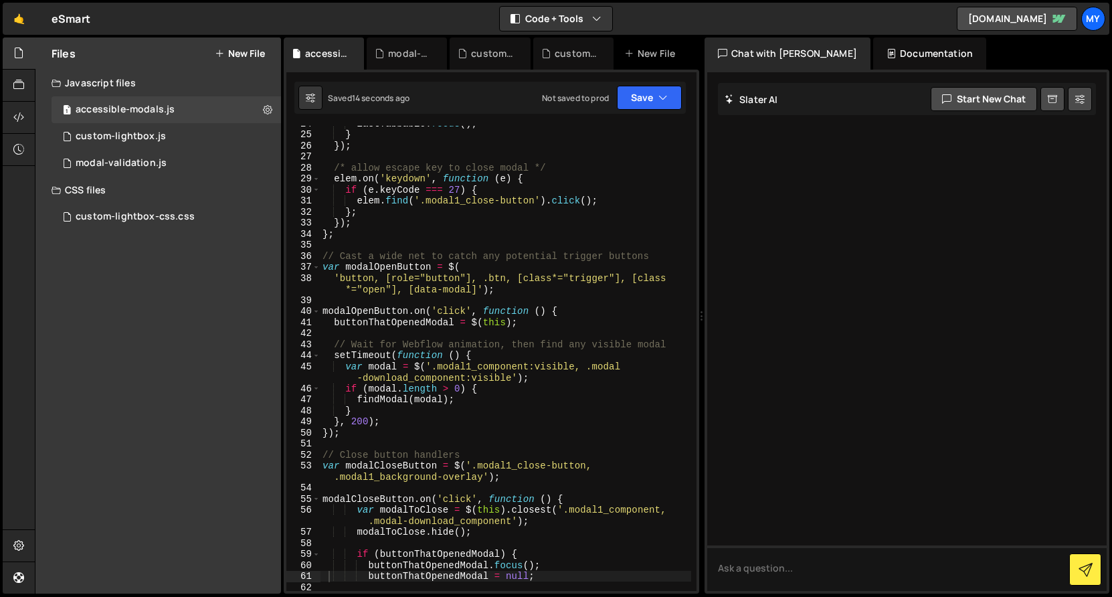
scroll to position [284, 0]
click at [441, 545] on div "lastTabbable . focus ( ) ; } }) ; /* allow escape key to close modal */ elem . …" at bounding box center [505, 361] width 371 height 487
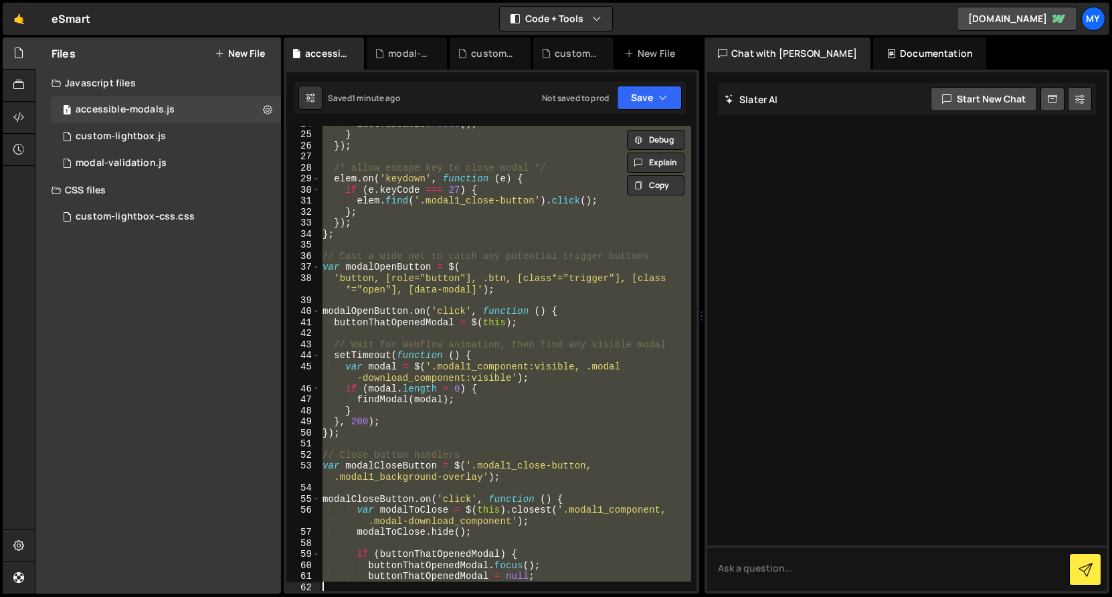
paste textarea "});"
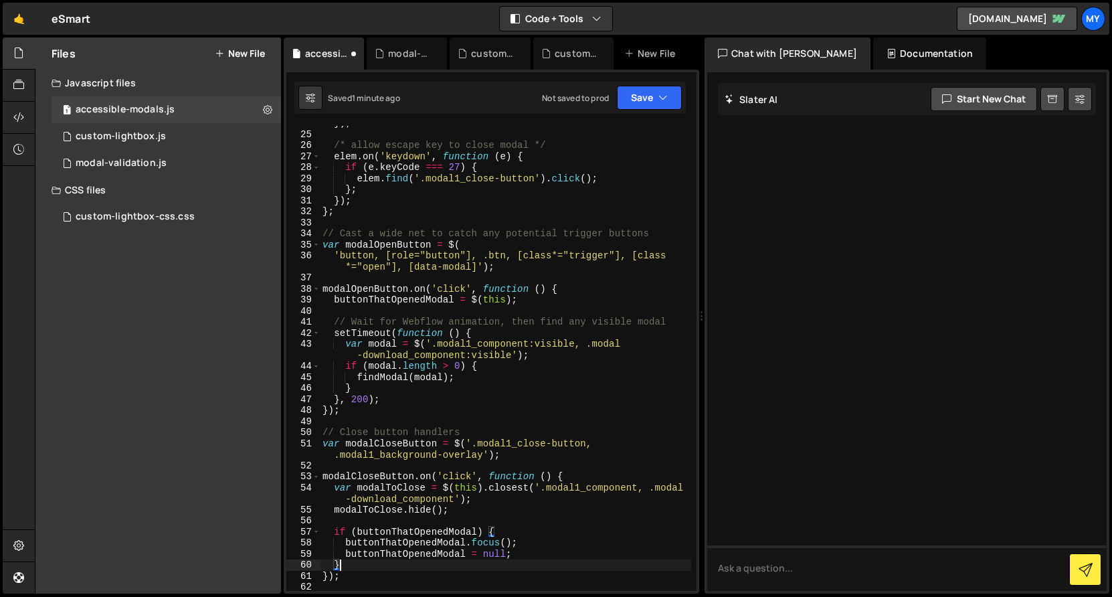
scroll to position [273, 0]
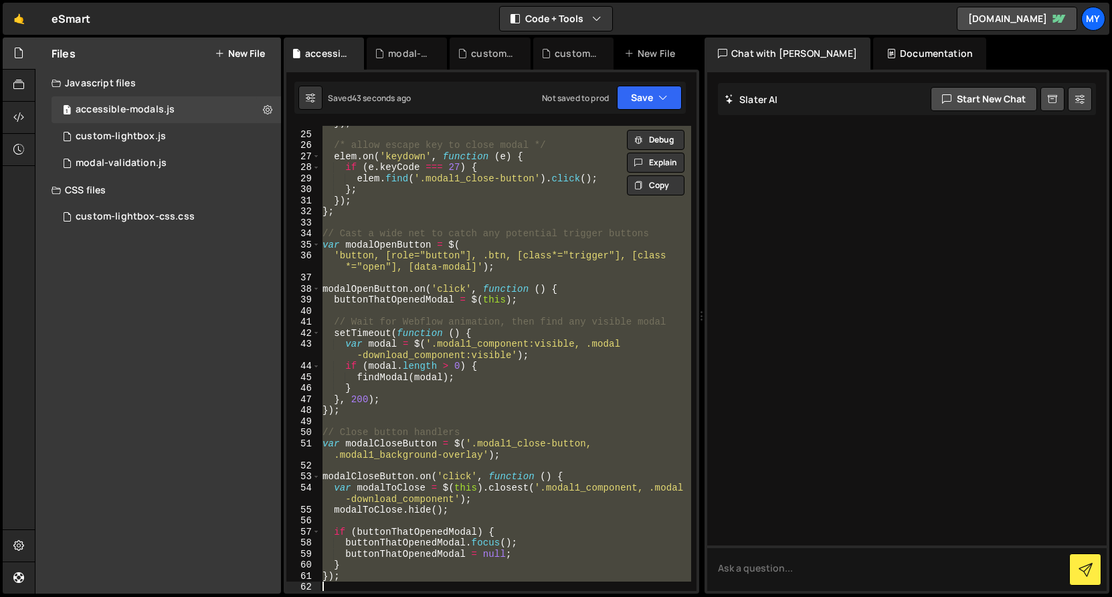
paste textarea "console.log('Download modal components:', $('.modal-download_component').length…"
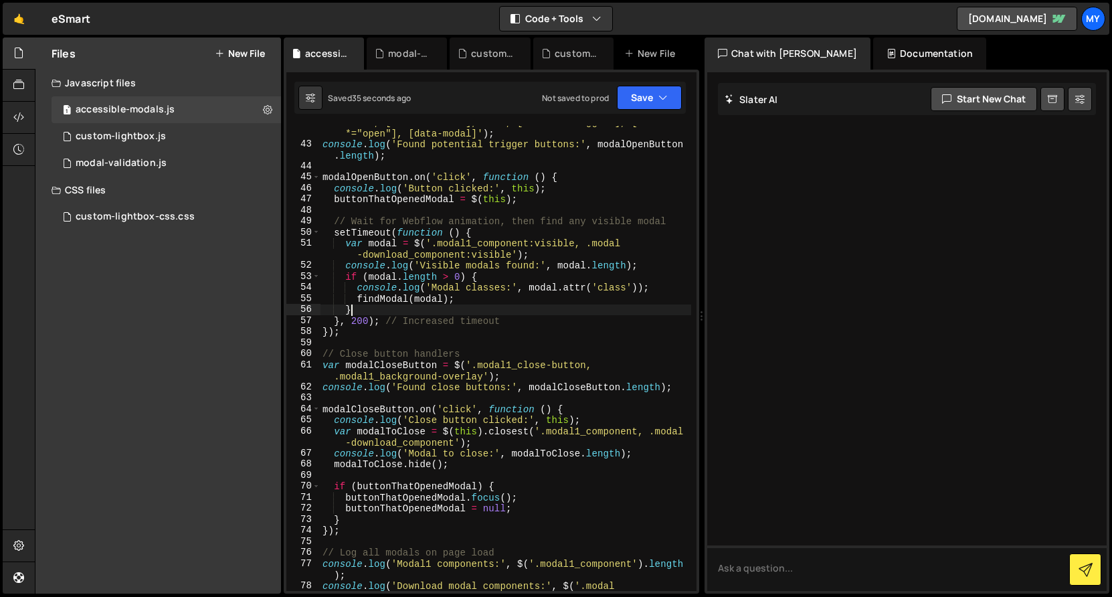
click at [513, 314] on div "'button, [role="button"], .btn, [class*="trigger"], [class *="open"], [data-mod…" at bounding box center [505, 370] width 371 height 509
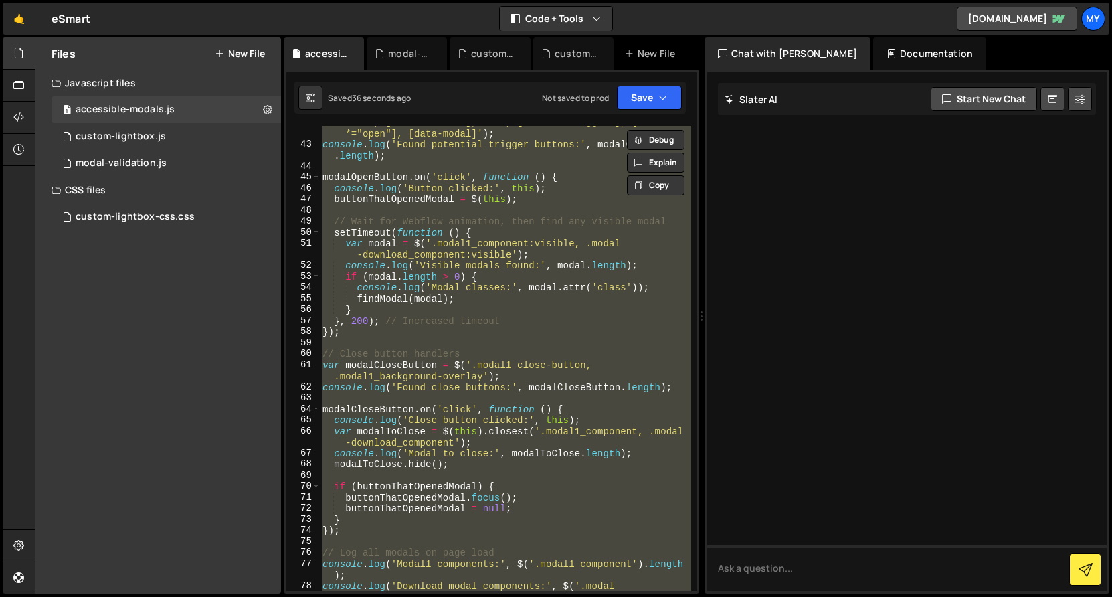
paste textarea "console.log('Download modal components:', $('.modal-download_component').length…"
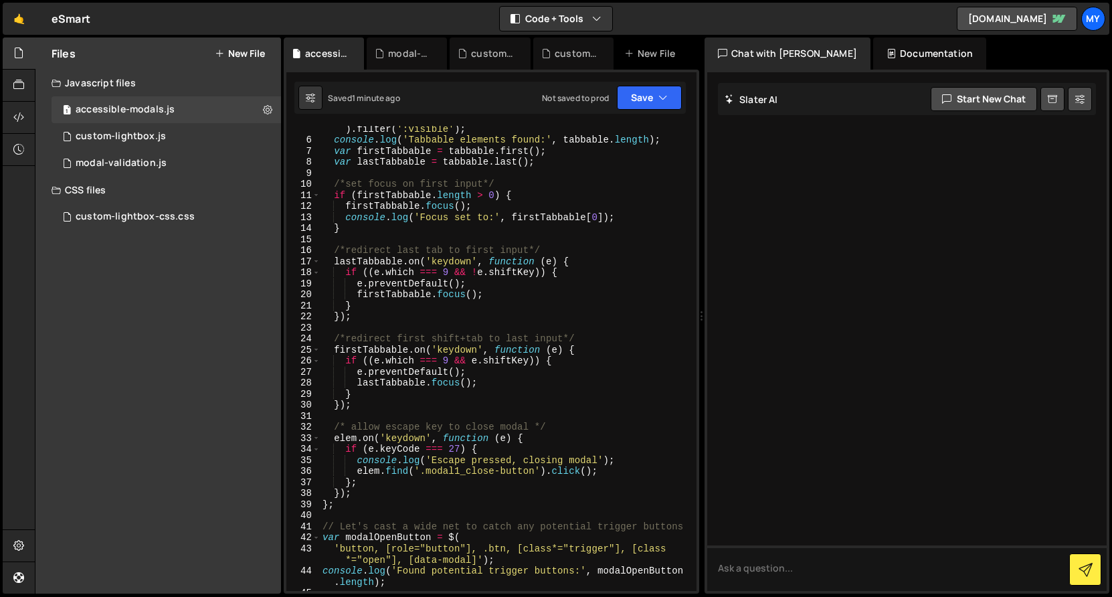
scroll to position [0, 0]
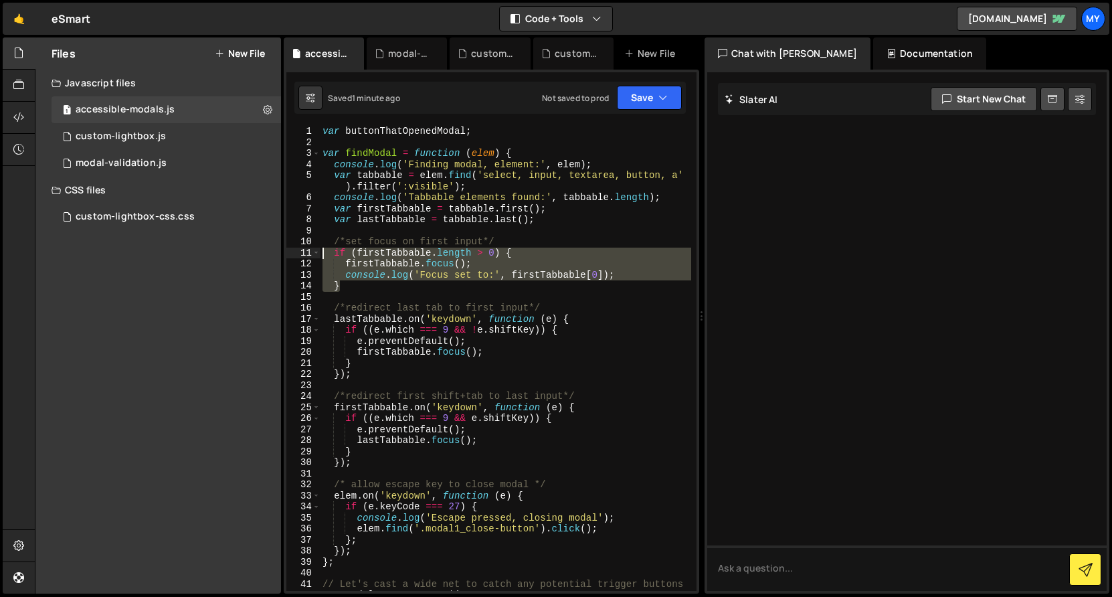
drag, startPoint x: 371, startPoint y: 285, endPoint x: 322, endPoint y: 256, distance: 56.7
click at [322, 256] on div "var buttonThatOpenedModal ; var findModal = function ( elem ) { console . log (…" at bounding box center [505, 375] width 371 height 499
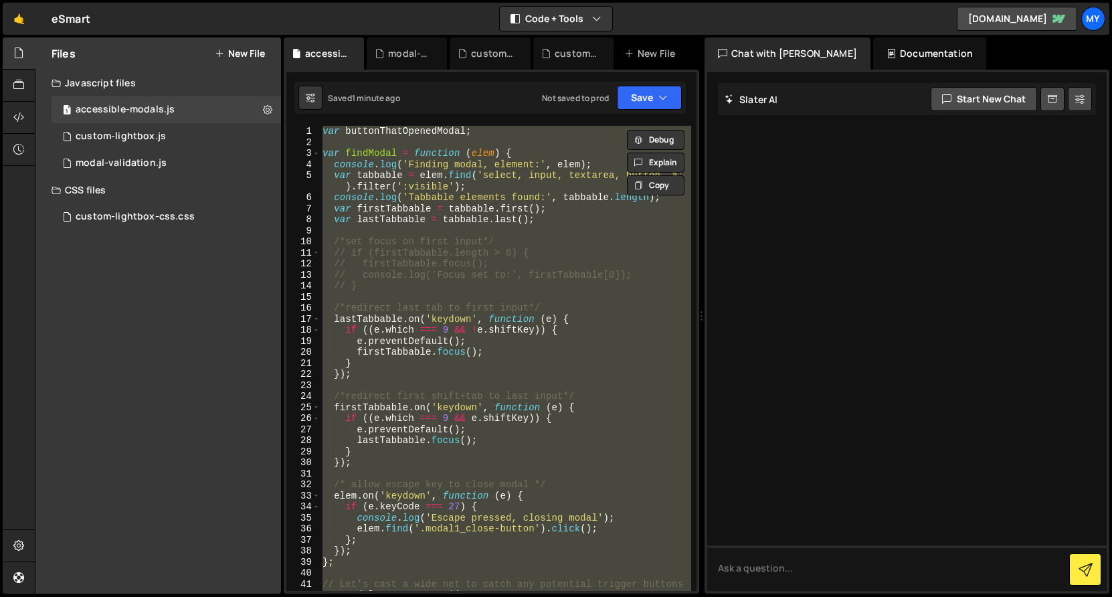
paste textarea
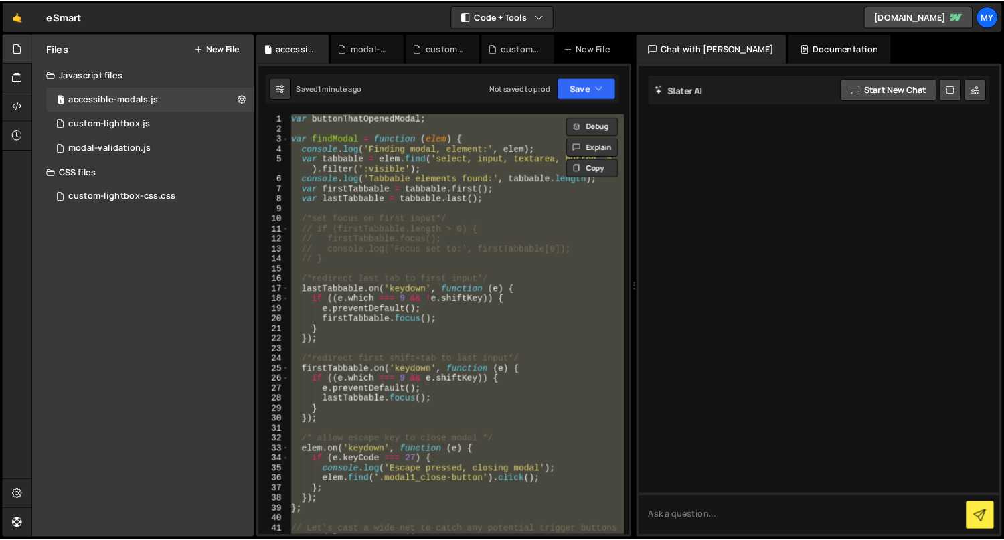
scroll to position [561, 0]
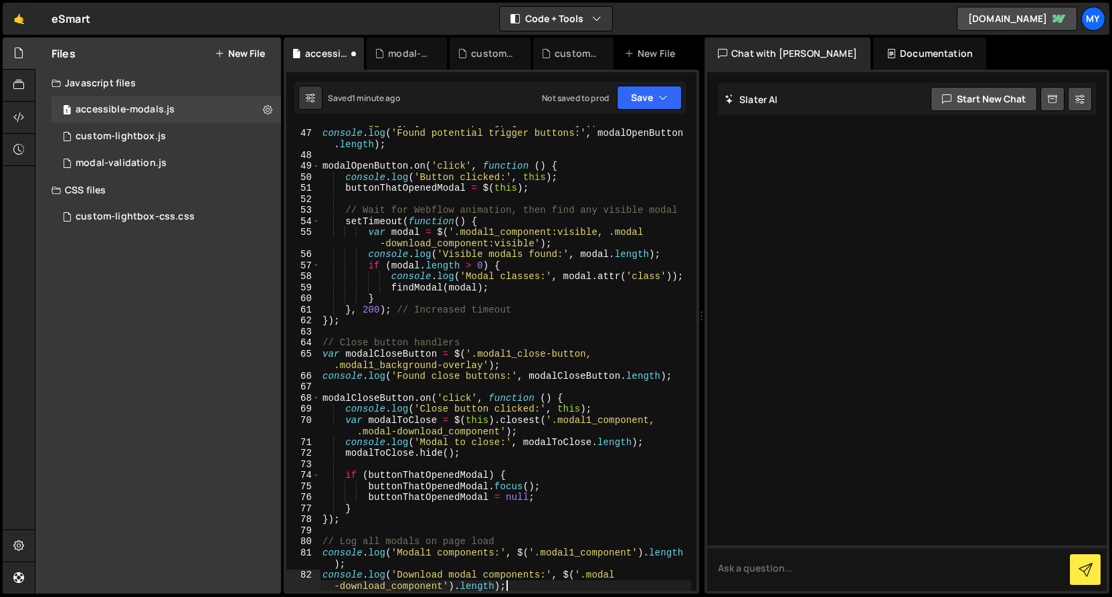
type textarea "console.log('Modal1 components:', $('.modal1_component').length);"
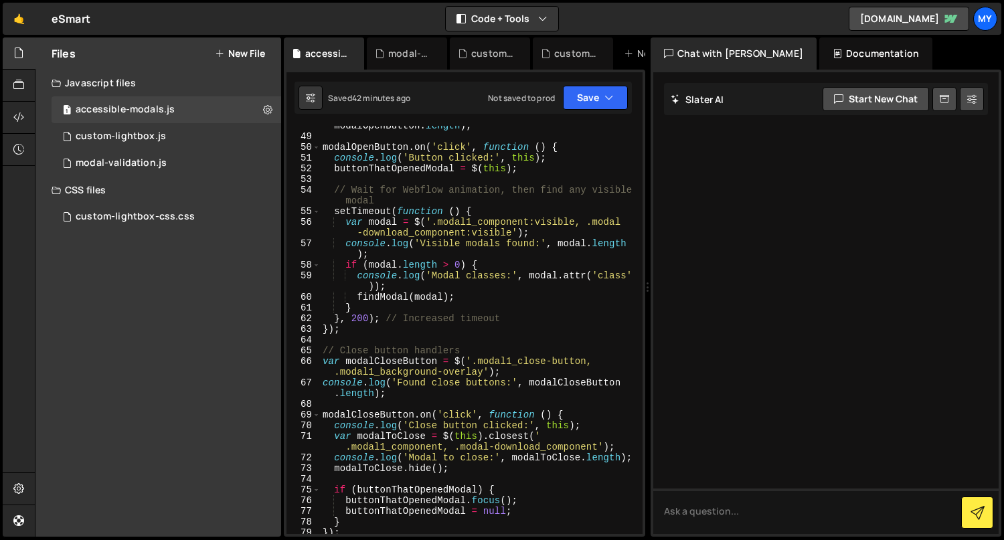
scroll to position [605, 0]
